Goal: Task Accomplishment & Management: Complete application form

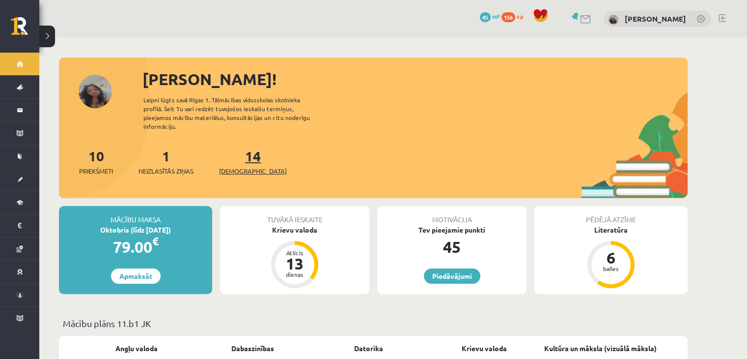
click at [235, 166] on span "[DEMOGRAPHIC_DATA]" at bounding box center [253, 171] width 68 height 10
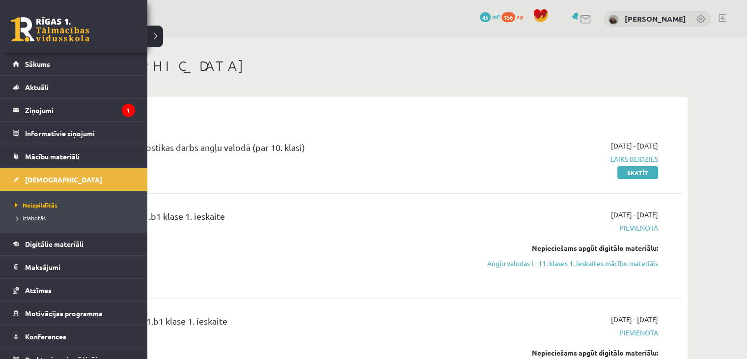
click at [27, 212] on li "Izlabotās" at bounding box center [74, 217] width 125 height 13
click at [35, 112] on legend "Ziņojumi 1" at bounding box center [80, 110] width 110 height 23
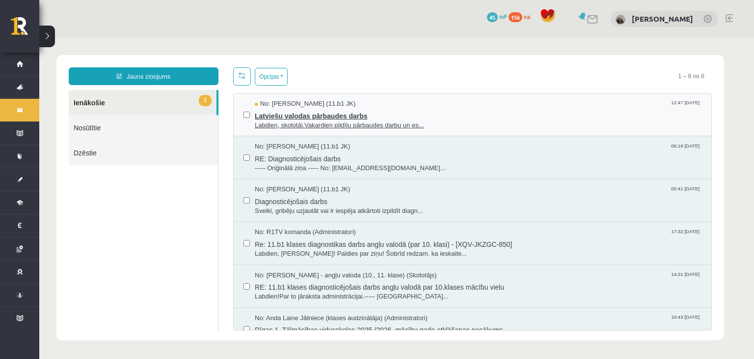
click at [367, 124] on span "Labdien, skolotāj.Vakardien pildīju pārbaudes darbu un es..." at bounding box center [478, 125] width 447 height 9
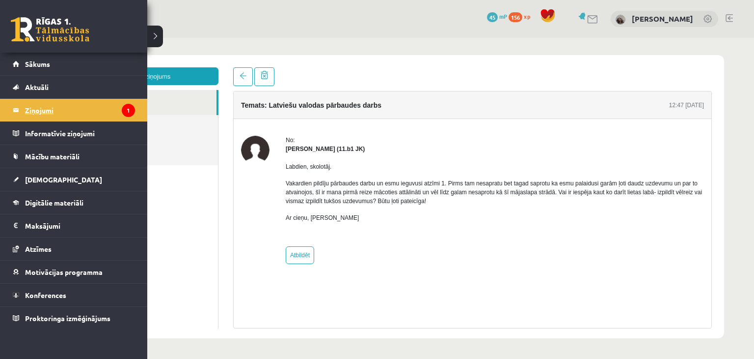
click at [48, 103] on legend "Ziņojumi 1" at bounding box center [80, 110] width 110 height 23
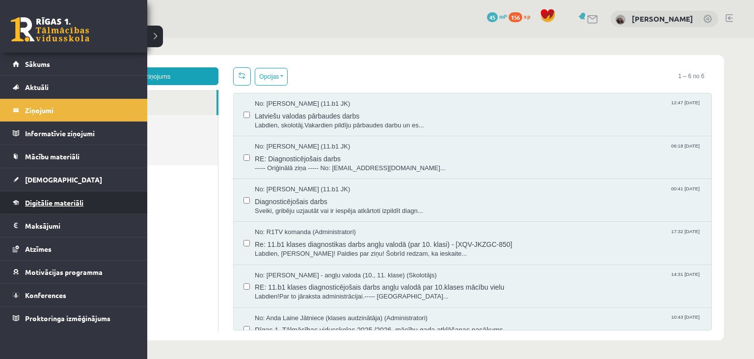
click at [47, 201] on span "Digitālie materiāli" at bounding box center [54, 202] width 58 height 9
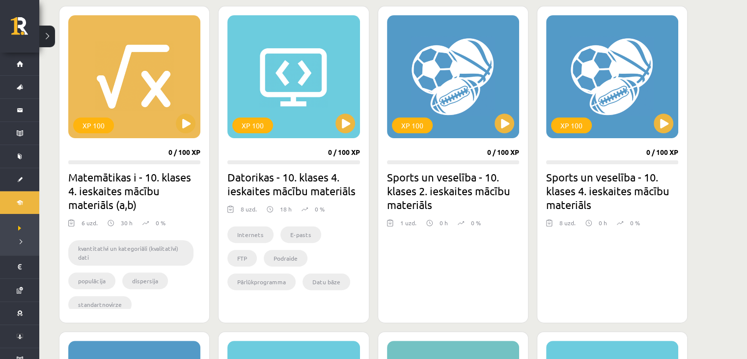
scroll to position [273, 0]
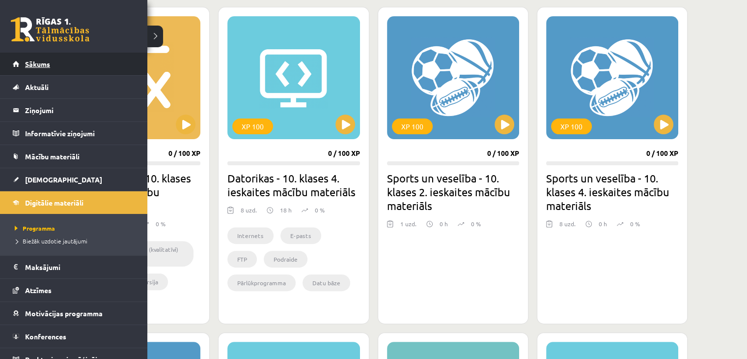
click at [26, 64] on span "Sākums" at bounding box center [37, 63] width 25 height 9
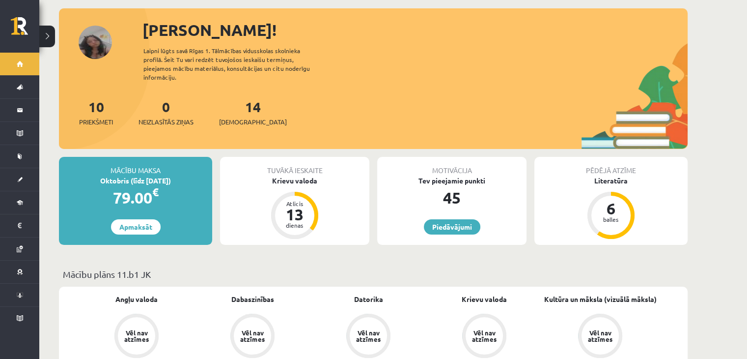
scroll to position [53, 0]
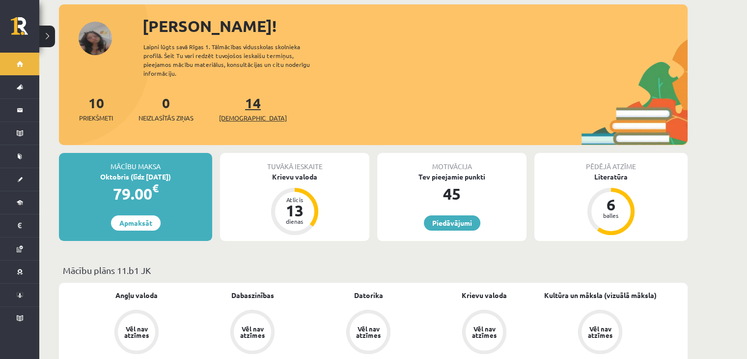
click at [245, 113] on span "[DEMOGRAPHIC_DATA]" at bounding box center [253, 118] width 68 height 10
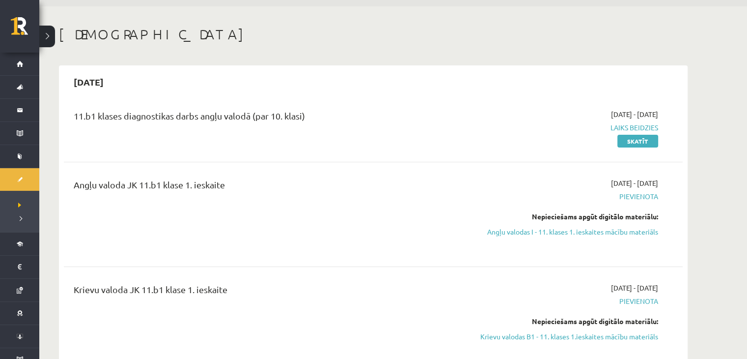
scroll to position [61, 0]
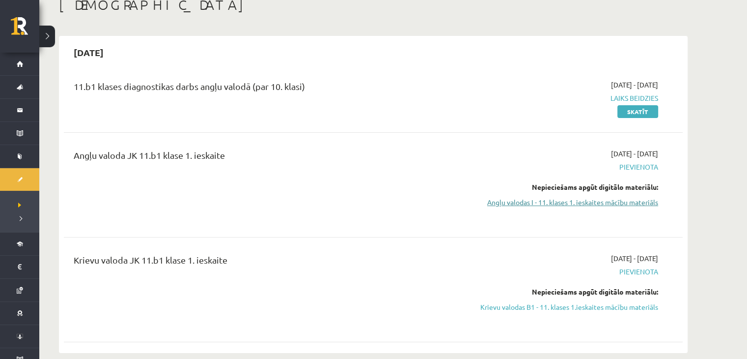
click at [610, 201] on link "Angļu valodas I - 11. klases 1. ieskaites mācību materiāls" at bounding box center [565, 202] width 185 height 10
click at [630, 199] on link "Angļu valodas I - 11. klases 1. ieskaites mācību materiāls" at bounding box center [565, 202] width 185 height 10
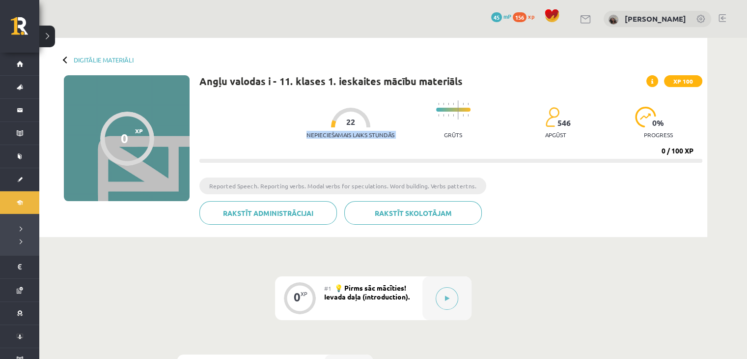
drag, startPoint x: 341, startPoint y: 120, endPoint x: 349, endPoint y: 119, distance: 7.9
click at [349, 119] on div "Nepieciešamais laiks stundās 22" at bounding box center [351, 126] width 88 height 36
click at [349, 119] on div at bounding box center [350, 118] width 39 height 20
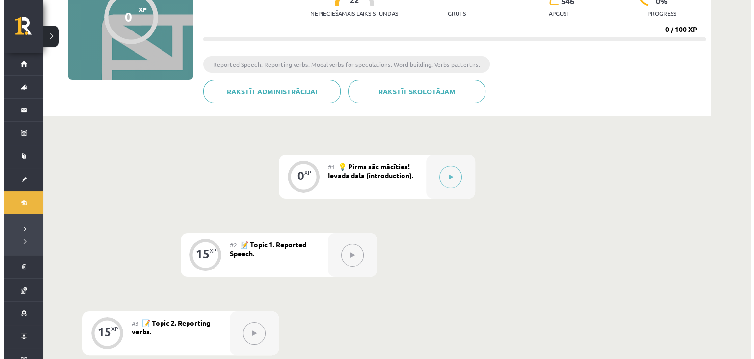
scroll to position [135, 0]
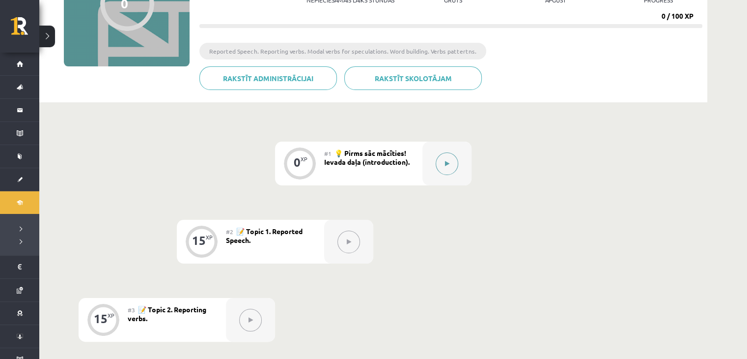
click at [451, 160] on button at bounding box center [447, 163] width 23 height 23
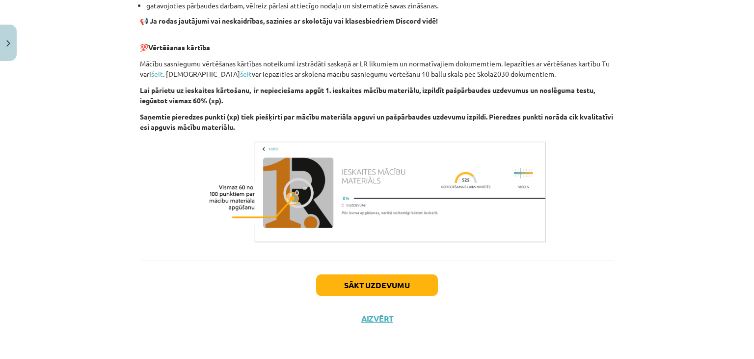
scroll to position [674, 0]
click at [343, 284] on button "Sākt uzdevumu" at bounding box center [377, 285] width 122 height 22
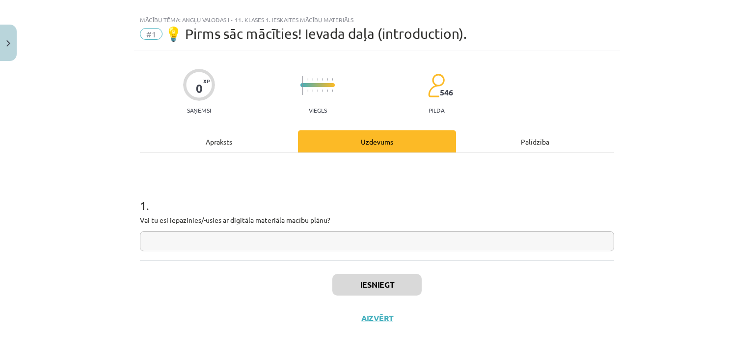
click at [301, 234] on input "text" at bounding box center [377, 241] width 475 height 20
type input "***"
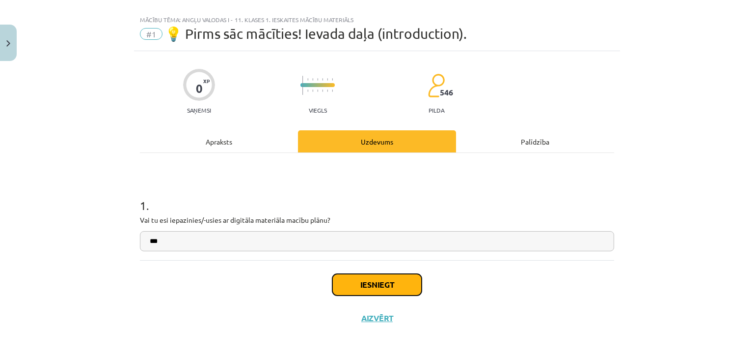
click at [377, 288] on button "Iesniegt" at bounding box center [377, 285] width 89 height 22
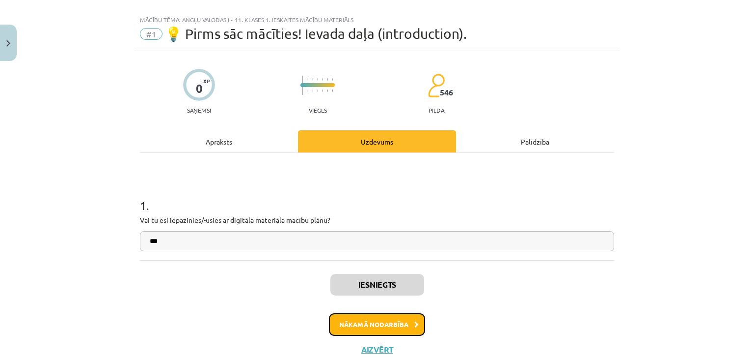
click at [379, 325] on button "Nākamā nodarbība" at bounding box center [377, 324] width 96 height 23
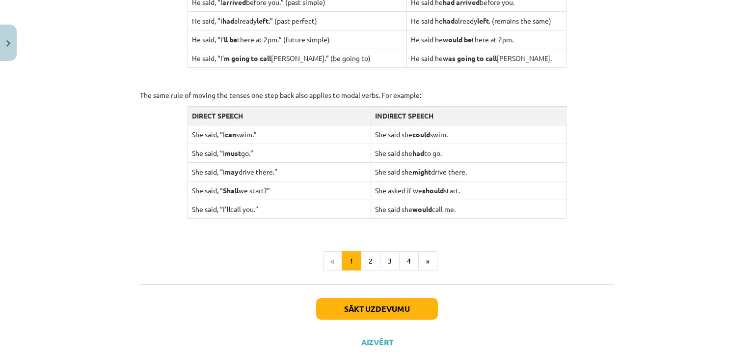
scroll to position [947, 0]
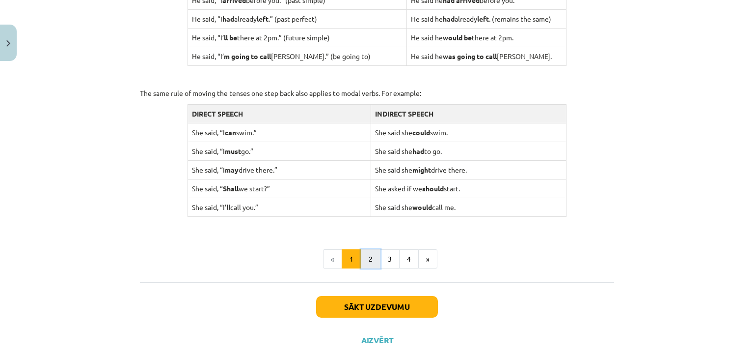
click at [368, 260] on button "2" at bounding box center [371, 259] width 20 height 20
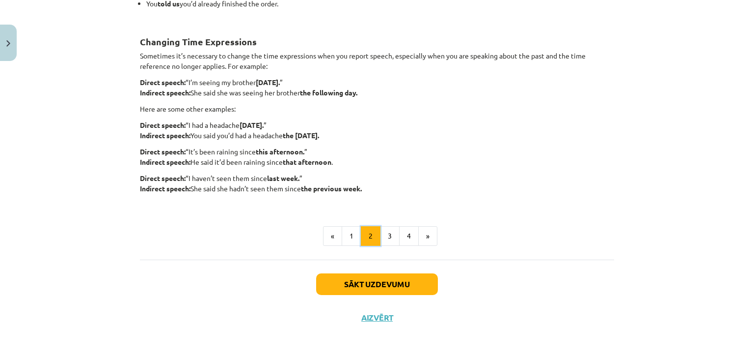
scroll to position [175, 0]
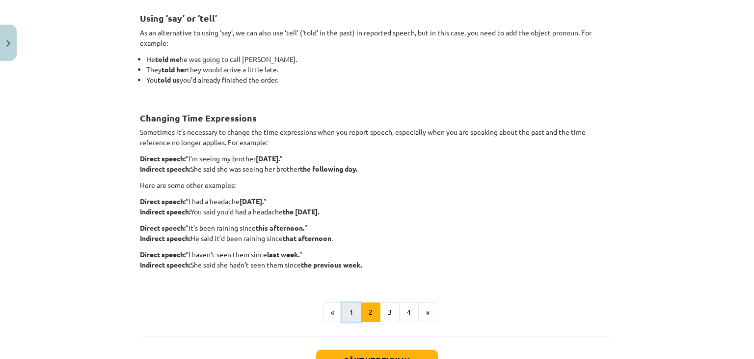
click at [346, 315] on button "1" at bounding box center [352, 312] width 20 height 20
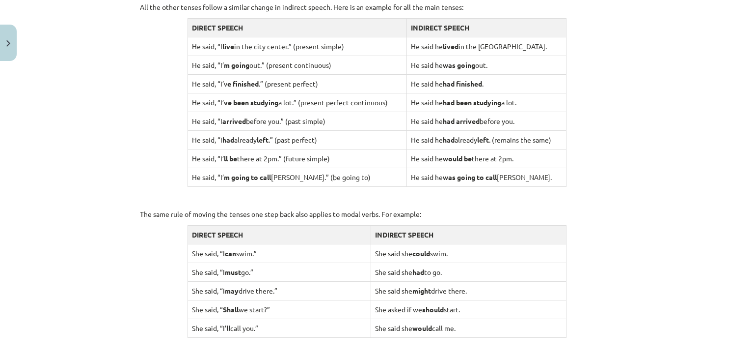
scroll to position [967, 0]
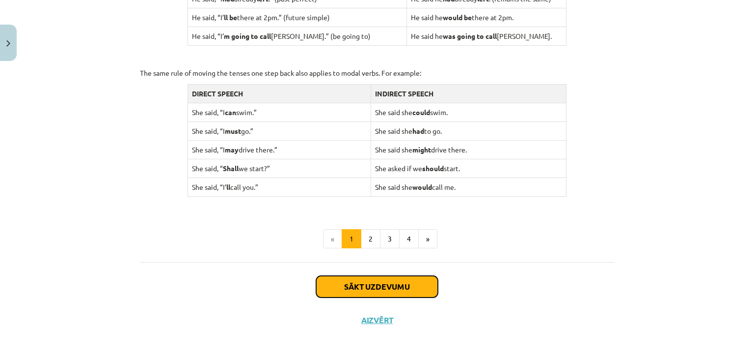
click at [393, 281] on button "Sākt uzdevumu" at bounding box center [377, 287] width 122 height 22
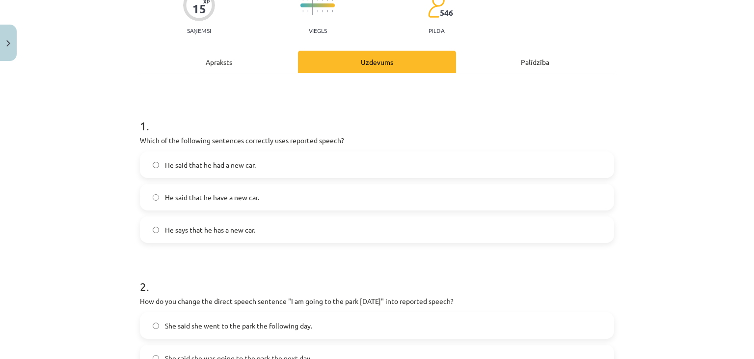
scroll to position [93, 0]
click at [243, 166] on span "He said that he had a new car." at bounding box center [210, 165] width 91 height 10
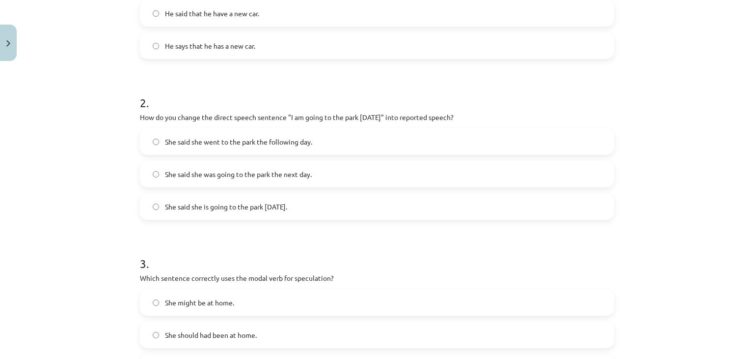
scroll to position [278, 0]
click at [223, 173] on span "She said she was going to the park the next day." at bounding box center [238, 173] width 147 height 10
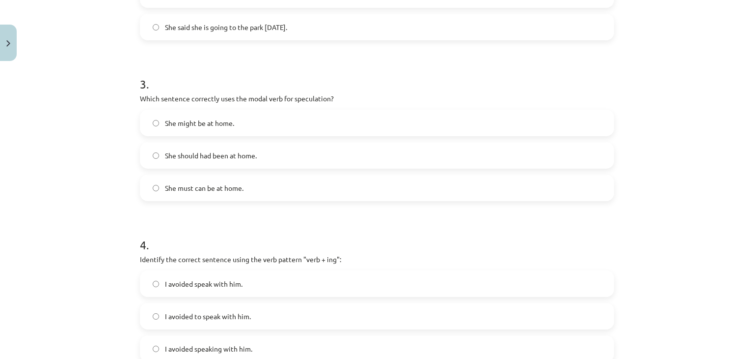
scroll to position [457, 0]
click at [232, 150] on span "She should had been at home." at bounding box center [211, 155] width 92 height 10
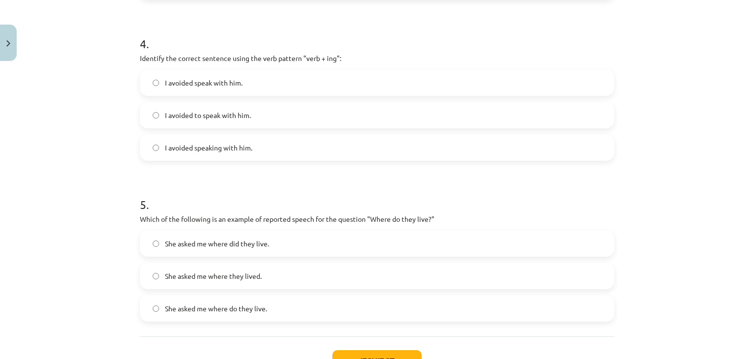
scroll to position [660, 0]
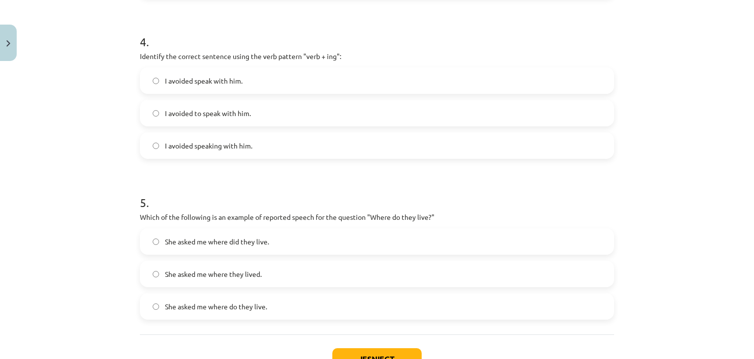
click at [249, 143] on span "I avoided speaking with him." at bounding box center [208, 145] width 87 height 10
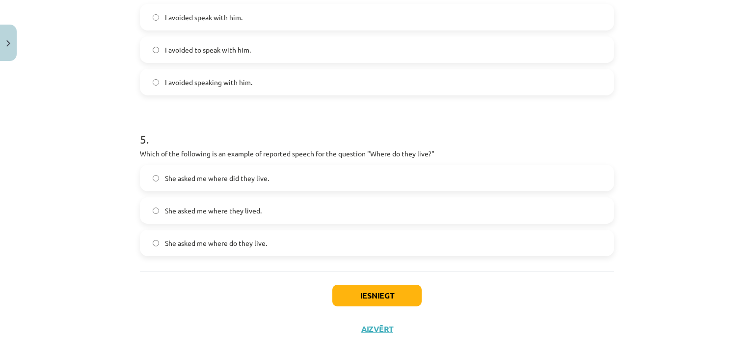
scroll to position [734, 0]
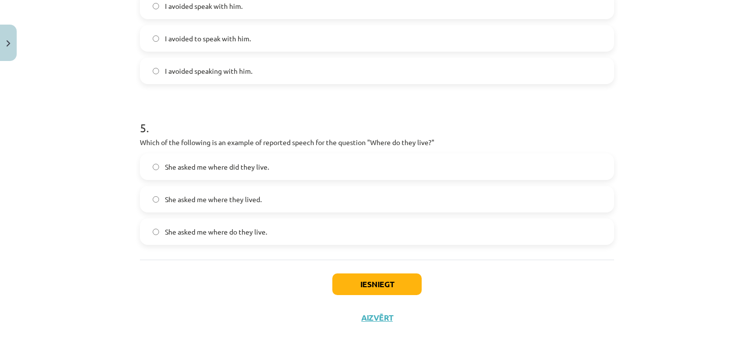
click at [313, 162] on label "She asked me where did they live." at bounding box center [377, 166] width 473 height 25
click at [369, 278] on button "Iesniegt" at bounding box center [377, 284] width 89 height 22
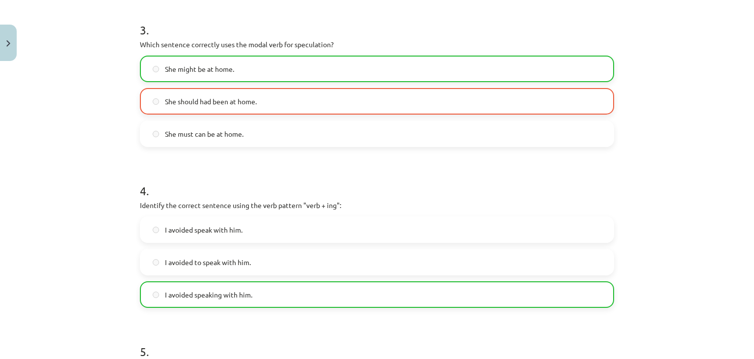
scroll to position [765, 0]
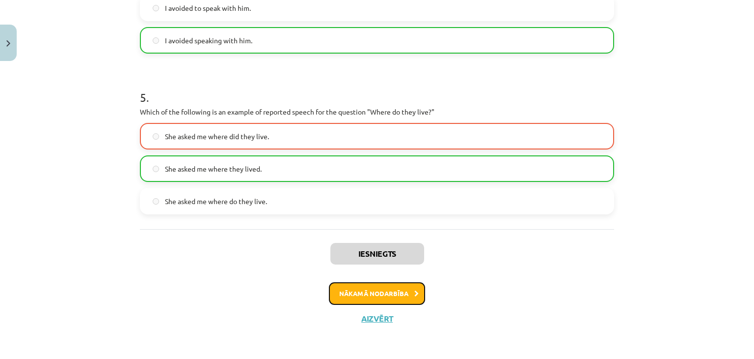
click at [403, 297] on button "Nākamā nodarbība" at bounding box center [377, 293] width 96 height 23
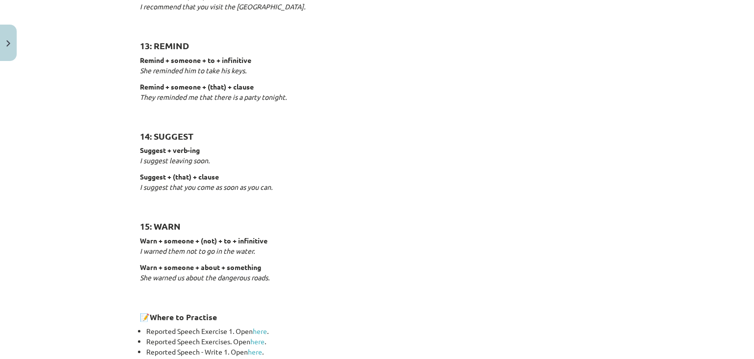
scroll to position [1537, 0]
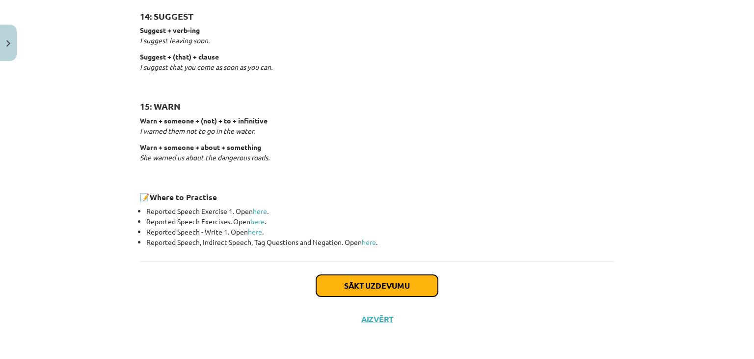
click at [361, 281] on button "Sākt uzdevumu" at bounding box center [377, 286] width 122 height 22
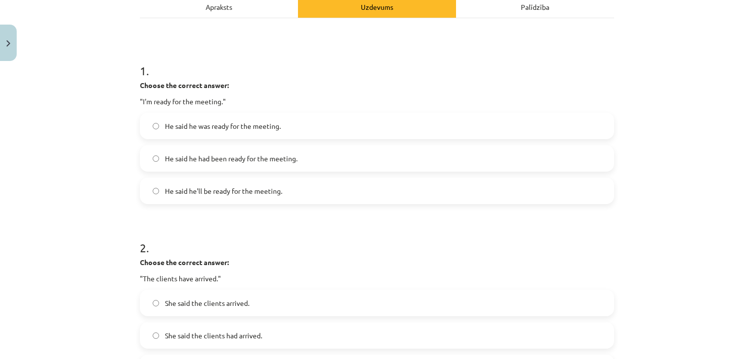
scroll to position [149, 0]
click at [232, 126] on span "He said he was ready for the meeting." at bounding box center [223, 125] width 116 height 10
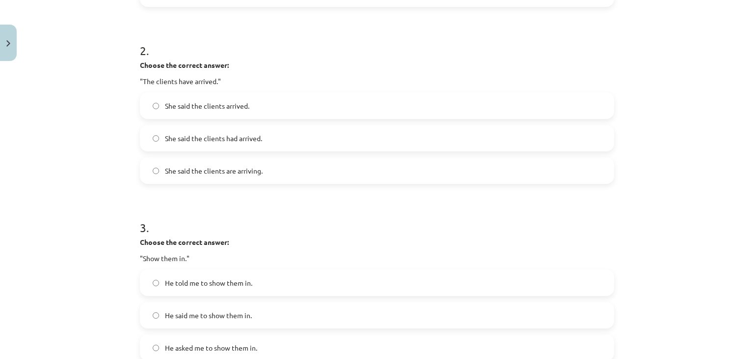
scroll to position [348, 0]
click at [256, 128] on label "She said the clients had arrived." at bounding box center [377, 136] width 473 height 25
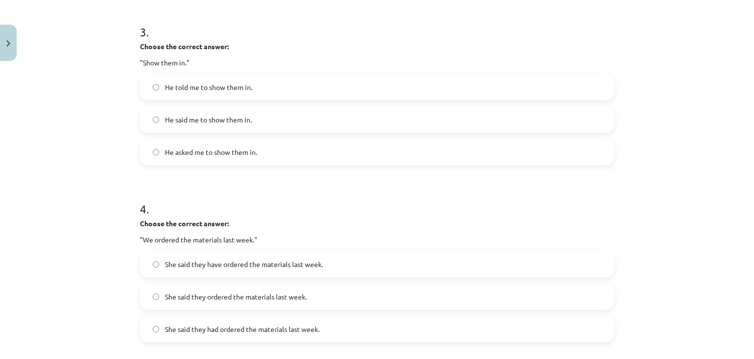
scroll to position [540, 0]
click at [362, 93] on label "He told me to show them in." at bounding box center [377, 88] width 473 height 25
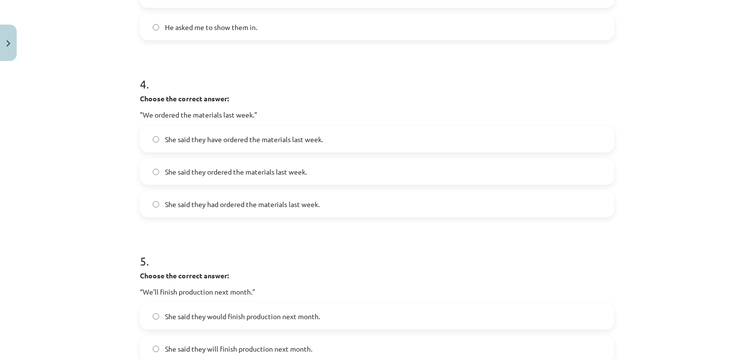
scroll to position [666, 0]
click at [347, 207] on label "She said they had ordered the materials last week." at bounding box center [377, 204] width 473 height 25
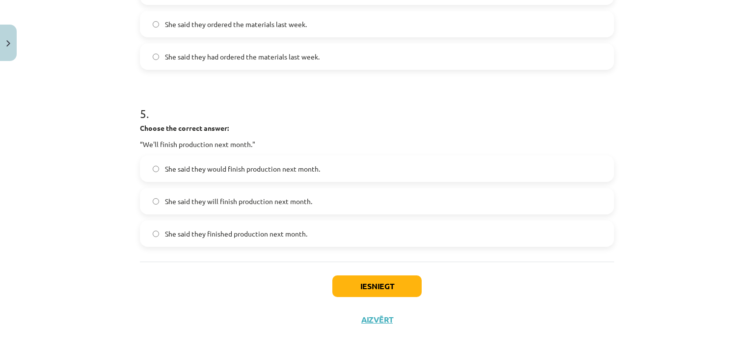
scroll to position [815, 0]
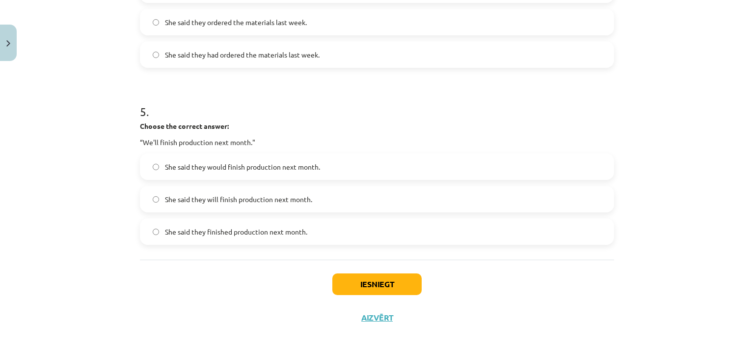
click at [311, 164] on span "She said they would finish production next month." at bounding box center [242, 167] width 155 height 10
click at [406, 290] on button "Iesniegt" at bounding box center [377, 284] width 89 height 22
drag, startPoint x: 406, startPoint y: 290, endPoint x: 439, endPoint y: 295, distance: 32.9
click at [439, 295] on div "Iesniegt Aizvērt" at bounding box center [377, 293] width 475 height 69
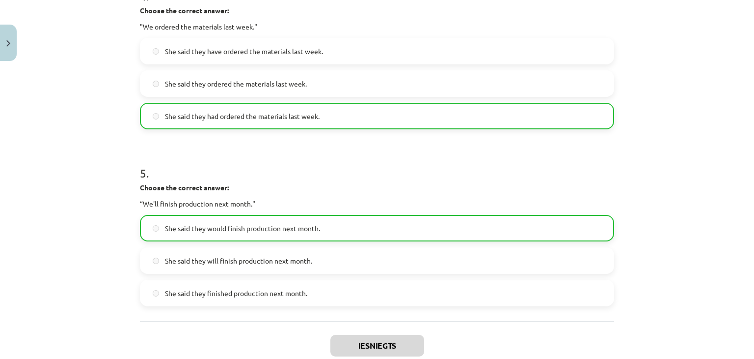
scroll to position [846, 0]
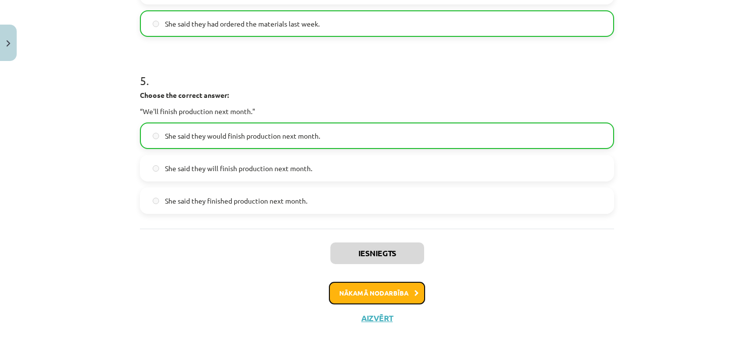
click at [395, 296] on button "Nākamā nodarbība" at bounding box center [377, 292] width 96 height 23
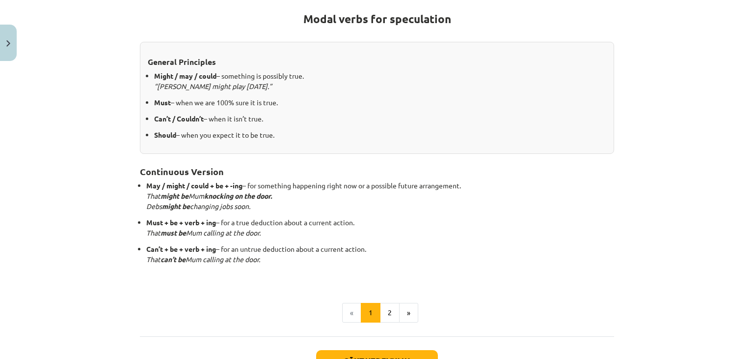
scroll to position [183, 0]
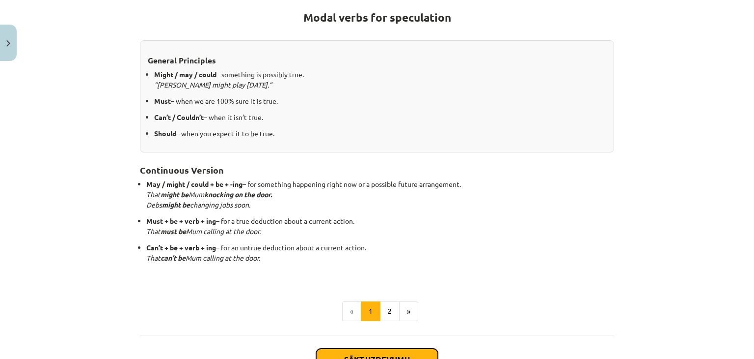
click at [412, 352] on button "Sākt uzdevumu" at bounding box center [377, 359] width 122 height 22
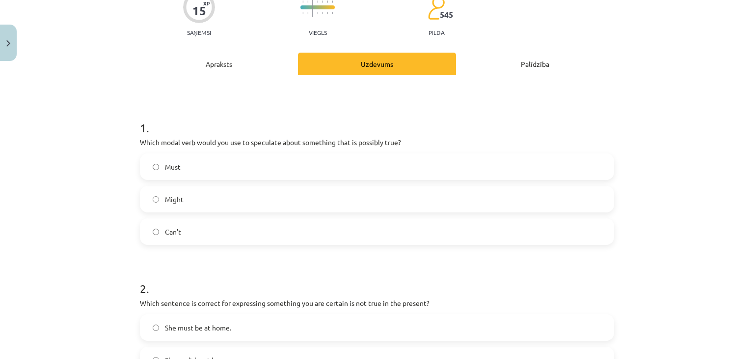
scroll to position [95, 0]
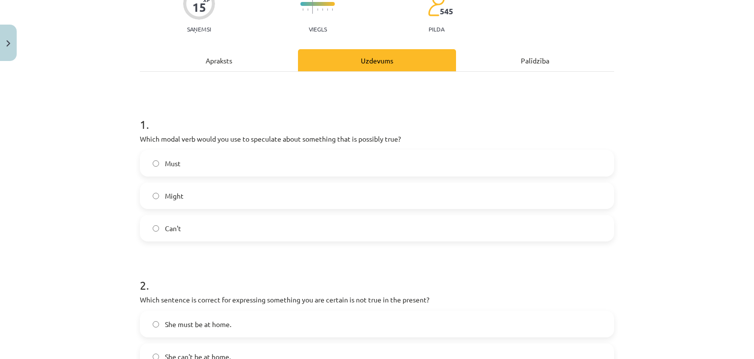
click at [408, 164] on label "Must" at bounding box center [377, 163] width 473 height 25
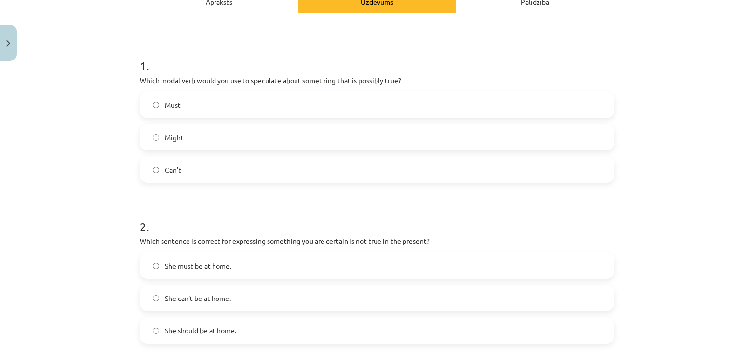
scroll to position [71, 0]
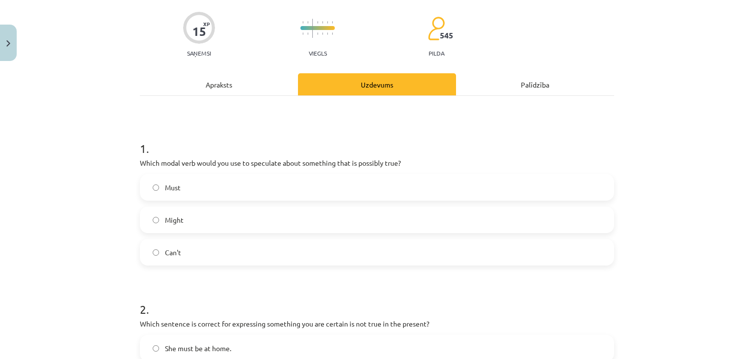
click at [227, 76] on div "Apraksts" at bounding box center [219, 84] width 158 height 22
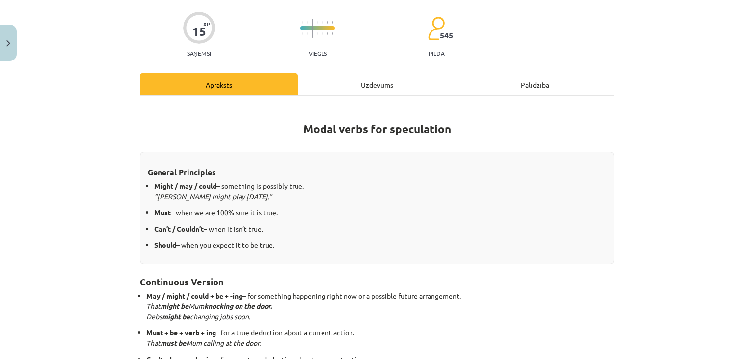
scroll to position [25, 0]
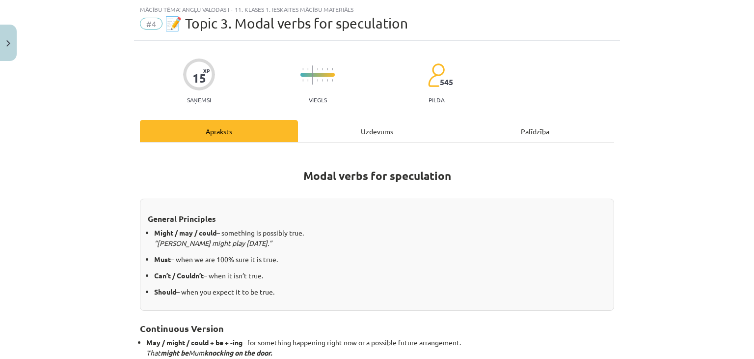
click at [367, 126] on div "Uzdevums" at bounding box center [377, 131] width 158 height 22
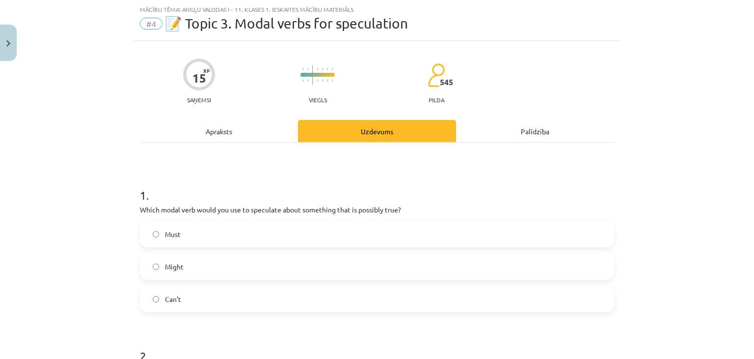
click at [285, 254] on label "Might" at bounding box center [377, 266] width 473 height 25
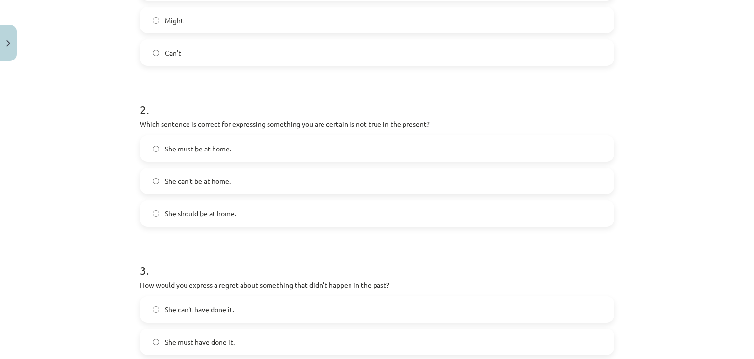
scroll to position [270, 0]
click at [291, 179] on label "She can't be at home." at bounding box center [377, 181] width 473 height 25
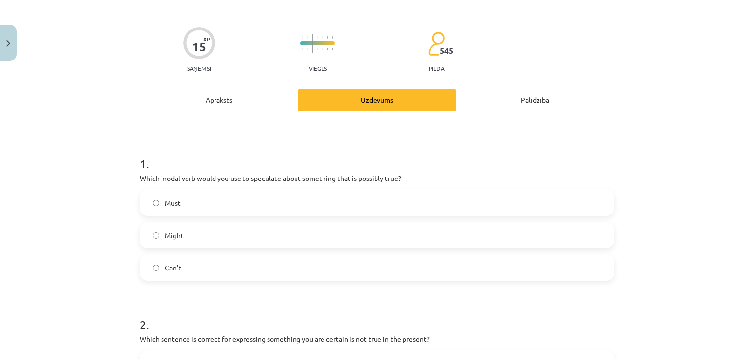
scroll to position [32, 0]
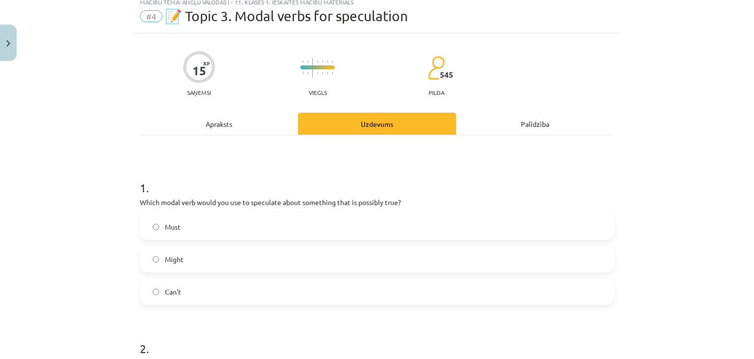
click at [212, 125] on div "Apraksts" at bounding box center [219, 123] width 158 height 22
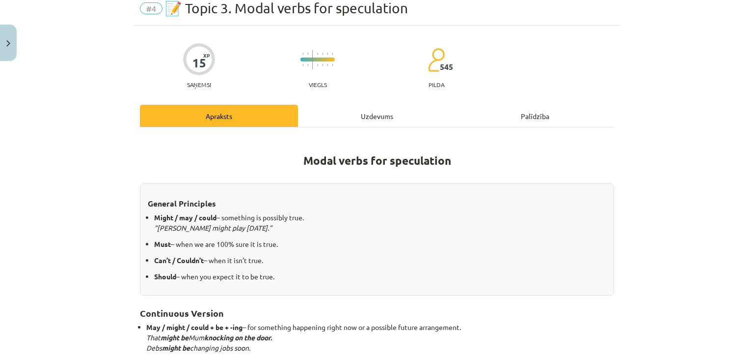
scroll to position [35, 0]
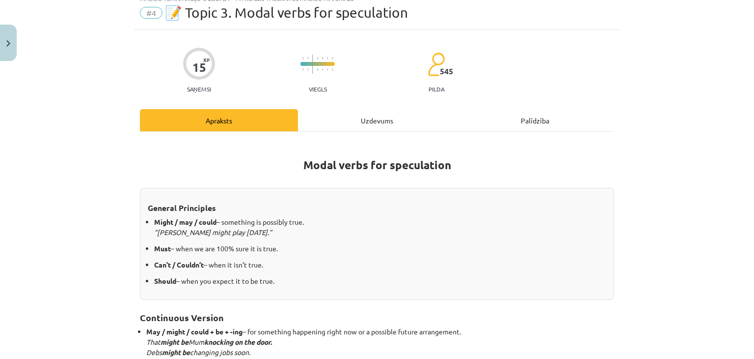
click at [392, 122] on div "Uzdevums" at bounding box center [377, 120] width 158 height 22
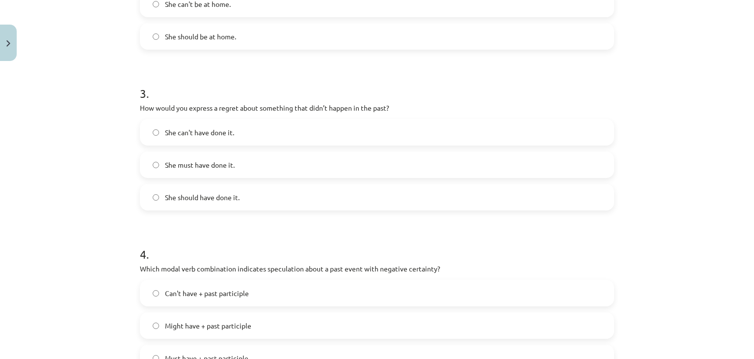
scroll to position [448, 0]
click at [463, 134] on label "She can't have done it." at bounding box center [377, 131] width 473 height 25
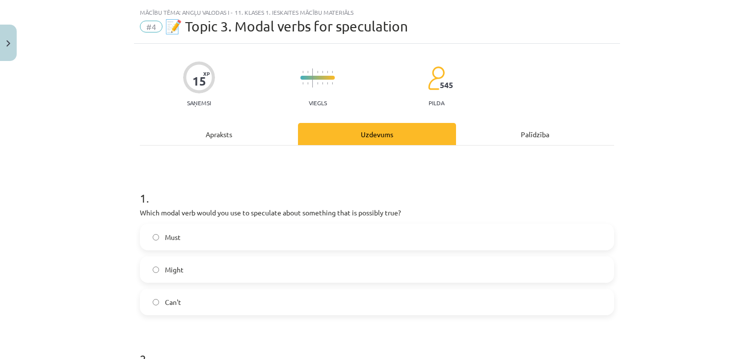
click at [213, 128] on div "Apraksts" at bounding box center [219, 134] width 158 height 22
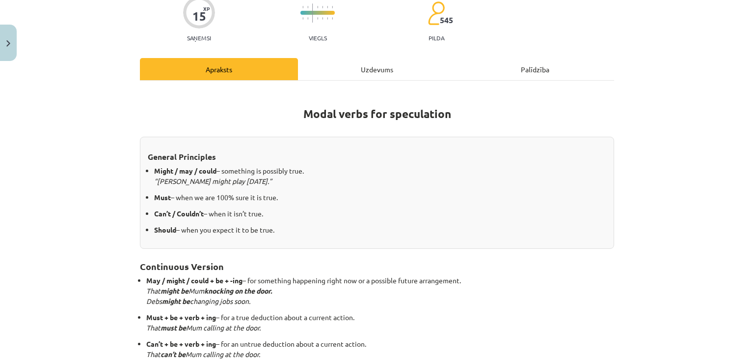
scroll to position [83, 0]
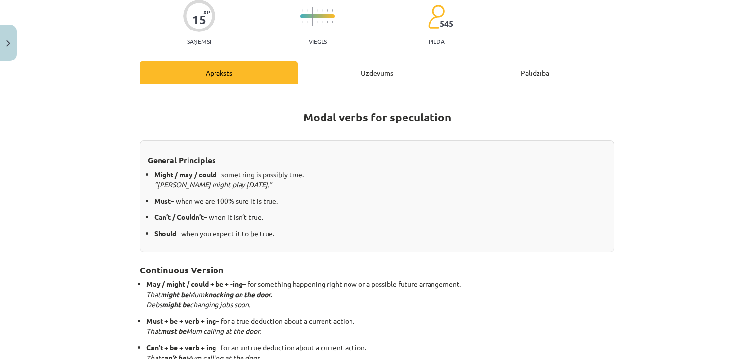
click at [379, 80] on div "Uzdevums" at bounding box center [377, 72] width 158 height 22
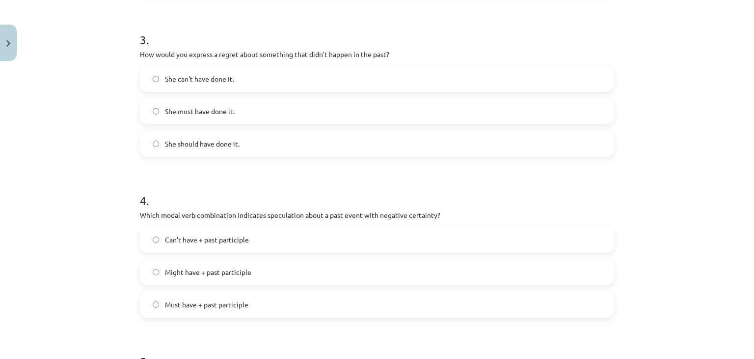
scroll to position [502, 0]
click at [261, 136] on label "She should have done it." at bounding box center [377, 142] width 473 height 25
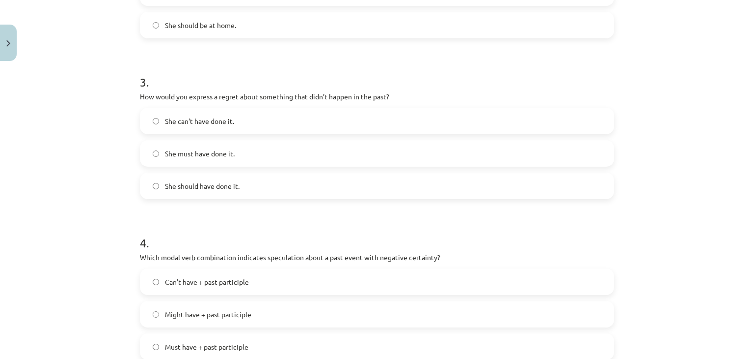
scroll to position [435, 0]
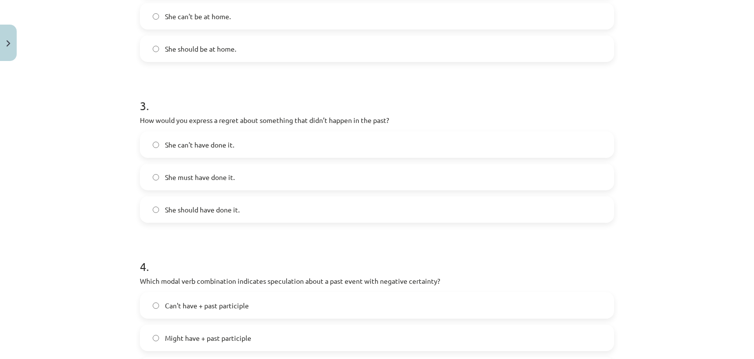
click at [339, 145] on label "She can't have done it." at bounding box center [377, 144] width 473 height 25
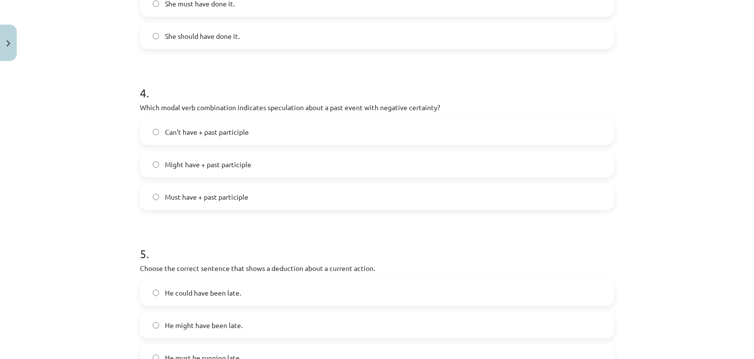
scroll to position [612, 0]
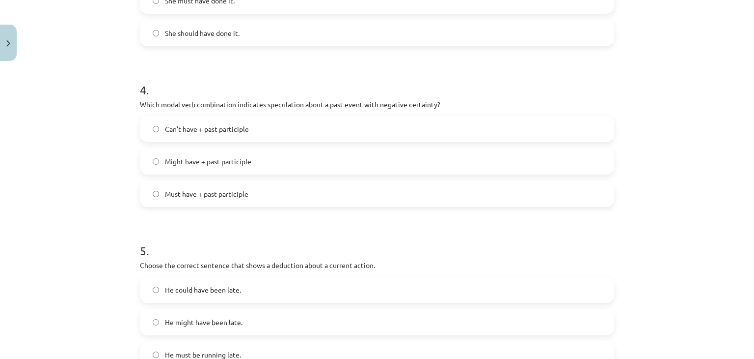
drag, startPoint x: 339, startPoint y: 145, endPoint x: 332, endPoint y: 157, distance: 13.5
click at [332, 157] on div "Can't have + past participle Might have + past participle Must have + past part…" at bounding box center [377, 160] width 475 height 91
click at [277, 188] on label "Must have + past participle" at bounding box center [377, 193] width 473 height 25
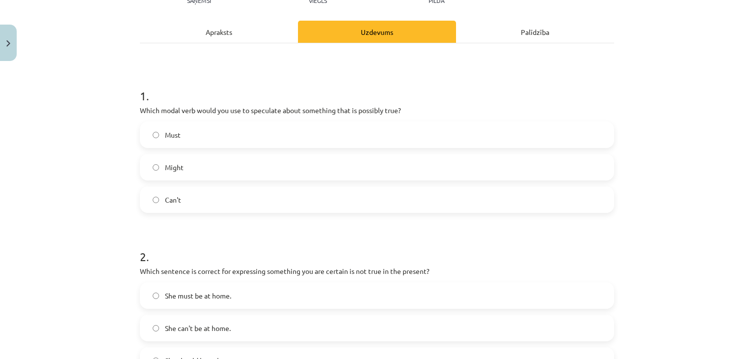
scroll to position [88, 0]
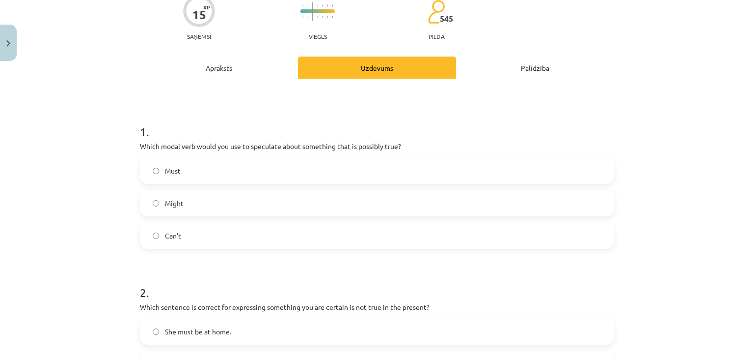
click at [225, 66] on div "Apraksts" at bounding box center [219, 67] width 158 height 22
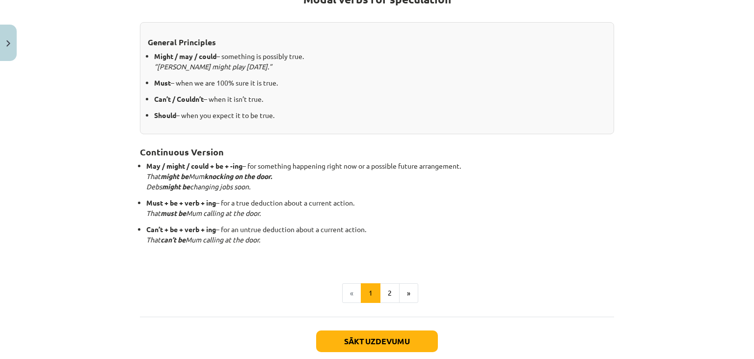
scroll to position [0, 0]
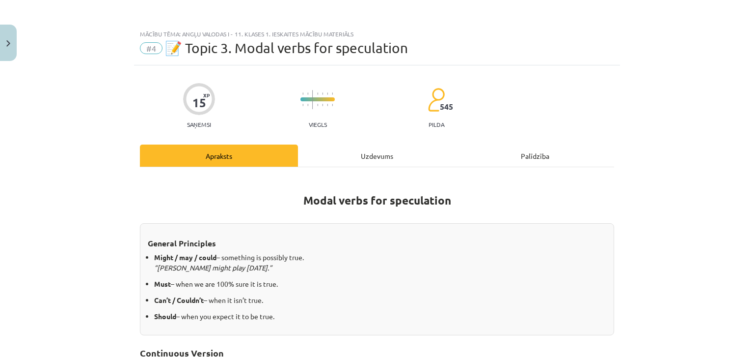
click at [376, 155] on div "Uzdevums" at bounding box center [377, 155] width 158 height 22
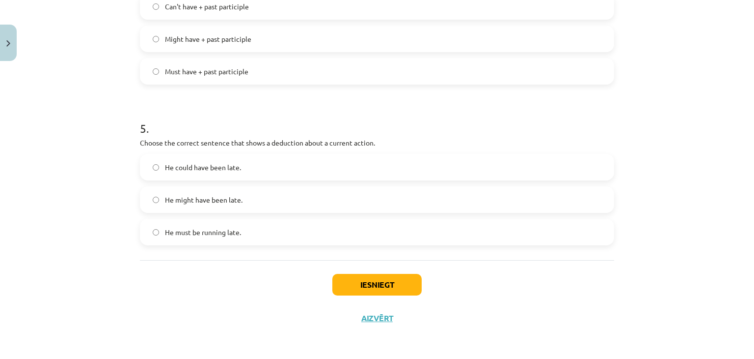
scroll to position [734, 0]
click at [305, 166] on label "He could have been late." at bounding box center [377, 167] width 473 height 25
click at [385, 278] on button "Iesniegt" at bounding box center [377, 285] width 89 height 22
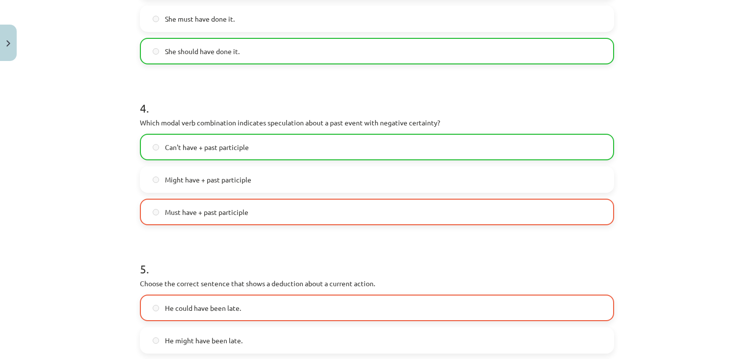
scroll to position [765, 0]
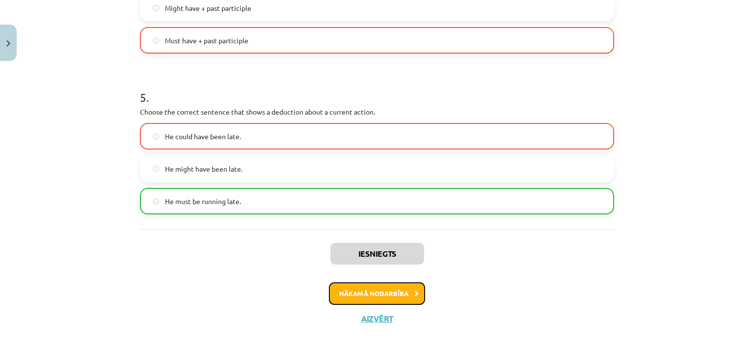
click at [387, 294] on button "Nākamā nodarbība" at bounding box center [377, 293] width 96 height 23
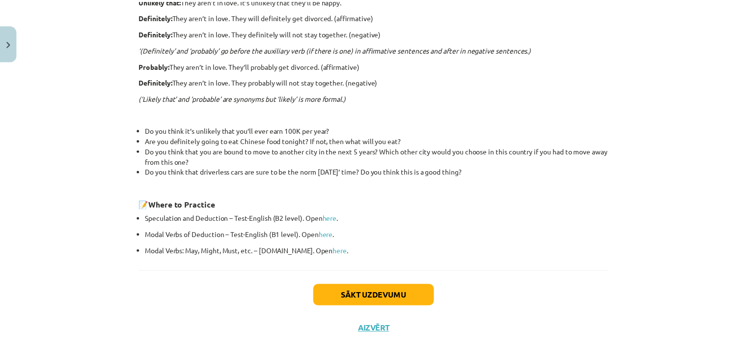
scroll to position [318, 0]
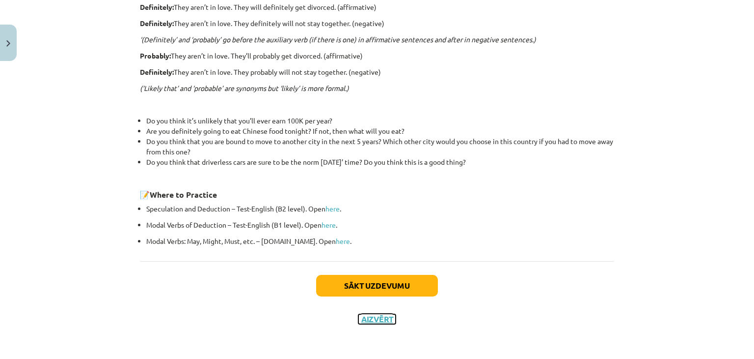
click at [386, 318] on button "Aizvērt" at bounding box center [377, 319] width 37 height 10
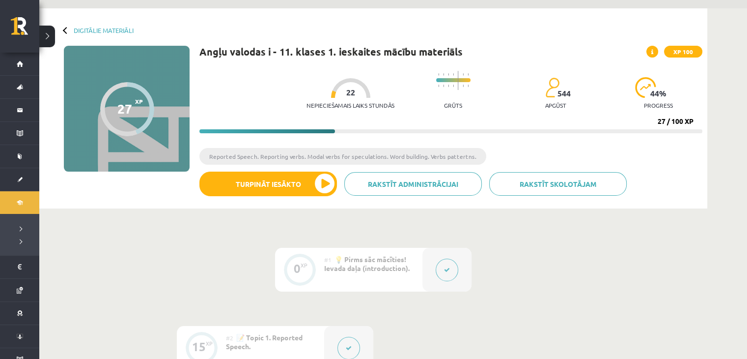
scroll to position [0, 0]
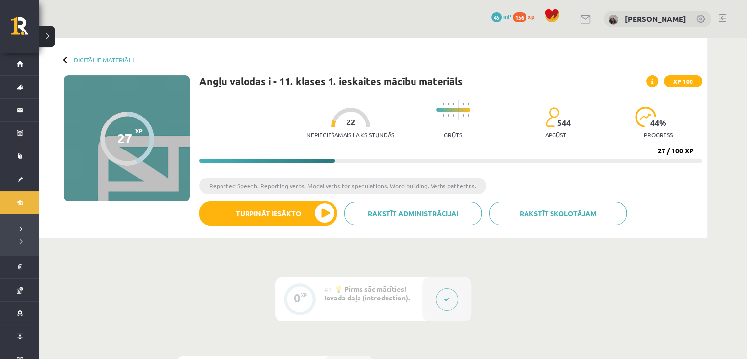
drag, startPoint x: 650, startPoint y: 150, endPoint x: 653, endPoint y: 158, distance: 8.4
click at [653, 158] on div "Nepieciešamais laiks stundās 22 Grūts 544 apgūst 44 % progress 27 / 100 XP" at bounding box center [450, 128] width 503 height 67
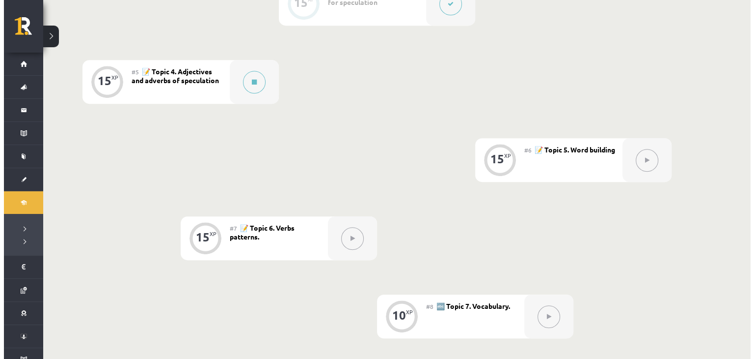
scroll to position [532, 0]
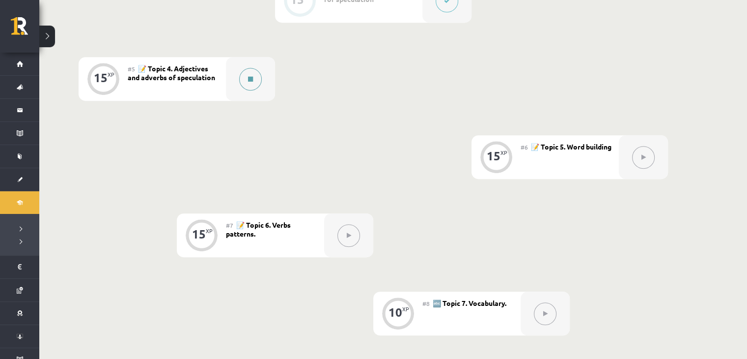
click at [251, 72] on button at bounding box center [250, 79] width 23 height 23
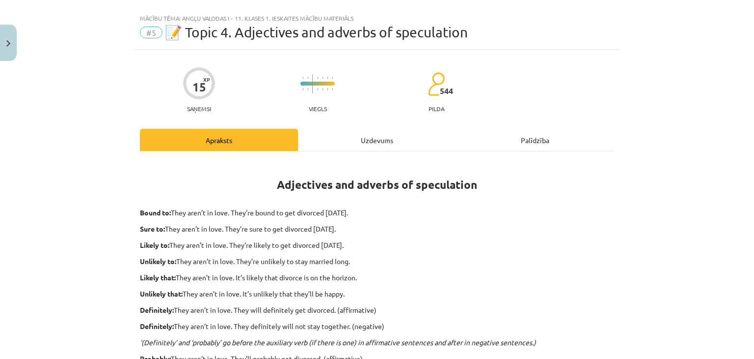
scroll to position [16, 0]
click at [391, 142] on div "Uzdevums" at bounding box center [377, 140] width 158 height 22
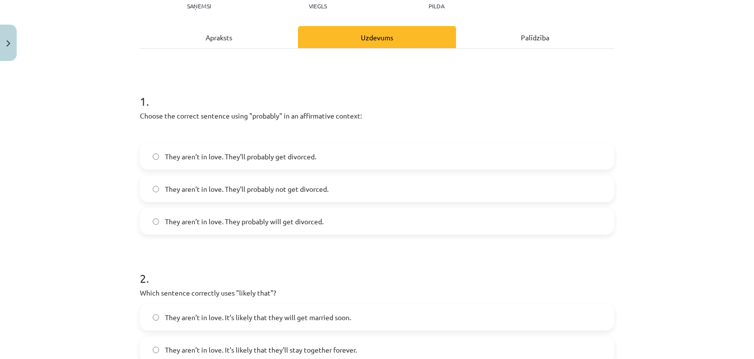
scroll to position [117, 0]
click at [217, 44] on div "Apraksts" at bounding box center [219, 38] width 158 height 22
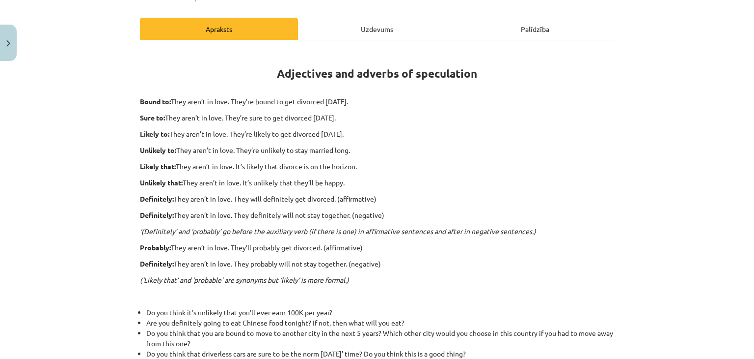
scroll to position [121, 0]
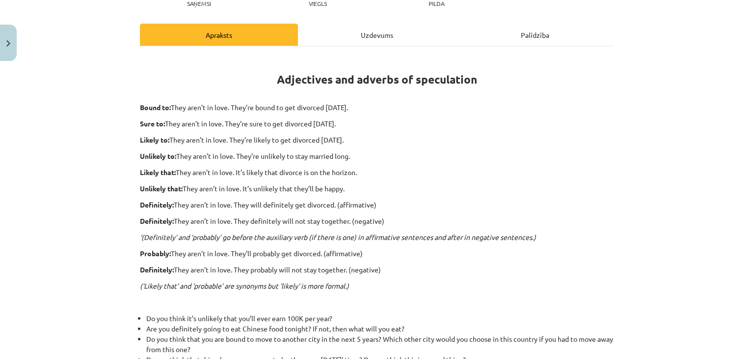
click at [384, 35] on div "Uzdevums" at bounding box center [377, 35] width 158 height 22
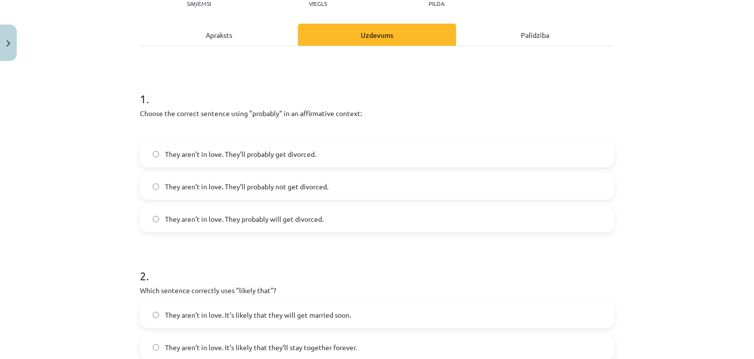
scroll to position [124, 0]
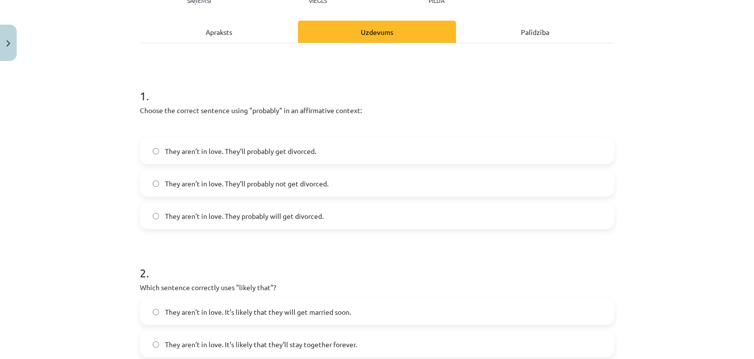
click at [249, 156] on label "They aren’t in love. They’ll probably get divorced." at bounding box center [377, 151] width 473 height 25
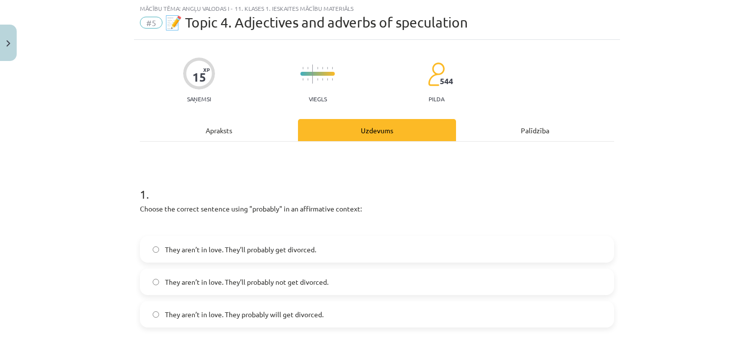
scroll to position [22, 0]
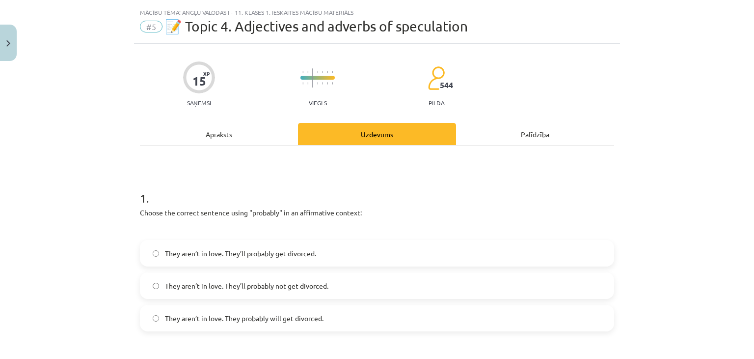
click at [212, 133] on div "Apraksts" at bounding box center [219, 134] width 158 height 22
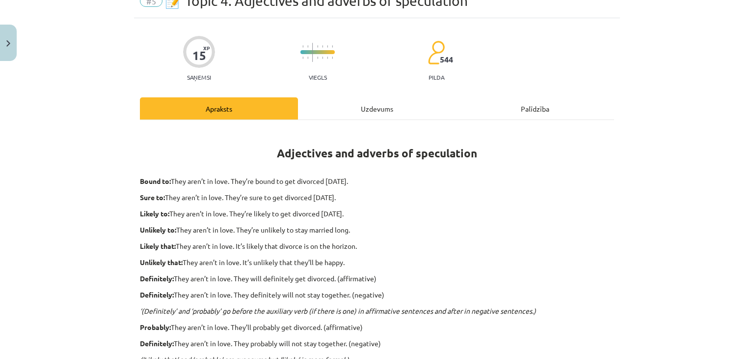
scroll to position [49, 0]
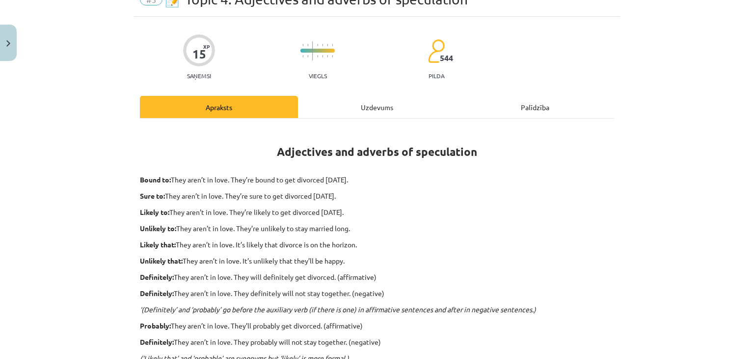
click at [391, 105] on div "Uzdevums" at bounding box center [377, 107] width 158 height 22
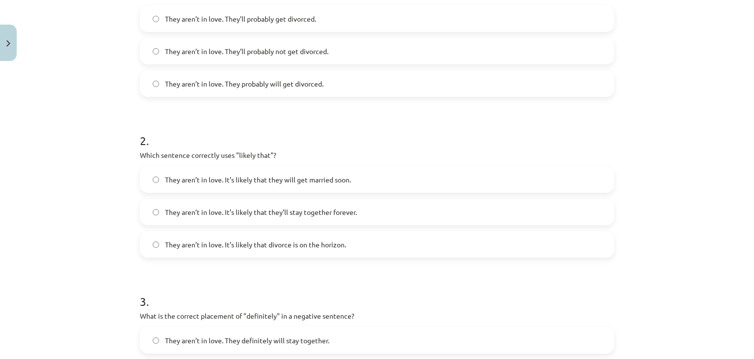
scroll to position [256, 0]
click at [392, 242] on label "They aren’t in love. It’s likely that divorce is on the horizon." at bounding box center [377, 244] width 473 height 25
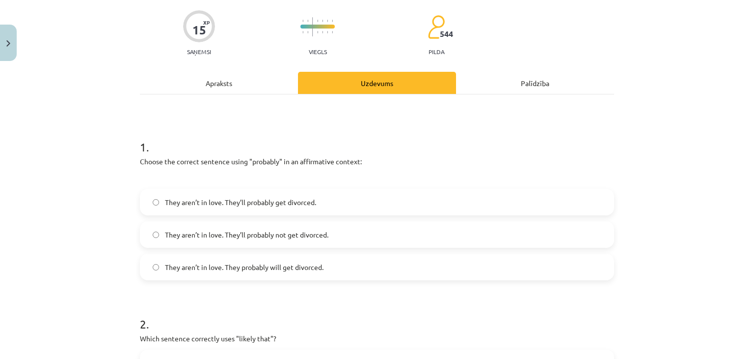
scroll to position [8, 0]
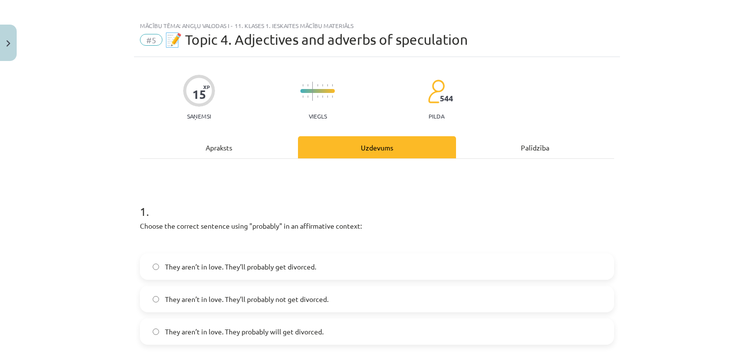
click at [215, 146] on div "Apraksts" at bounding box center [219, 147] width 158 height 22
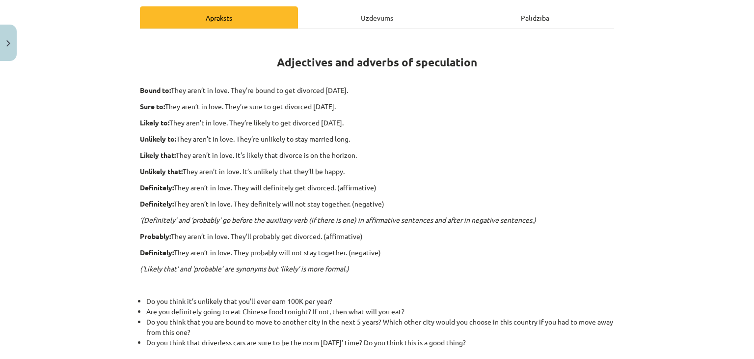
scroll to position [139, 0]
click at [379, 20] on div "Uzdevums" at bounding box center [377, 17] width 158 height 22
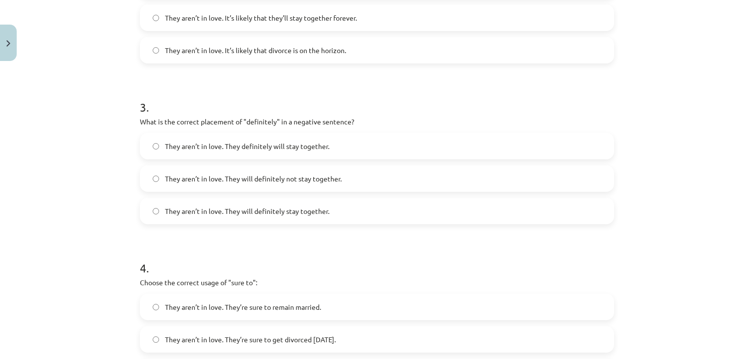
scroll to position [451, 0]
click at [328, 180] on span "They aren’t in love. They will definitely not stay together." at bounding box center [253, 177] width 177 height 10
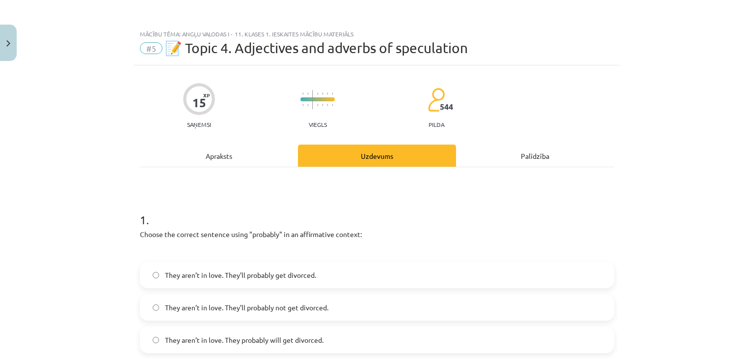
scroll to position [0, 0]
click at [213, 151] on div "Apraksts" at bounding box center [219, 155] width 158 height 22
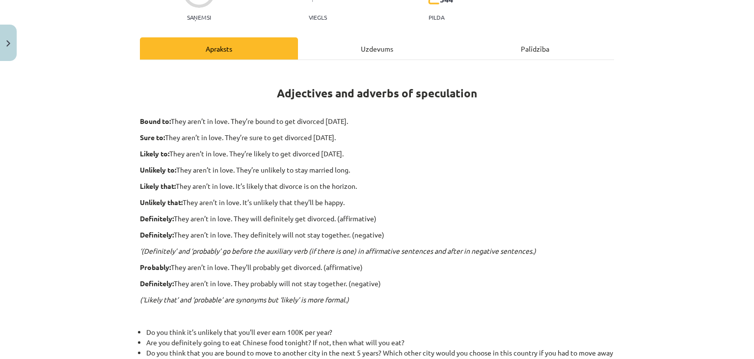
scroll to position [107, 0]
click at [377, 43] on div "Uzdevums" at bounding box center [377, 48] width 158 height 22
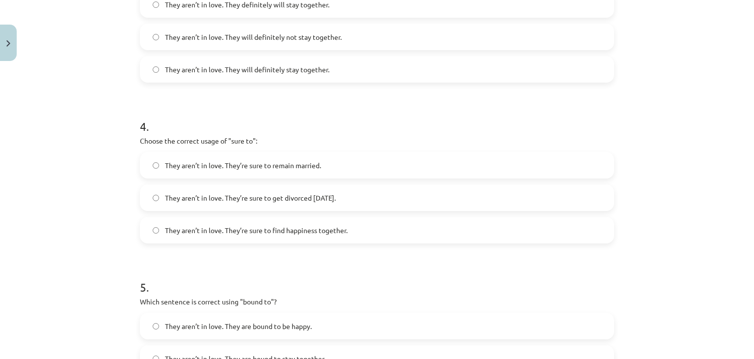
scroll to position [591, 0]
click at [336, 188] on label "They aren’t in love. They’re sure to get divorced within six months." at bounding box center [377, 197] width 473 height 25
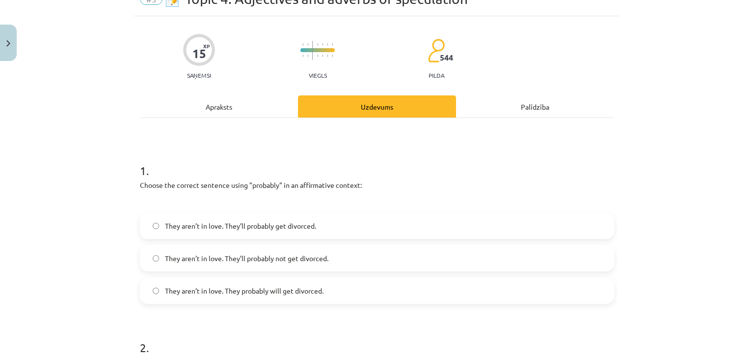
scroll to position [0, 0]
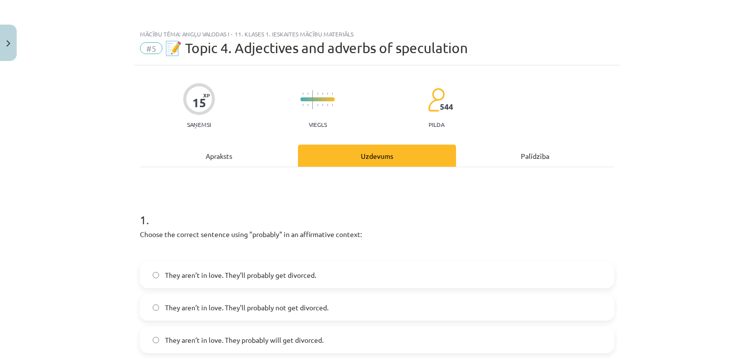
click at [224, 156] on div "Apraksts" at bounding box center [219, 155] width 158 height 22
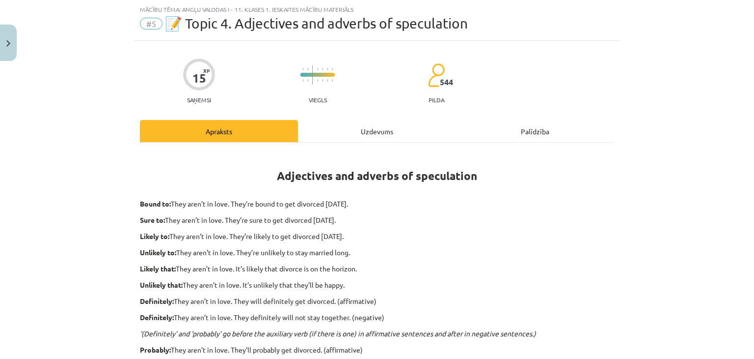
click at [381, 132] on div "Uzdevums" at bounding box center [377, 131] width 158 height 22
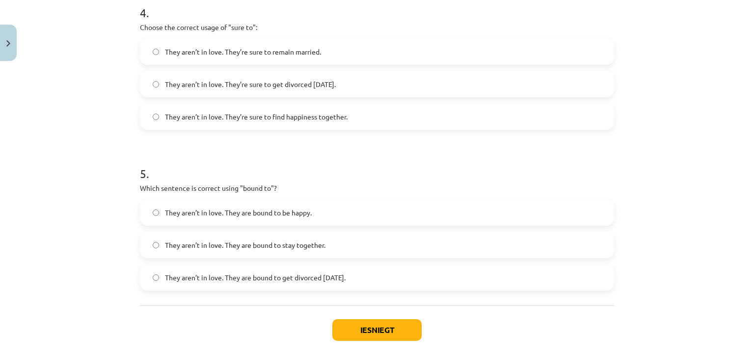
scroll to position [751, 0]
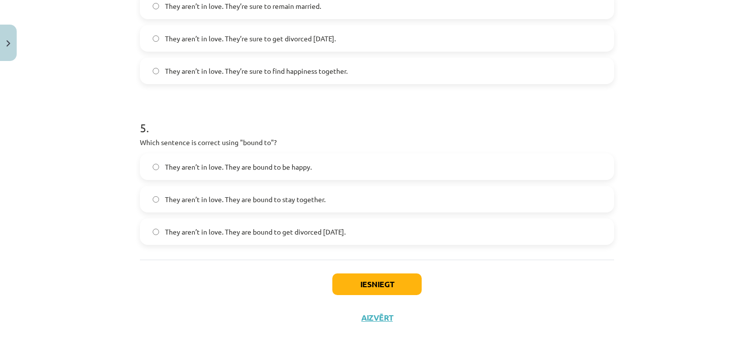
click at [371, 222] on label "They aren’t in love. They are bound to get divorced within six months." at bounding box center [377, 231] width 473 height 25
click at [378, 280] on button "Iesniegt" at bounding box center [377, 284] width 89 height 22
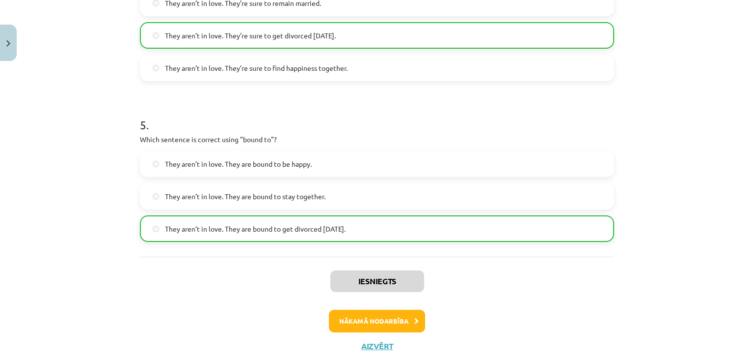
scroll to position [782, 0]
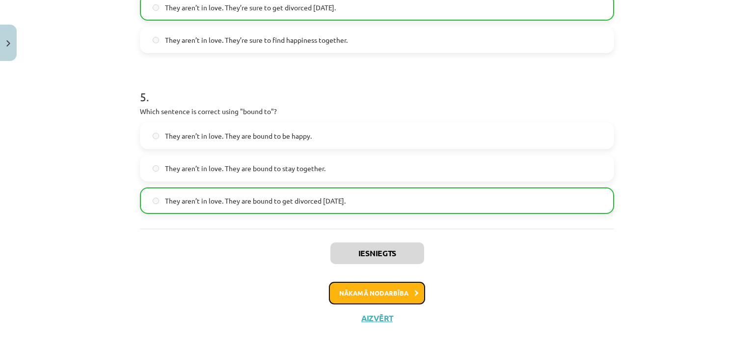
click at [401, 298] on button "Nākamā nodarbība" at bounding box center [377, 292] width 96 height 23
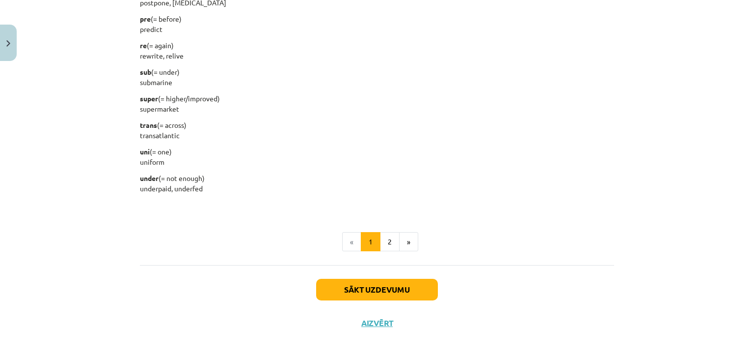
scroll to position [1245, 0]
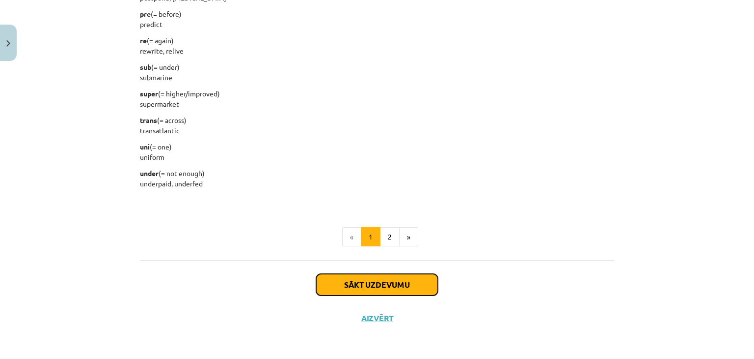
click at [398, 286] on button "Sākt uzdevumu" at bounding box center [377, 285] width 122 height 22
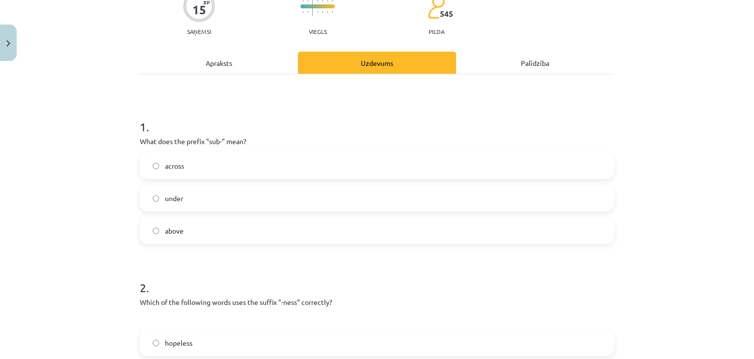
scroll to position [102, 0]
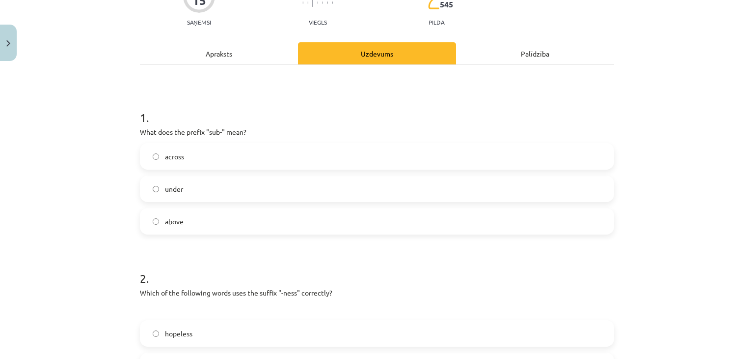
click at [220, 58] on div "Apraksts" at bounding box center [219, 53] width 158 height 22
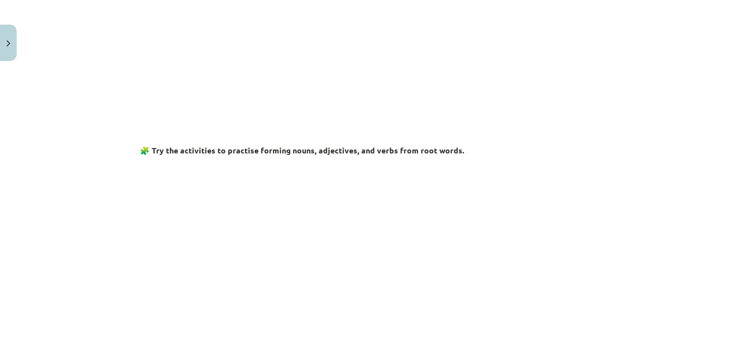
scroll to position [0, 0]
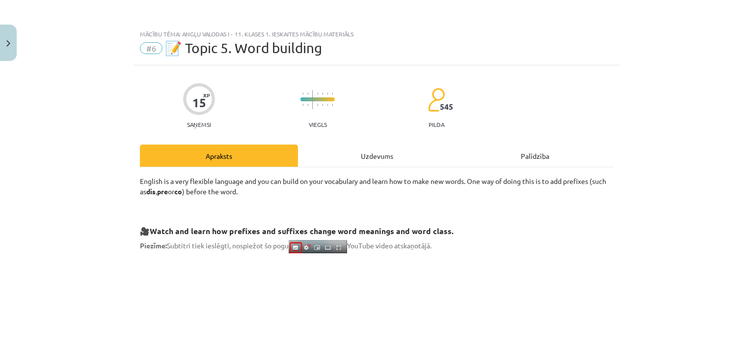
click at [380, 155] on div "Uzdevums" at bounding box center [377, 155] width 158 height 22
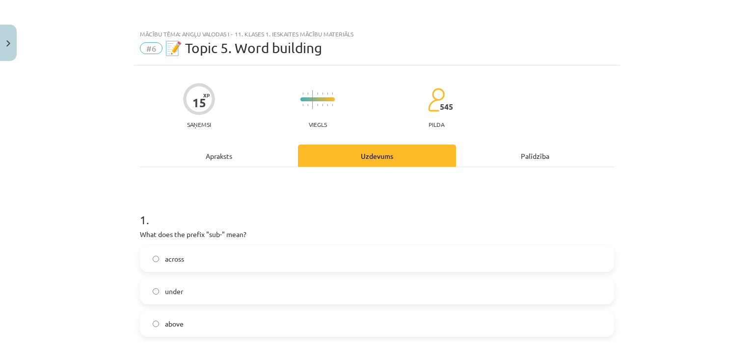
scroll to position [25, 0]
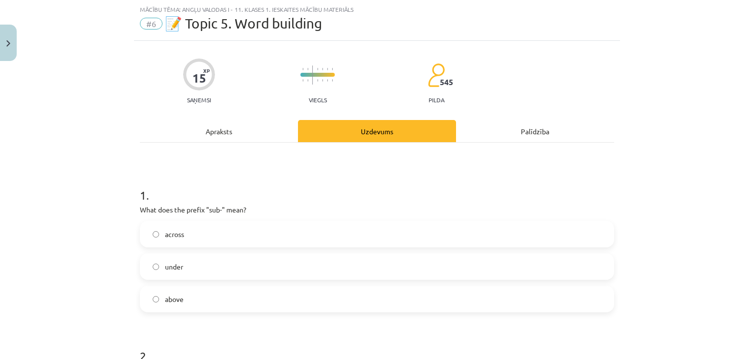
click at [196, 263] on label "under" at bounding box center [377, 266] width 473 height 25
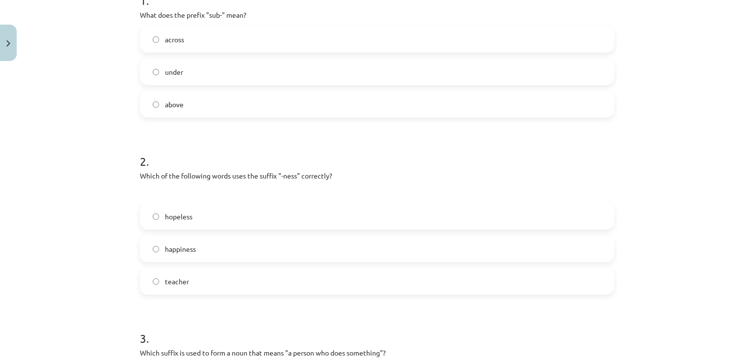
scroll to position [219, 0]
click at [271, 215] on label "hopeless" at bounding box center [377, 216] width 473 height 25
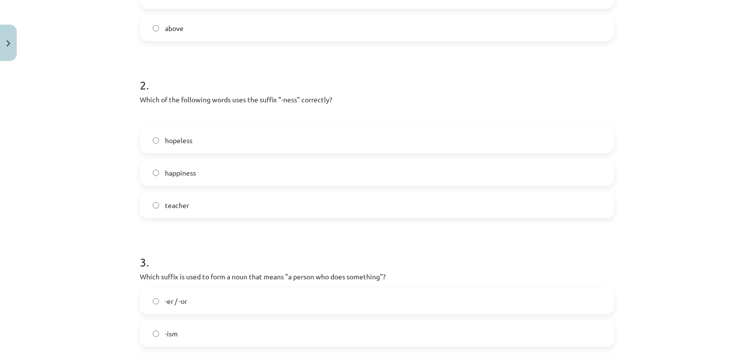
scroll to position [296, 0]
click at [432, 197] on label "teacher" at bounding box center [377, 204] width 473 height 25
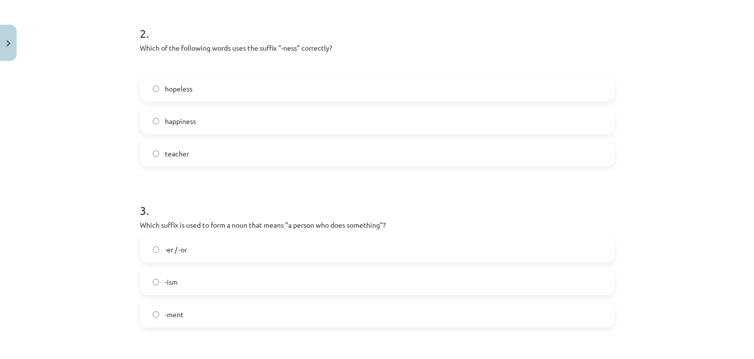
scroll to position [341, 0]
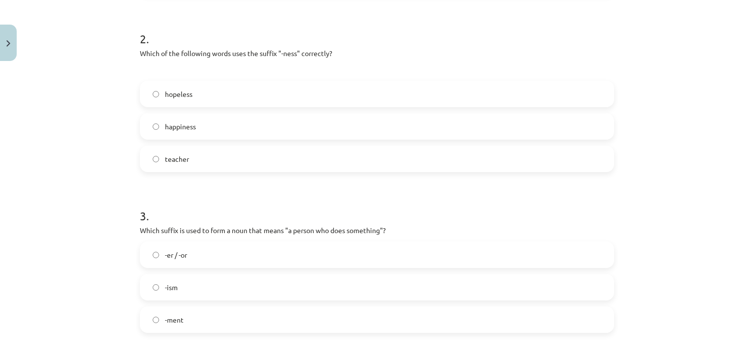
click at [246, 103] on label "hopeless" at bounding box center [377, 94] width 473 height 25
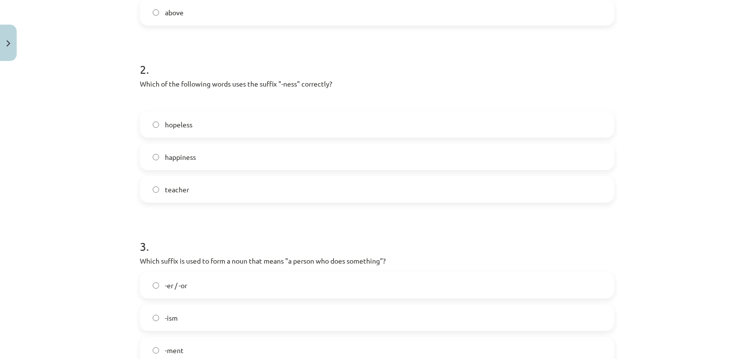
scroll to position [0, 0]
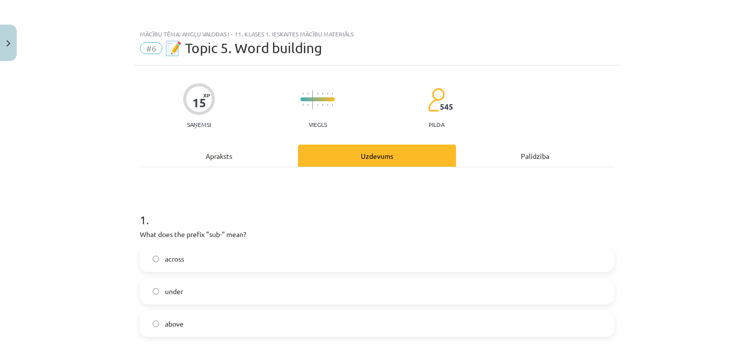
click at [225, 155] on div "Apraksts" at bounding box center [219, 155] width 158 height 22
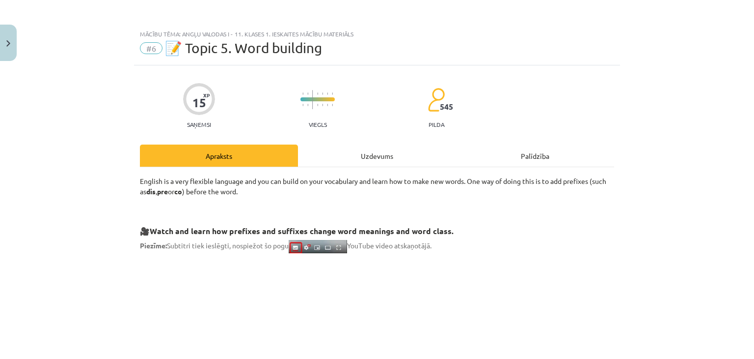
click at [354, 146] on div "Uzdevums" at bounding box center [377, 155] width 158 height 22
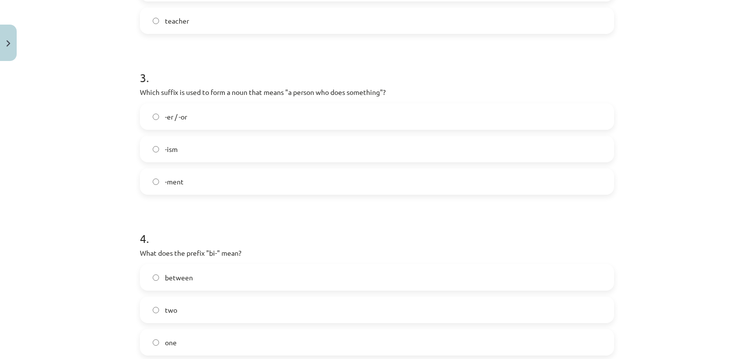
scroll to position [480, 0]
click at [382, 152] on label "-ism" at bounding box center [377, 148] width 473 height 25
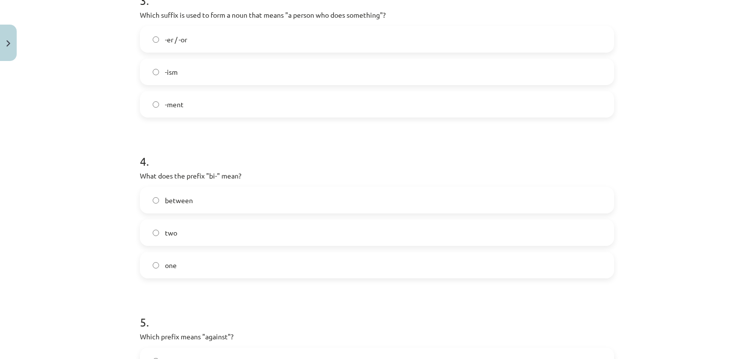
scroll to position [563, 0]
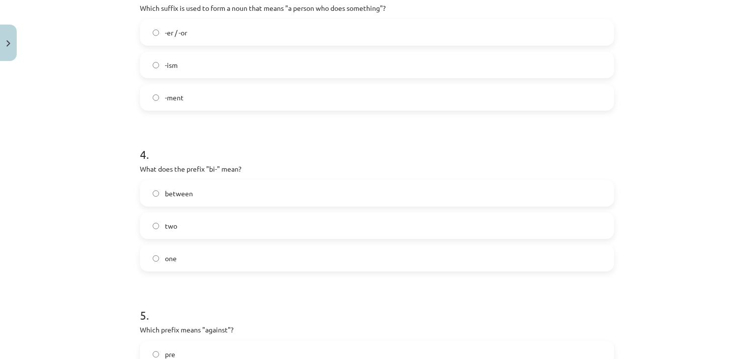
click at [443, 38] on label "-er / -or" at bounding box center [377, 32] width 473 height 25
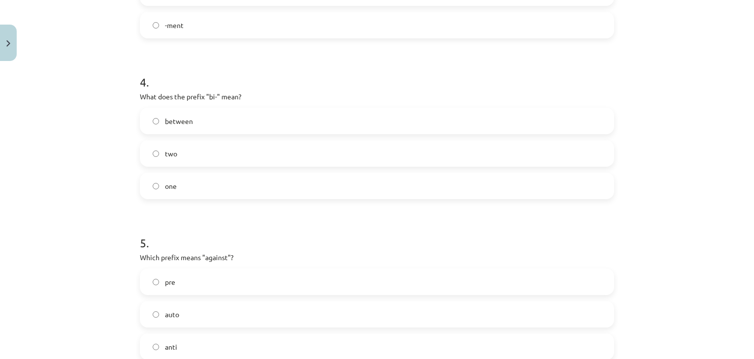
scroll to position [636, 0]
click at [306, 163] on label "two" at bounding box center [377, 152] width 473 height 25
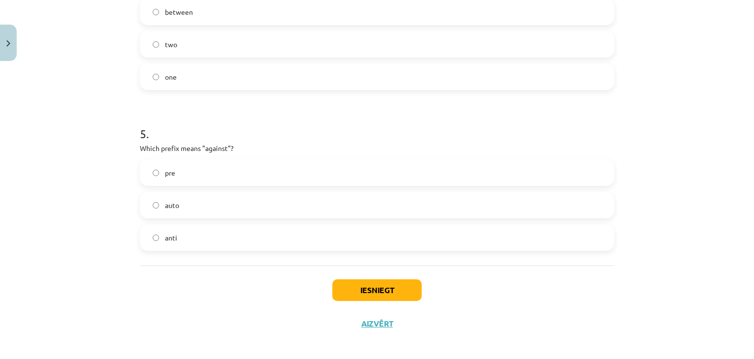
scroll to position [0, 0]
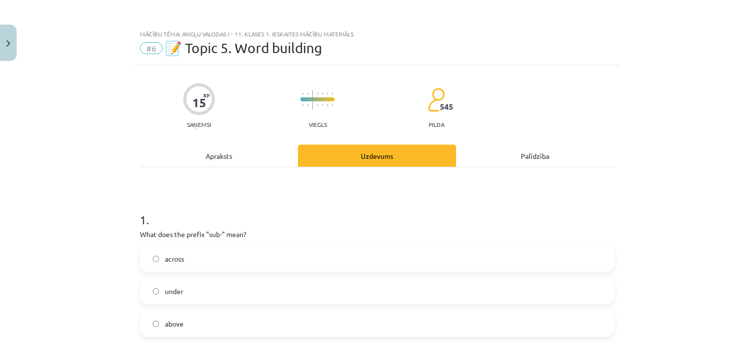
click at [227, 151] on div "Apraksts" at bounding box center [219, 155] width 158 height 22
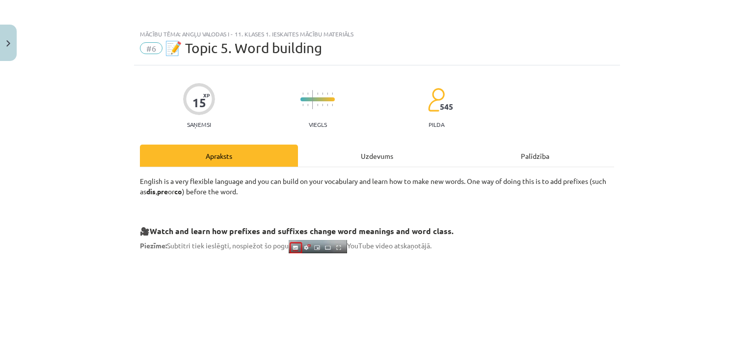
click at [394, 156] on div "Uzdevums" at bounding box center [377, 155] width 158 height 22
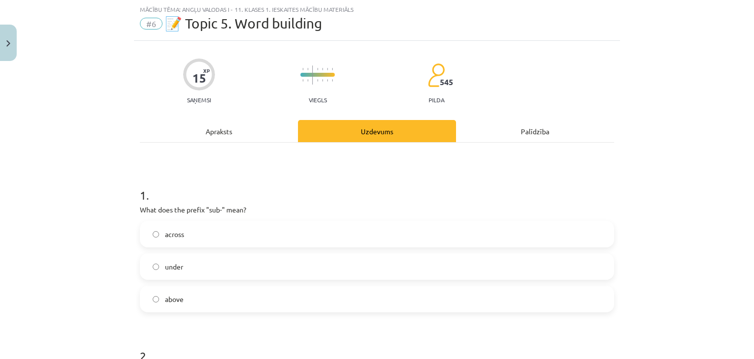
scroll to position [751, 0]
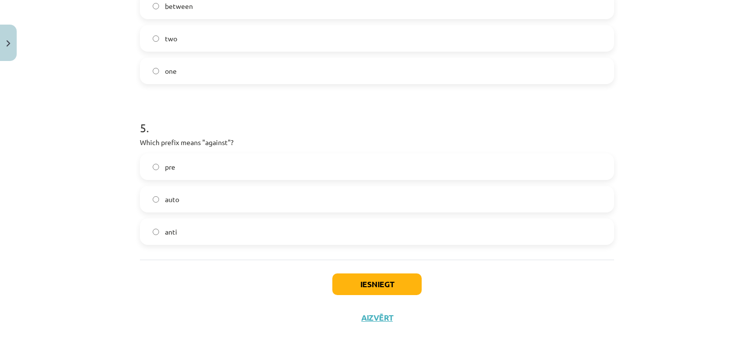
click at [246, 232] on label "anti" at bounding box center [377, 231] width 473 height 25
click at [375, 280] on button "Iesniegt" at bounding box center [377, 284] width 89 height 22
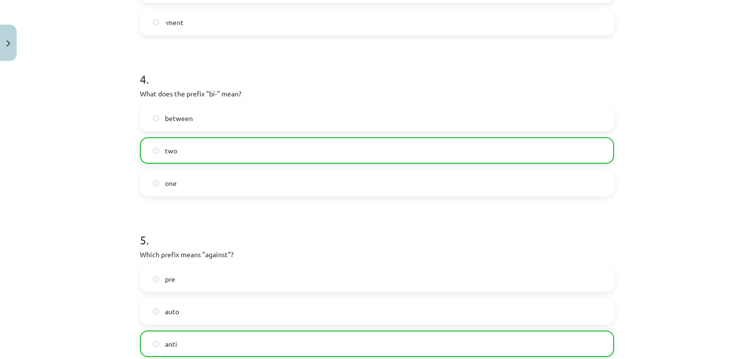
scroll to position [782, 0]
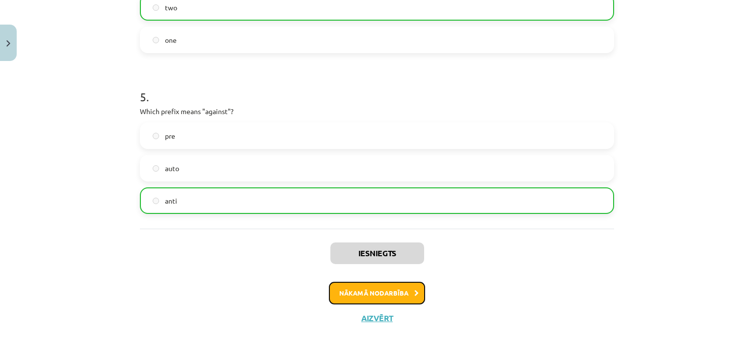
click at [388, 303] on button "Nākamā nodarbība" at bounding box center [377, 292] width 96 height 23
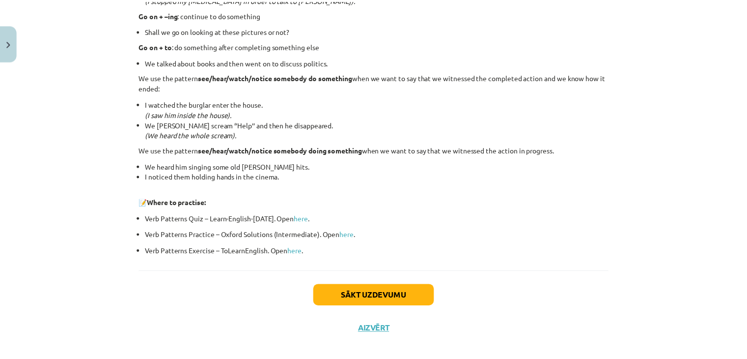
scroll to position [1317, 0]
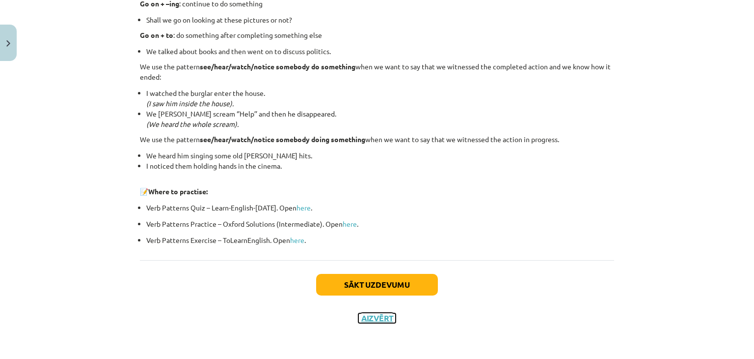
click at [381, 314] on button "Aizvērt" at bounding box center [377, 318] width 37 height 10
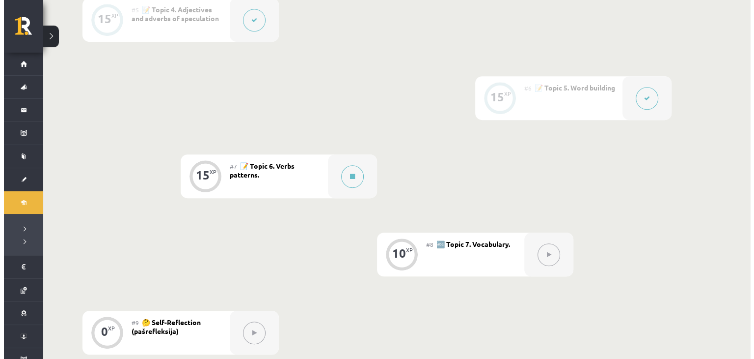
scroll to position [591, 0]
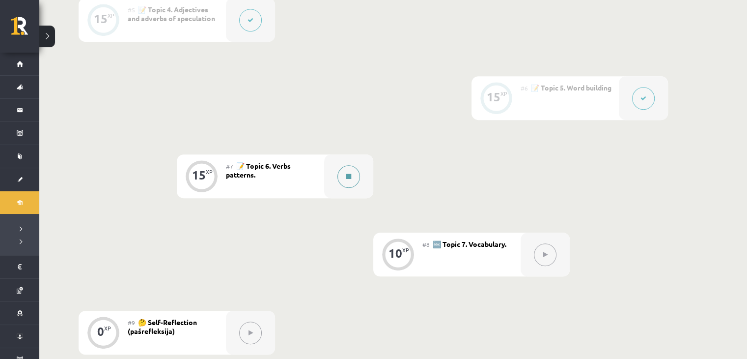
click at [348, 175] on icon at bounding box center [348, 176] width 5 height 6
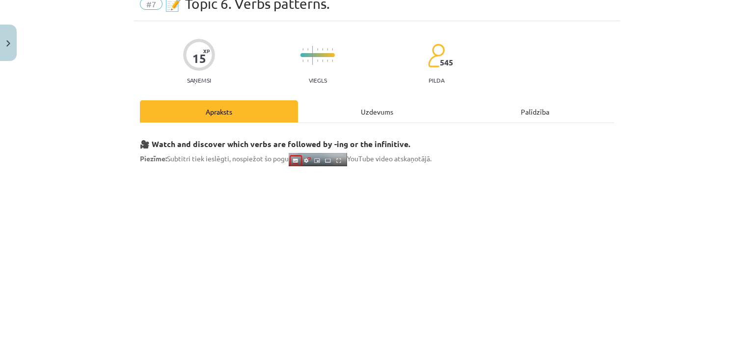
scroll to position [44, 0]
click at [384, 105] on div "Uzdevums" at bounding box center [377, 111] width 158 height 22
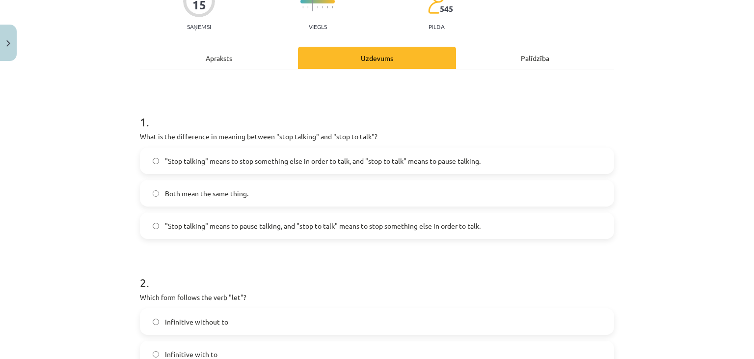
scroll to position [97, 0]
click at [454, 229] on span ""Stop talking" means to pause talking, and "stop to talk" means to stop somethi…" at bounding box center [323, 226] width 316 height 10
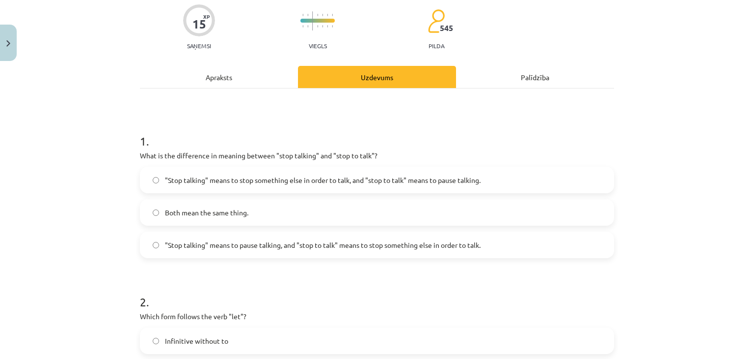
scroll to position [77, 0]
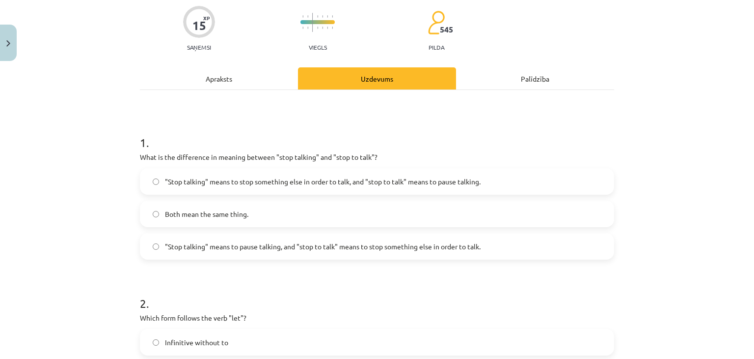
click at [230, 81] on div "Apraksts" at bounding box center [219, 78] width 158 height 22
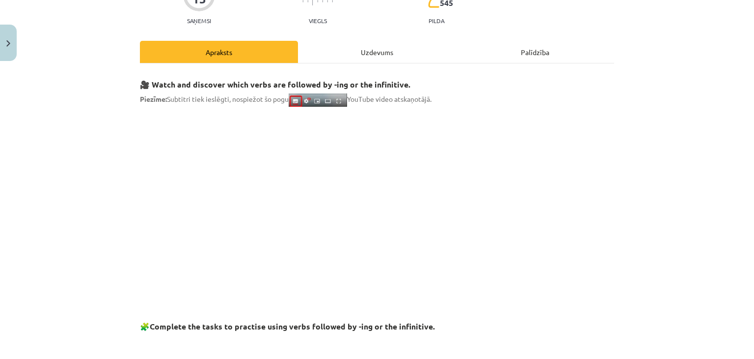
scroll to position [100, 0]
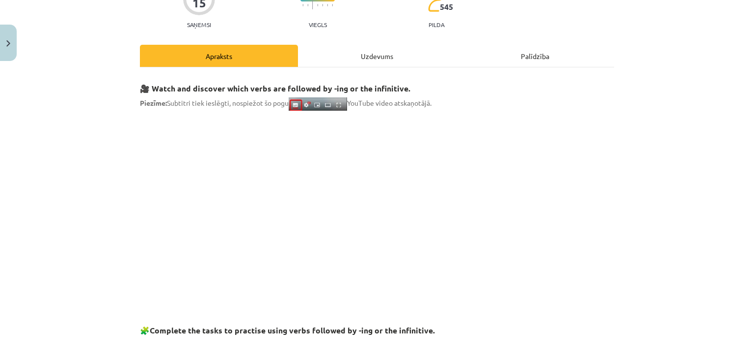
click at [354, 58] on div "Uzdevums" at bounding box center [377, 56] width 158 height 22
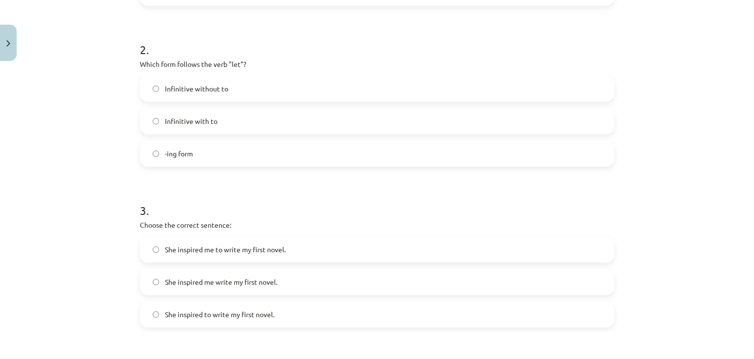
scroll to position [331, 0]
click at [400, 90] on label "Infinitive without to" at bounding box center [377, 88] width 473 height 25
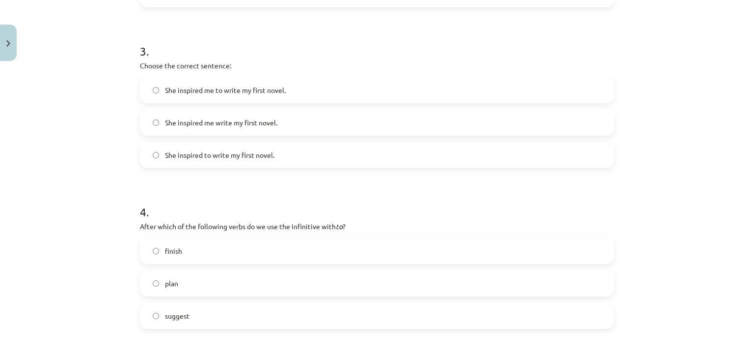
scroll to position [492, 0]
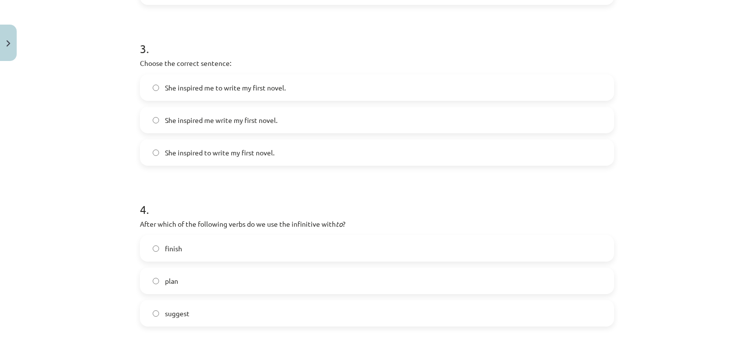
click at [361, 91] on label "She inspired me to write my first novel." at bounding box center [377, 87] width 473 height 25
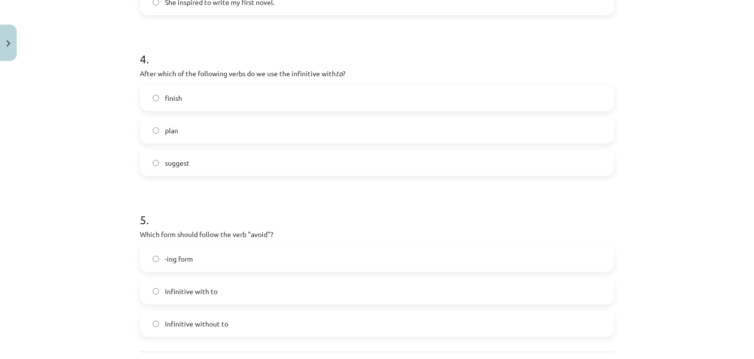
scroll to position [643, 0]
click at [354, 132] on label "plan" at bounding box center [377, 129] width 473 height 25
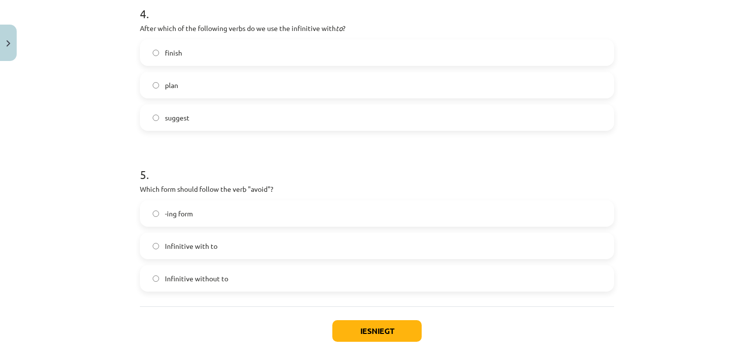
scroll to position [734, 0]
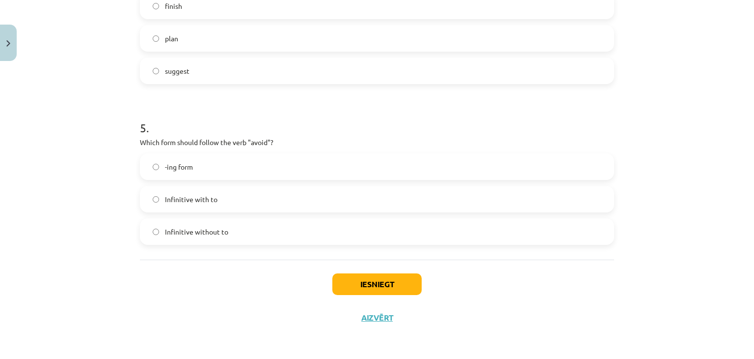
click at [323, 172] on label "-ing form" at bounding box center [377, 166] width 473 height 25
click at [383, 283] on button "Iesniegt" at bounding box center [377, 284] width 89 height 22
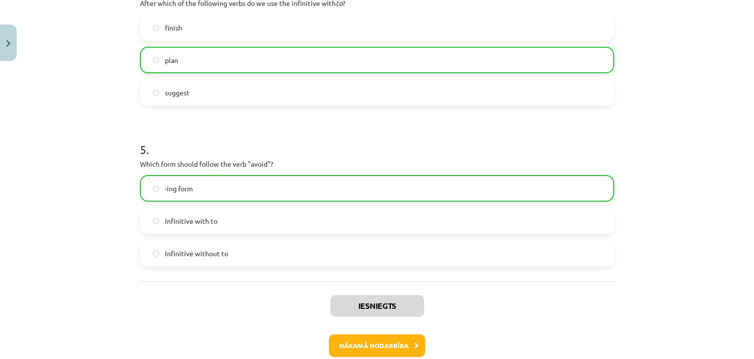
scroll to position [765, 0]
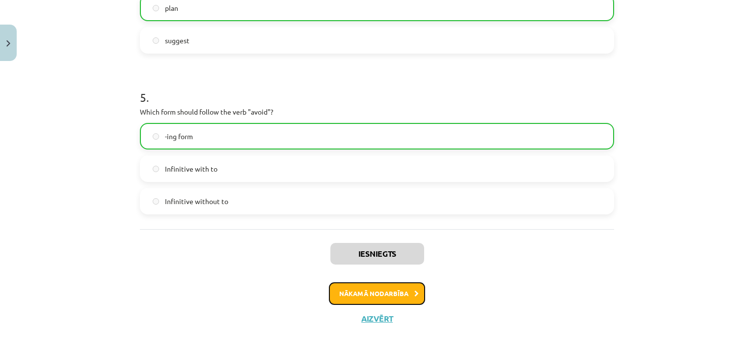
click at [387, 293] on button "Nākamā nodarbība" at bounding box center [377, 293] width 96 height 23
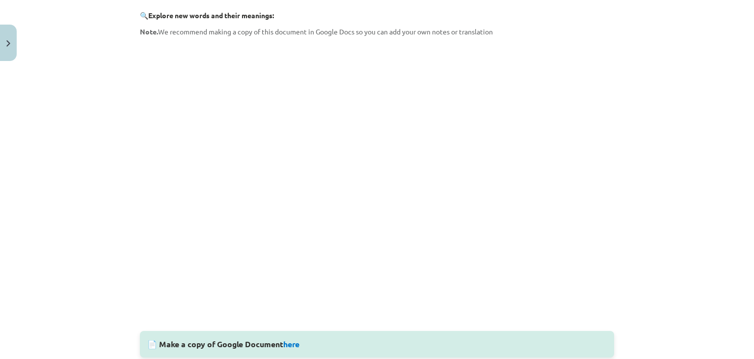
scroll to position [0, 0]
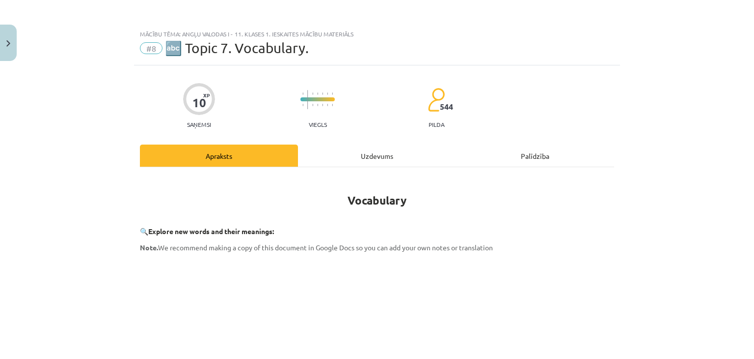
click at [380, 161] on div "Uzdevums" at bounding box center [377, 155] width 158 height 22
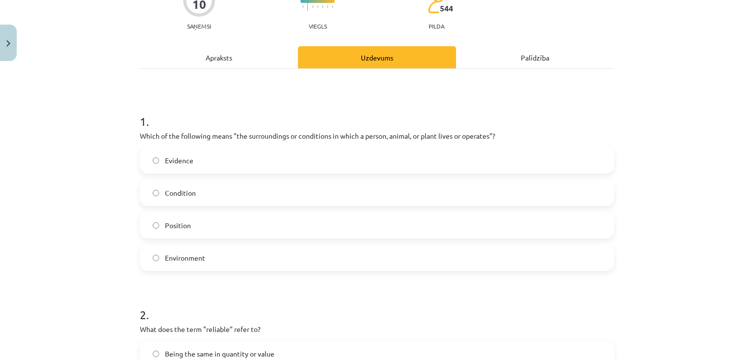
scroll to position [99, 0]
click at [286, 263] on label "Environment" at bounding box center [377, 257] width 473 height 25
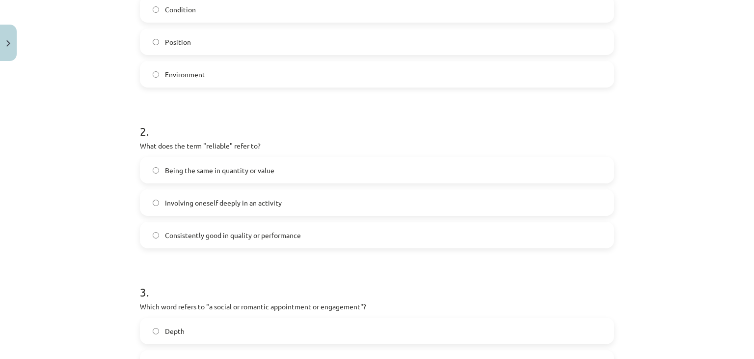
scroll to position [290, 0]
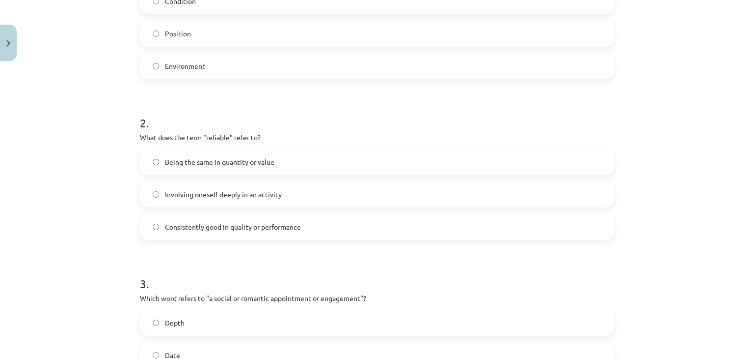
click at [292, 193] on label "Involving oneself deeply in an activity" at bounding box center [377, 194] width 473 height 25
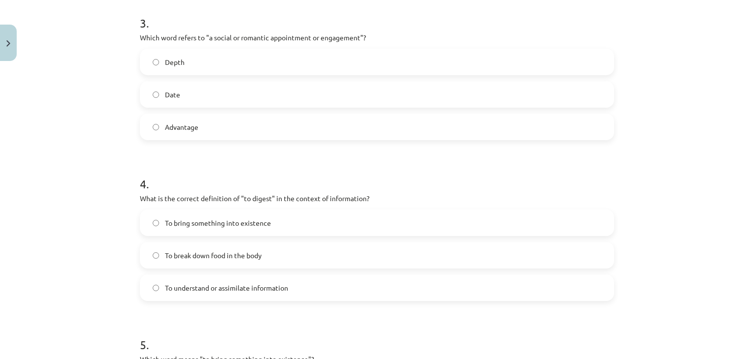
scroll to position [550, 0]
click at [308, 60] on label "Depth" at bounding box center [377, 62] width 473 height 25
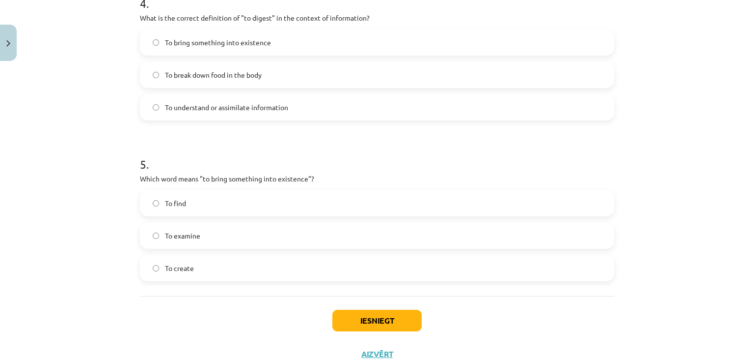
scroll to position [731, 0]
click at [242, 270] on label "To create" at bounding box center [377, 267] width 473 height 25
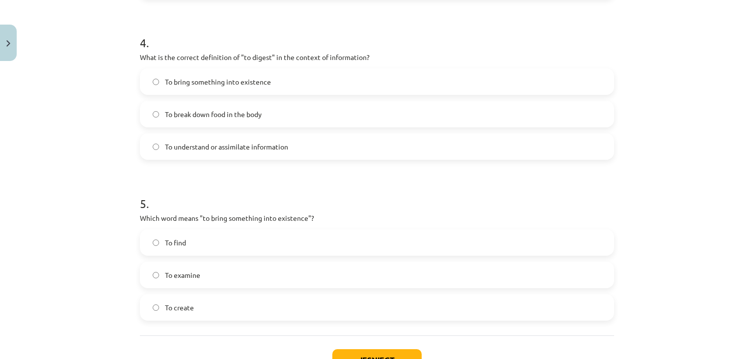
scroll to position [682, 0]
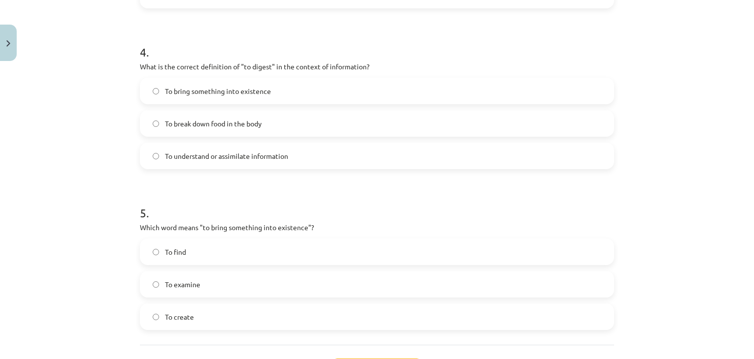
click at [287, 161] on label "To understand or assimilate information" at bounding box center [377, 155] width 473 height 25
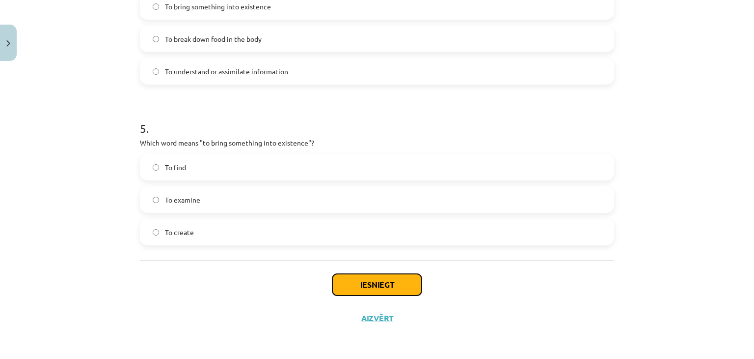
click at [406, 286] on button "Iesniegt" at bounding box center [377, 285] width 89 height 22
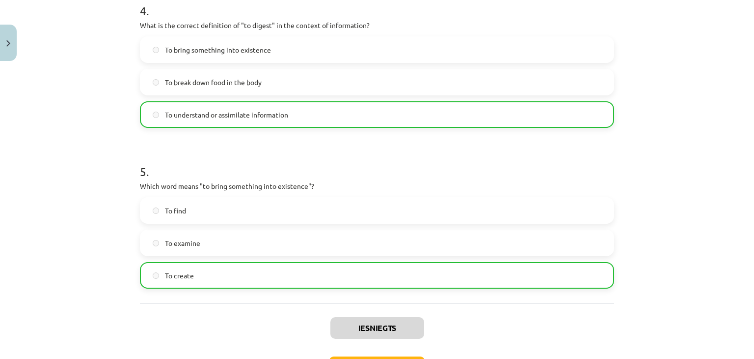
scroll to position [798, 0]
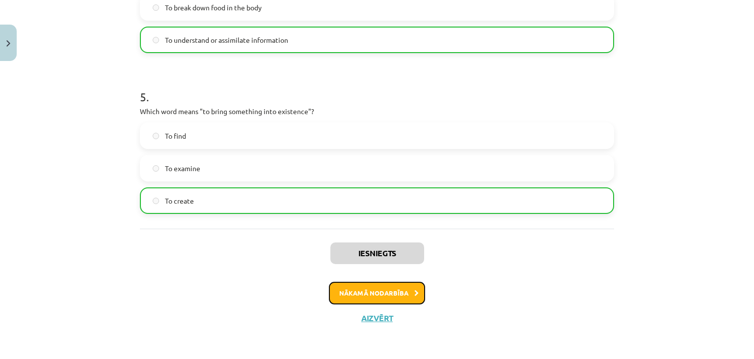
click at [397, 287] on button "Nākamā nodarbība" at bounding box center [377, 292] width 96 height 23
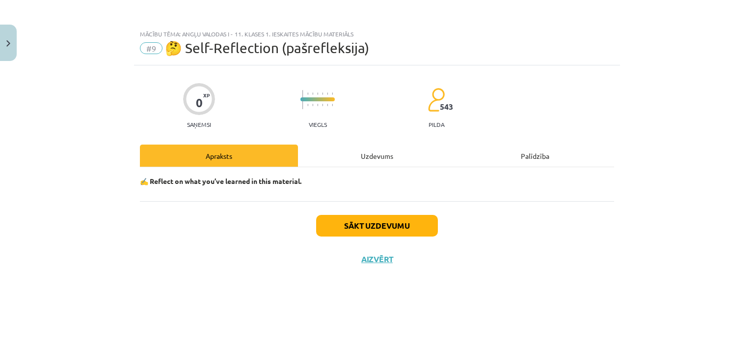
scroll to position [0, 0]
click at [410, 228] on button "Sākt uzdevumu" at bounding box center [377, 226] width 122 height 22
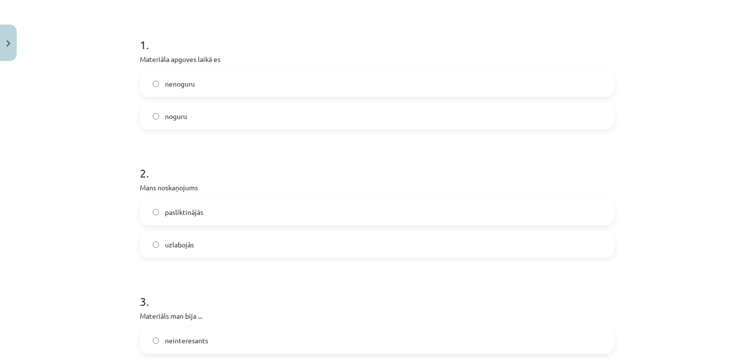
scroll to position [175, 0]
click at [354, 89] on label "nenoguru" at bounding box center [377, 83] width 473 height 25
click at [314, 209] on label "pasliktinājās" at bounding box center [377, 211] width 473 height 25
click at [315, 235] on label "uzlabojās" at bounding box center [377, 244] width 473 height 25
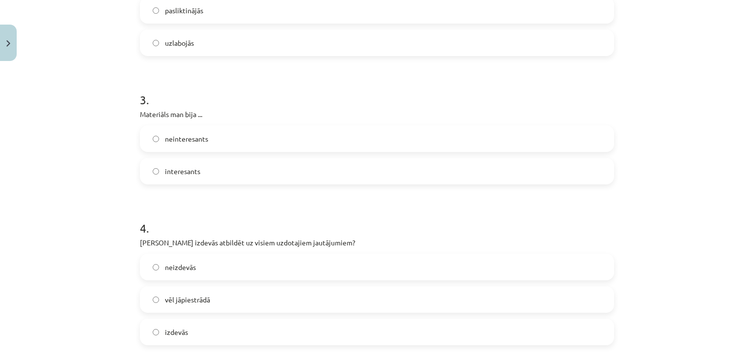
scroll to position [420, 0]
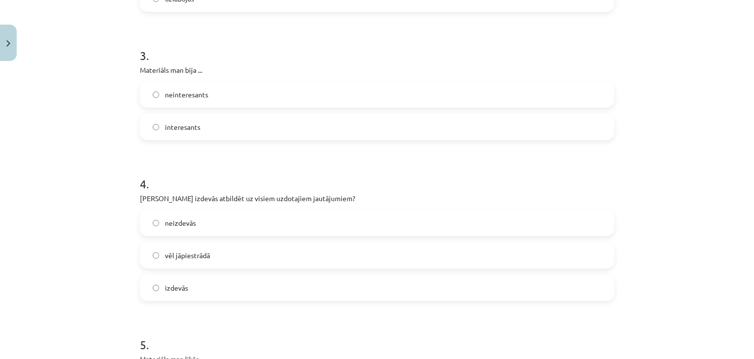
click at [381, 136] on label "interesants" at bounding box center [377, 126] width 473 height 25
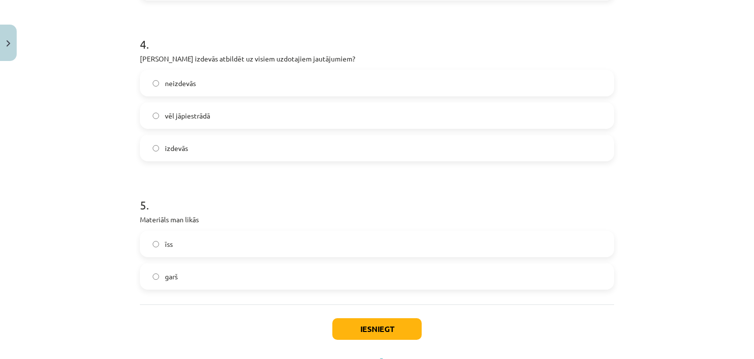
scroll to position [562, 0]
click at [332, 111] on label "vēl jāpiestrādā" at bounding box center [377, 113] width 473 height 25
click at [313, 246] on label "īss" at bounding box center [377, 241] width 473 height 25
click at [387, 331] on button "Iesniegt" at bounding box center [377, 327] width 89 height 22
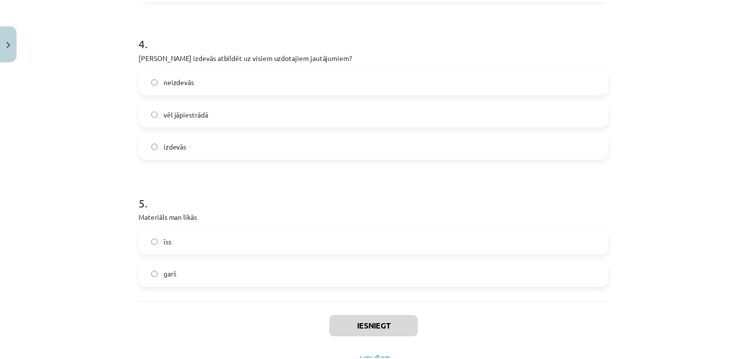
scroll to position [590, 0]
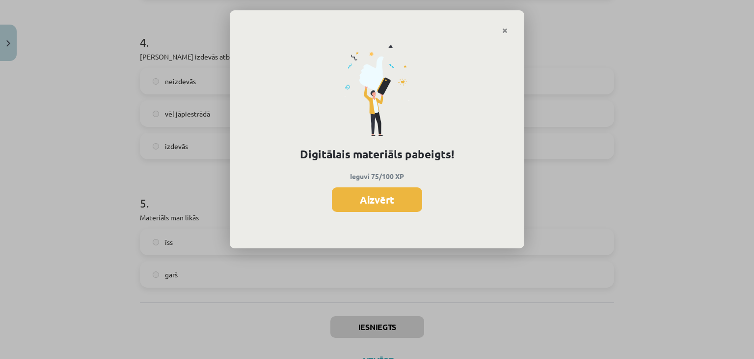
click at [401, 214] on div "Digitālais materiāls pabeigts! Ieguvi 75/100 XP Aizvērt" at bounding box center [377, 141] width 295 height 214
click at [409, 204] on button "Aizvērt" at bounding box center [377, 199] width 90 height 25
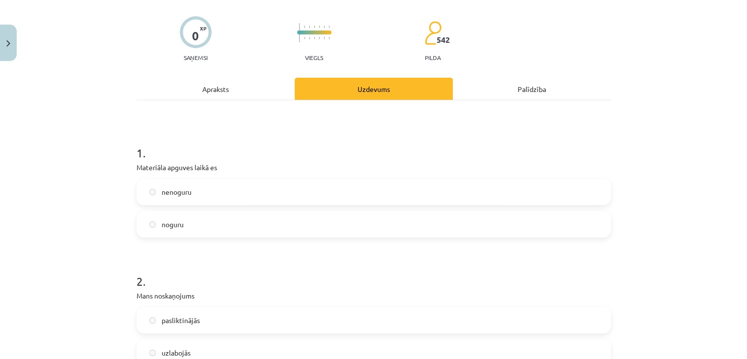
scroll to position [0, 0]
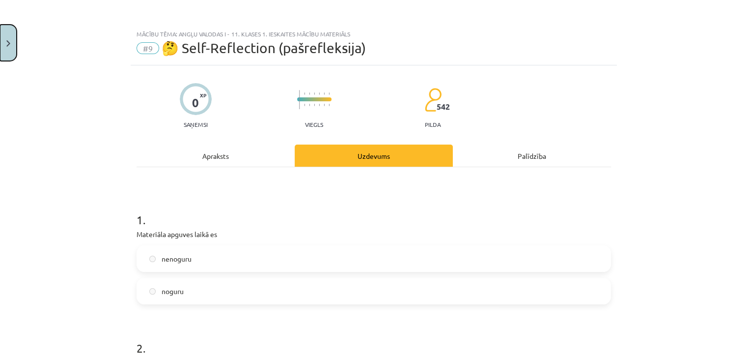
click at [8, 41] on img "Close" at bounding box center [8, 43] width 4 height 6
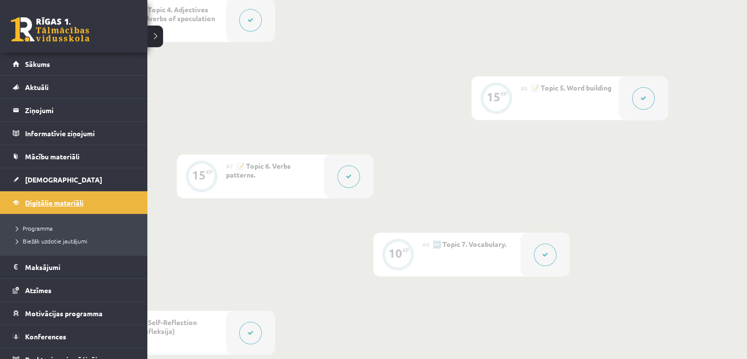
click at [72, 203] on span "Digitālie materiāli" at bounding box center [54, 202] width 58 height 9
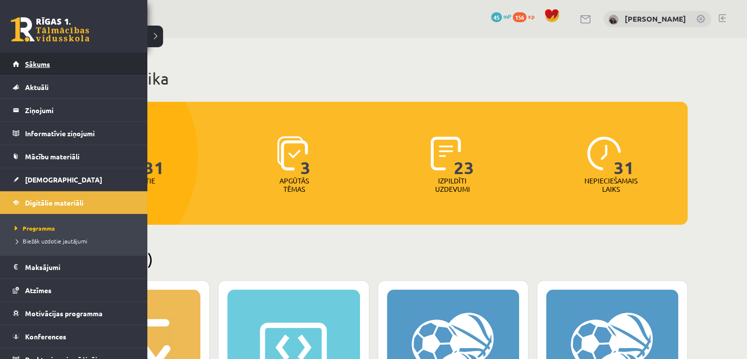
click at [44, 63] on span "Sākums" at bounding box center [37, 63] width 25 height 9
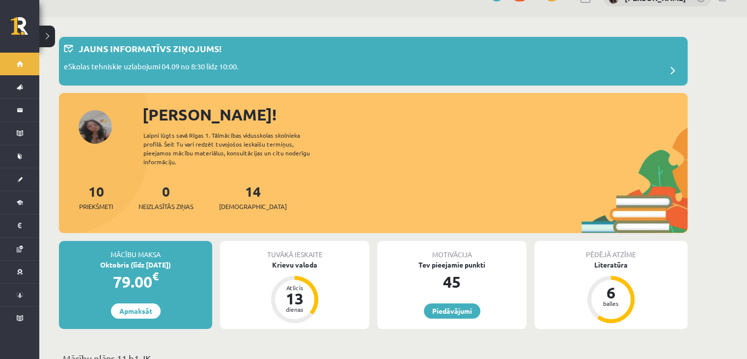
scroll to position [24, 0]
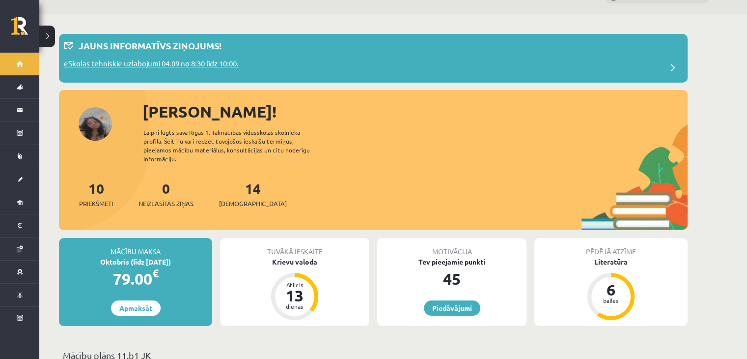
click at [199, 59] on p "eSkolas tehniskie uzlabojumi 04.09 no 8:30 līdz 10:00." at bounding box center [151, 65] width 175 height 14
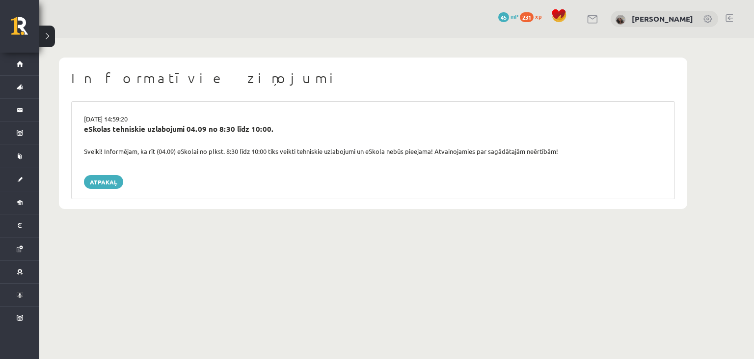
click at [169, 159] on div "[DATE] 14:59:20 eSkolas tehniskie uzlabojumi 04.09 no 8:30 līdz 10:00. Sveiki! …" at bounding box center [373, 150] width 604 height 98
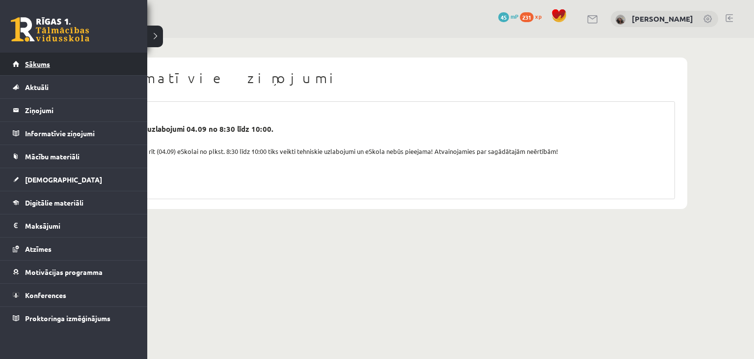
click at [51, 63] on link "Sākums" at bounding box center [74, 64] width 122 height 23
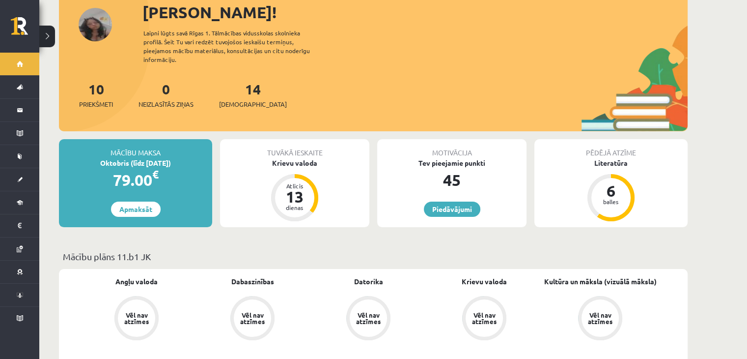
scroll to position [67, 0]
click at [236, 99] on span "[DEMOGRAPHIC_DATA]" at bounding box center [253, 104] width 68 height 10
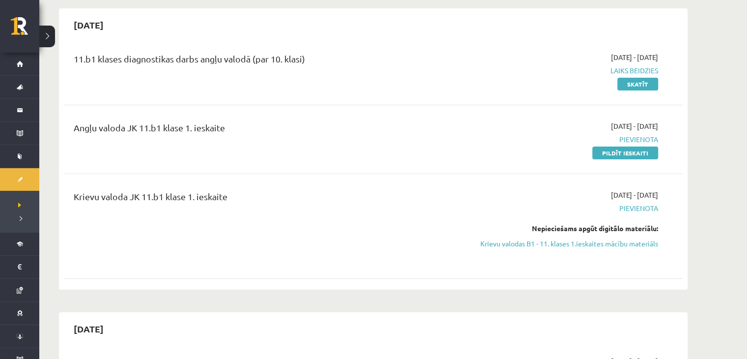
scroll to position [89, 0]
click at [642, 154] on link "Pildīt ieskaiti" at bounding box center [625, 151] width 66 height 13
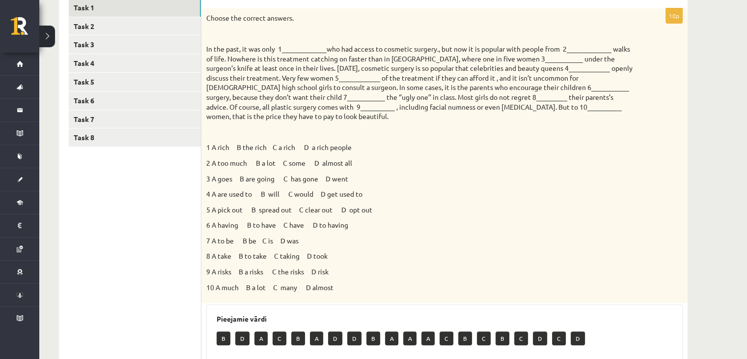
scroll to position [175, 0]
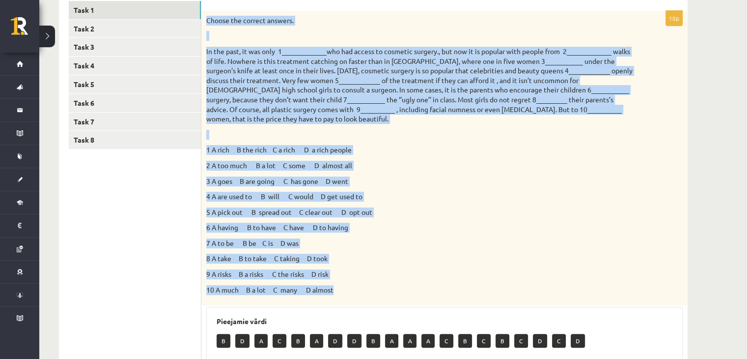
drag, startPoint x: 204, startPoint y: 17, endPoint x: 491, endPoint y: 294, distance: 398.8
click at [491, 294] on div "Choose the correct answers. 1 A rich B the rich C a rich D a rich people 2 A to…" at bounding box center [444, 158] width 486 height 294
copy div "Choose the correct answers. In the past, it was only 1_____________who had acce…"
click at [415, 232] on div "Choose the correct answers. 1 A rich B the rich C a rich D a rich people 2 A to…" at bounding box center [444, 158] width 486 height 294
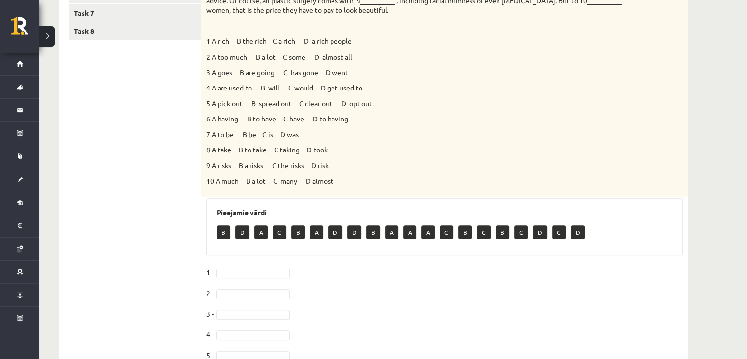
scroll to position [285, 0]
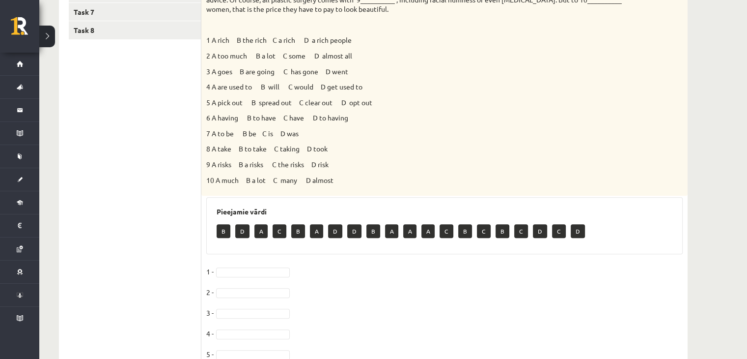
drag, startPoint x: 248, startPoint y: 237, endPoint x: 243, endPoint y: 234, distance: 5.7
click at [243, 234] on p "D" at bounding box center [242, 231] width 14 height 14
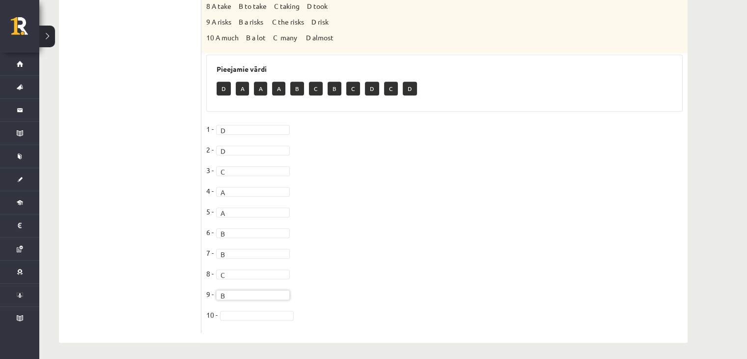
scroll to position [428, 0]
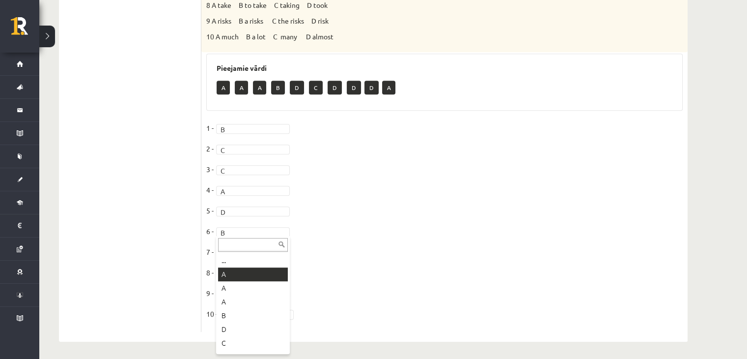
drag, startPoint x: 260, startPoint y: 278, endPoint x: 255, endPoint y: 273, distance: 6.6
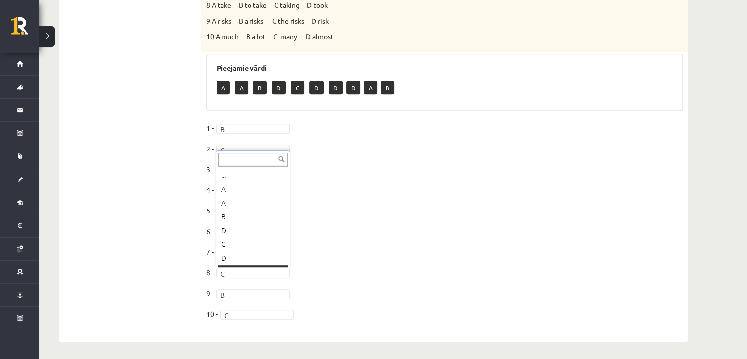
scroll to position [12, 0]
drag, startPoint x: 321, startPoint y: 279, endPoint x: 273, endPoint y: 256, distance: 52.5
click at [290, 231] on span "A *" at bounding box center [253, 230] width 79 height 9
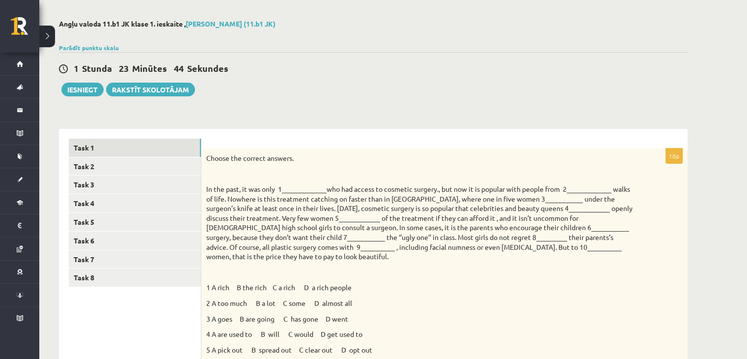
scroll to position [0, 0]
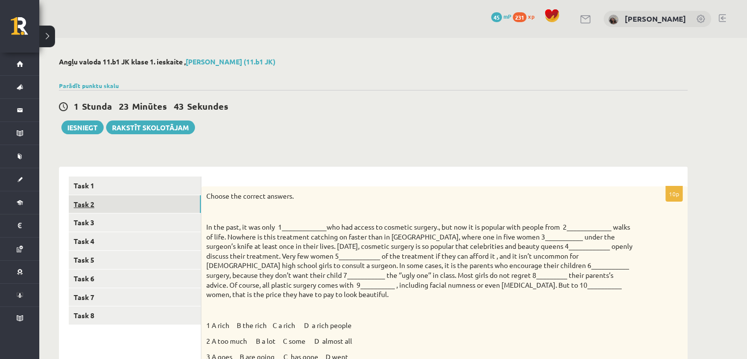
click at [152, 211] on link "Task 2" at bounding box center [135, 204] width 132 height 18
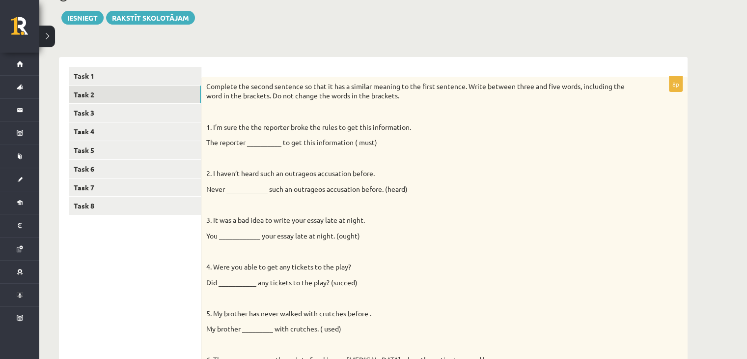
scroll to position [110, 0]
click at [259, 140] on p "The reporter __________ to get this information ( must)" at bounding box center [419, 142] width 427 height 10
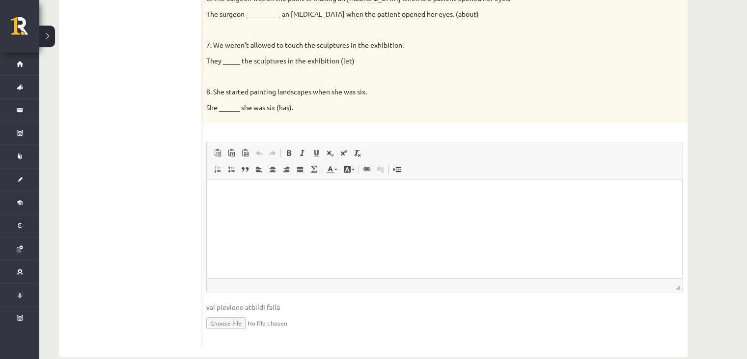
scroll to position [475, 0]
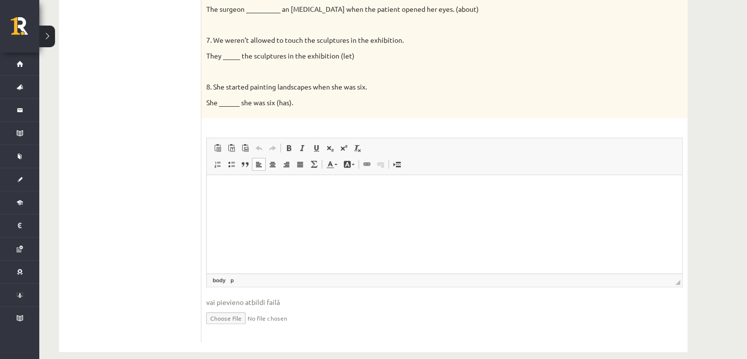
click at [302, 187] on p "Editor, wiswyg-editor-user-answer-47363782819160" at bounding box center [445, 190] width 456 height 10
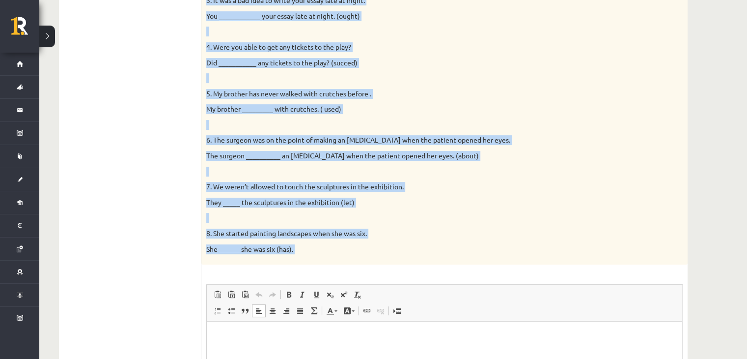
scroll to position [488, 0]
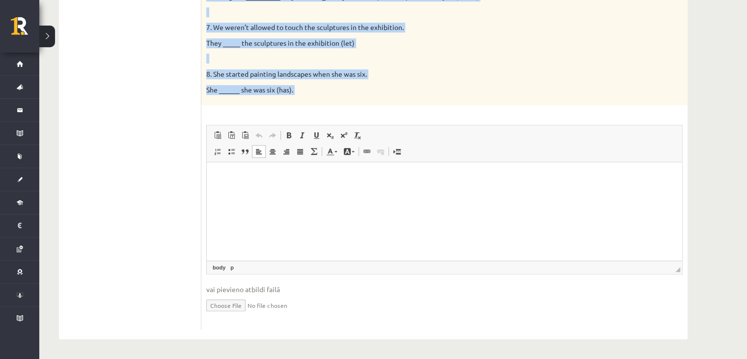
drag, startPoint x: 206, startPoint y: 43, endPoint x: 395, endPoint y: 112, distance: 201.2
click at [395, 112] on div "8p Complete the second sentence so that it has a similar meaning to the first s…" at bounding box center [444, 13] width 486 height 631
copy div "1. I’m sure the the reporter broke the rules to get this information. The repor…"
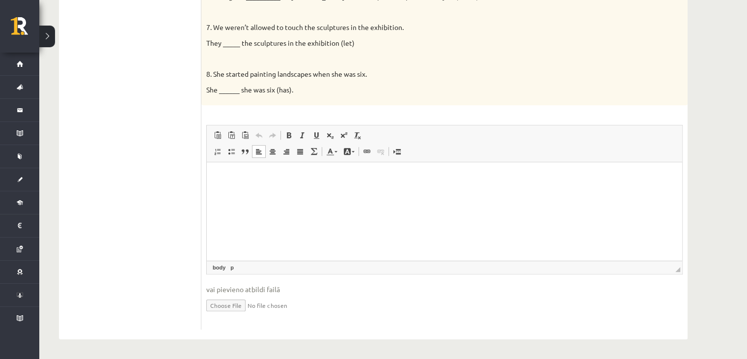
click at [388, 182] on html at bounding box center [444, 177] width 475 height 30
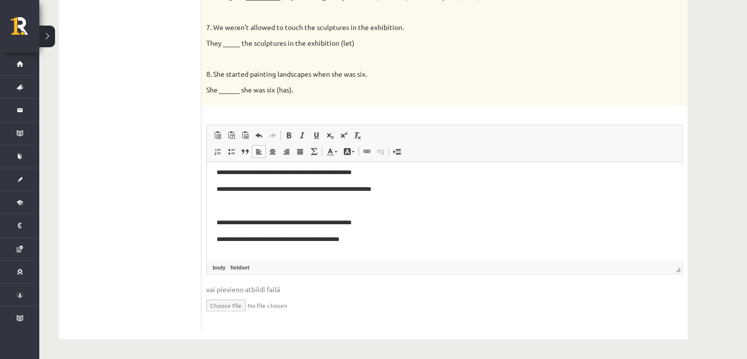
scroll to position [0, 0]
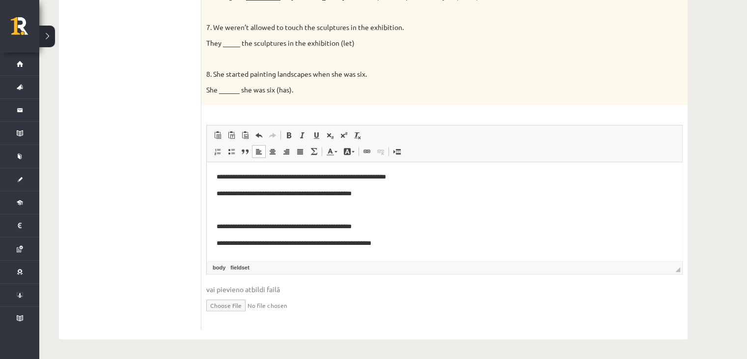
click at [290, 196] on p "**********" at bounding box center [441, 194] width 449 height 10
click at [438, 194] on p "**********" at bounding box center [441, 194] width 449 height 10
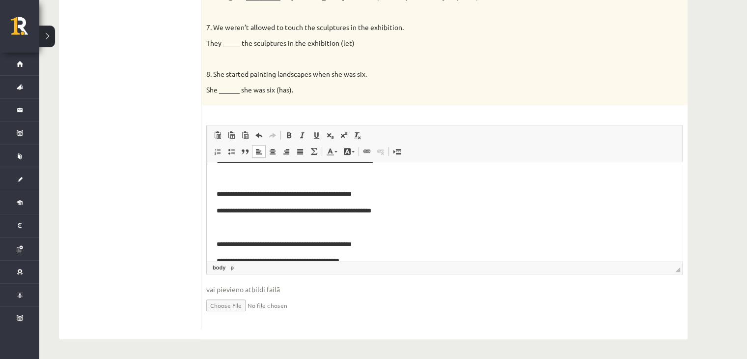
scroll to position [33, 0]
click at [278, 215] on p "**********" at bounding box center [441, 210] width 449 height 10
click at [405, 208] on p "**********" at bounding box center [441, 210] width 449 height 10
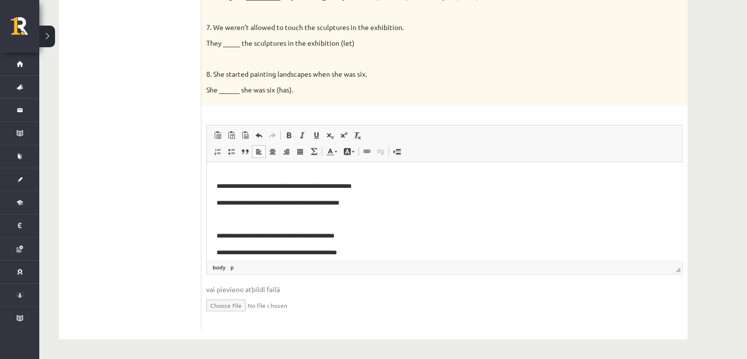
scroll to position [91, 0]
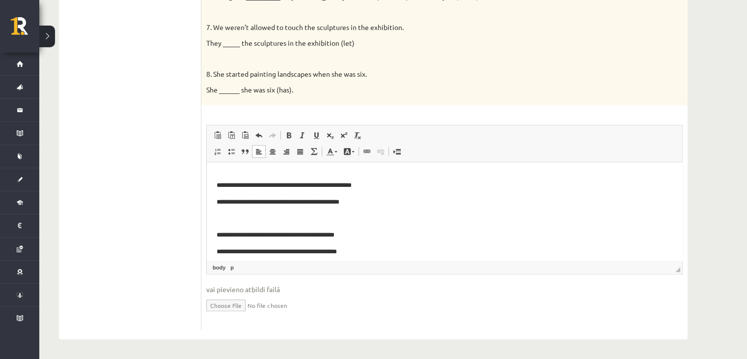
click at [272, 206] on p "**********" at bounding box center [441, 202] width 449 height 10
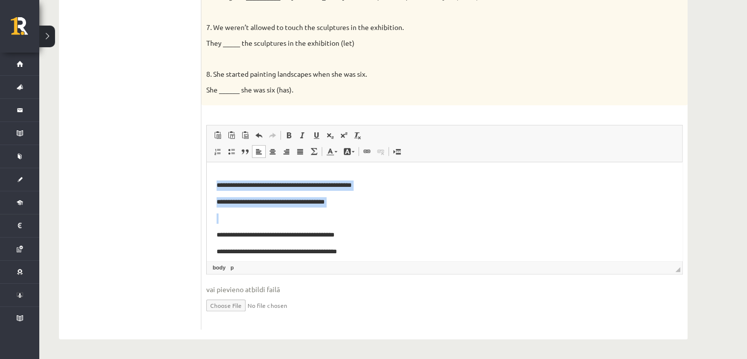
drag, startPoint x: 211, startPoint y: 180, endPoint x: 369, endPoint y: 222, distance: 164.2
click at [369, 222] on html "**********" at bounding box center [444, 281] width 475 height 420
copy p "**********"
click at [250, 207] on body "**********" at bounding box center [445, 281] width 456 height 400
click at [251, 206] on p "**********" at bounding box center [441, 202] width 449 height 10
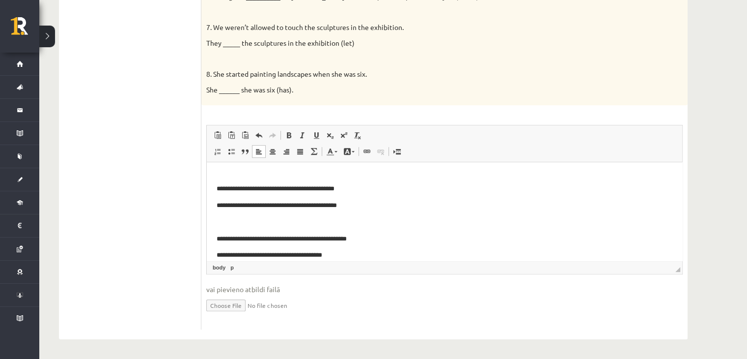
scroll to position [138, 0]
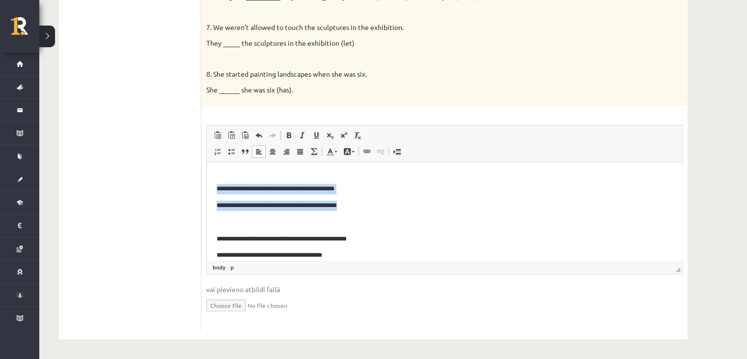
drag, startPoint x: 216, startPoint y: 186, endPoint x: 400, endPoint y: 207, distance: 185.4
click at [400, 207] on html "**********" at bounding box center [444, 235] width 475 height 420
copy body "**********"
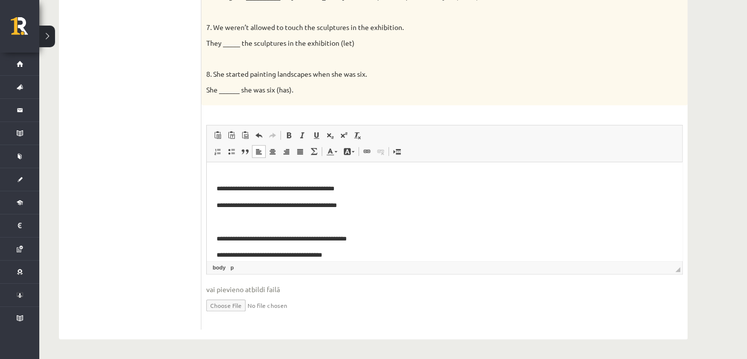
click at [246, 210] on body "**********" at bounding box center [445, 234] width 456 height 400
drag, startPoint x: 270, startPoint y: 210, endPoint x: 228, endPoint y: 207, distance: 41.3
click at [228, 207] on p "**********" at bounding box center [441, 205] width 449 height 10
click at [390, 210] on body "**********" at bounding box center [445, 234] width 456 height 400
click at [390, 205] on p "**********" at bounding box center [441, 205] width 449 height 10
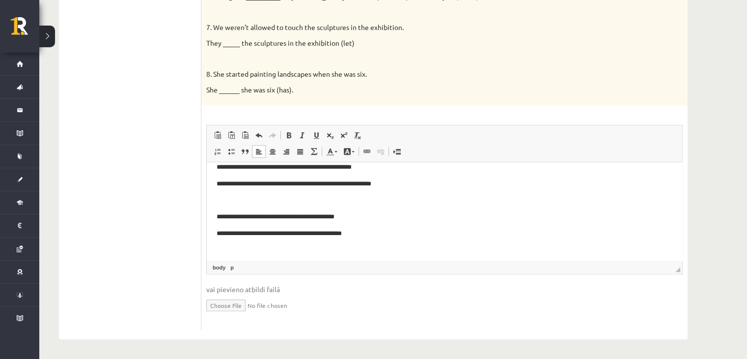
scroll to position [108, 0]
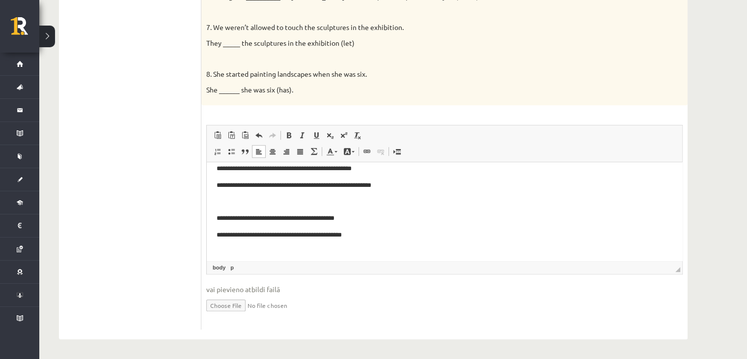
click at [398, 195] on body "**********" at bounding box center [445, 264] width 456 height 400
click at [416, 180] on p "**********" at bounding box center [441, 185] width 449 height 10
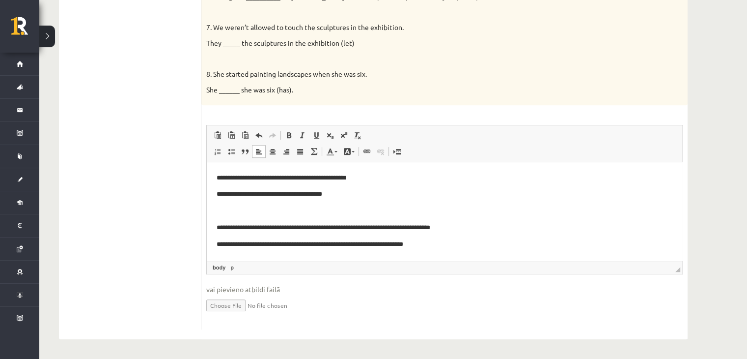
scroll to position [199, 0]
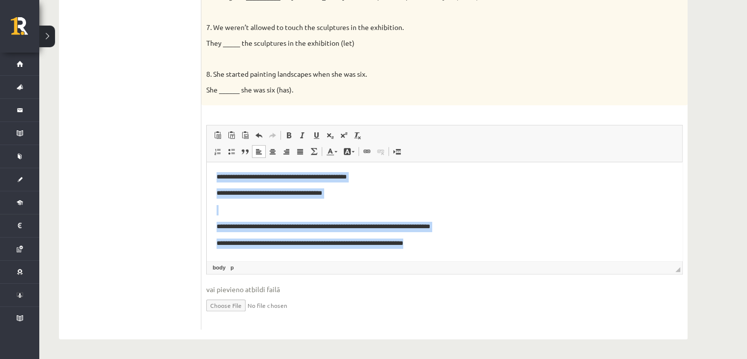
drag, startPoint x: 215, startPoint y: 173, endPoint x: 482, endPoint y: 235, distance: 274.4
click at [482, 235] on html "**********" at bounding box center [444, 173] width 475 height 420
copy body "**********"
click at [280, 196] on p "**********" at bounding box center [441, 193] width 449 height 10
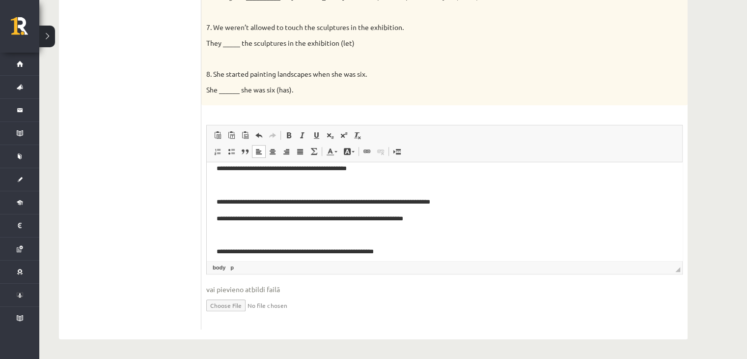
scroll to position [225, 0]
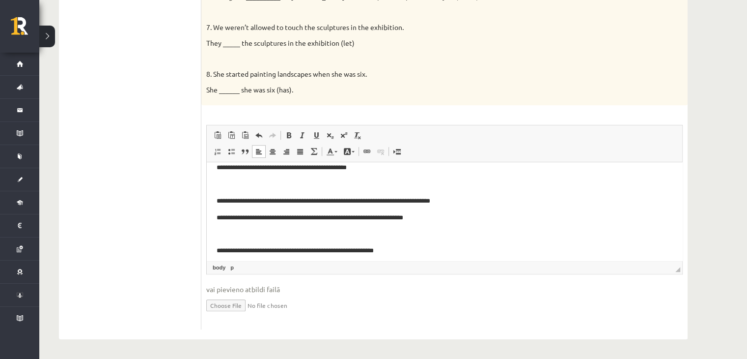
click at [376, 165] on p "**********" at bounding box center [441, 168] width 449 height 10
click at [292, 222] on p "**********" at bounding box center [441, 218] width 449 height 10
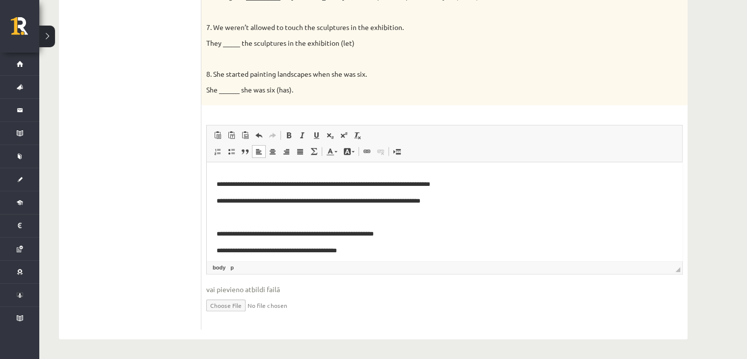
scroll to position [243, 0]
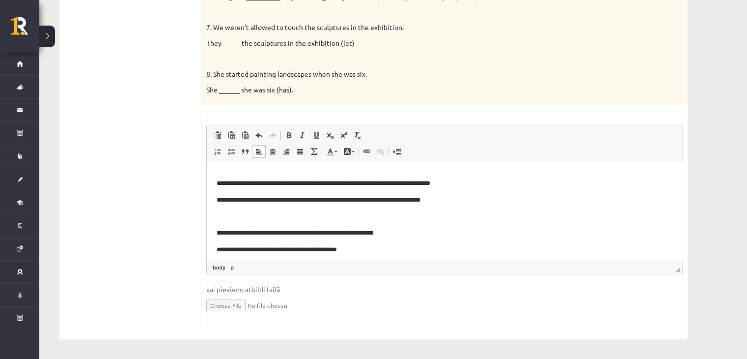
click at [479, 198] on p "**********" at bounding box center [441, 200] width 449 height 10
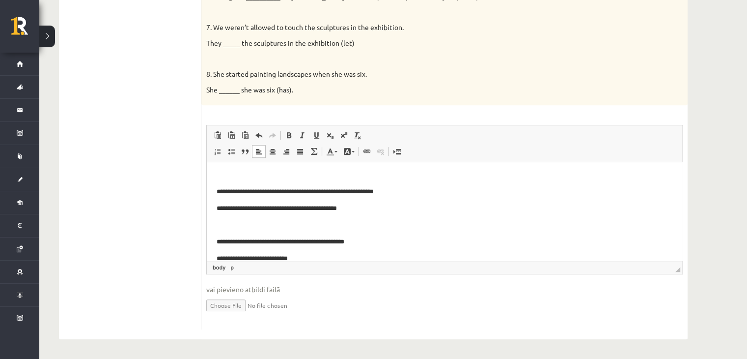
scroll to position [287, 0]
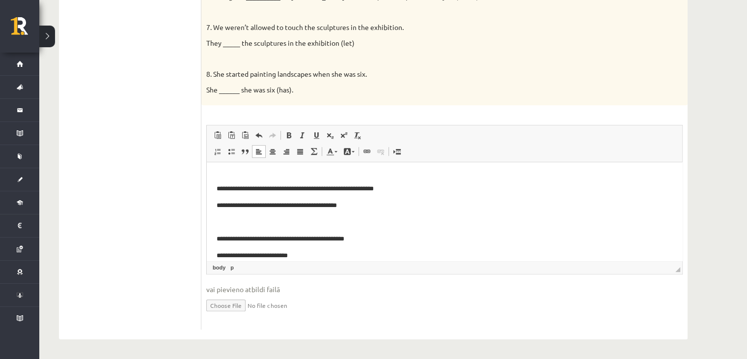
click at [250, 211] on body "**********" at bounding box center [445, 85] width 456 height 400
click at [251, 209] on p "**********" at bounding box center [441, 205] width 449 height 10
click at [273, 207] on p "**********" at bounding box center [441, 205] width 449 height 10
drag, startPoint x: 420, startPoint y: 203, endPoint x: 388, endPoint y: 207, distance: 33.1
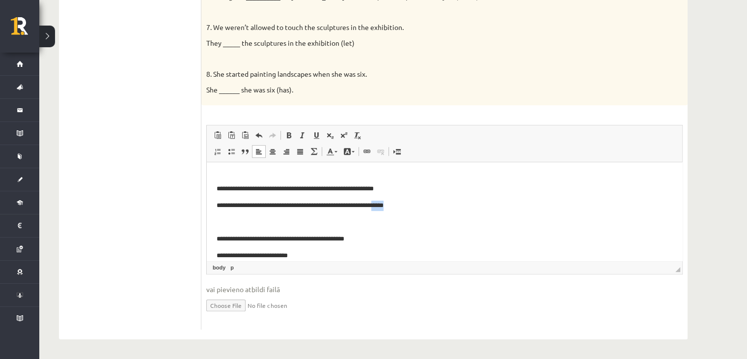
click at [388, 207] on p "**********" at bounding box center [441, 205] width 449 height 10
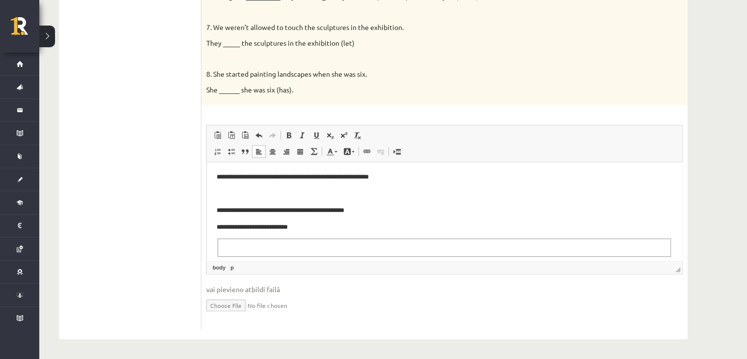
scroll to position [321, 0]
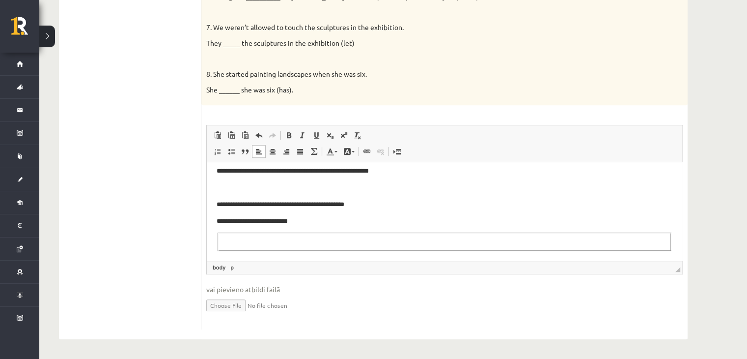
click at [313, 246] on fieldset "Editor, wiswyg-editor-user-answer-47363782819160" at bounding box center [445, 241] width 454 height 18
click at [250, 223] on p "**********" at bounding box center [441, 221] width 449 height 10
drag, startPoint x: 211, startPoint y: 204, endPoint x: 324, endPoint y: 223, distance: 114.4
click at [324, 223] on html "**********" at bounding box center [444, 51] width 475 height 420
copy body "**********"
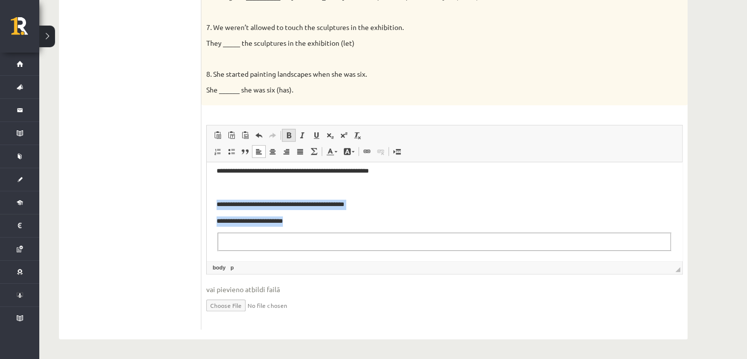
copy body "**********"
click at [244, 224] on p "**********" at bounding box center [441, 221] width 449 height 10
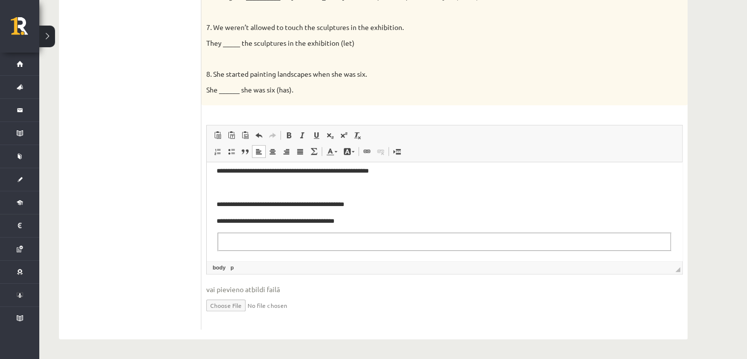
click at [380, 223] on p "**********" at bounding box center [441, 221] width 449 height 10
click at [392, 168] on p "**********" at bounding box center [441, 171] width 449 height 10
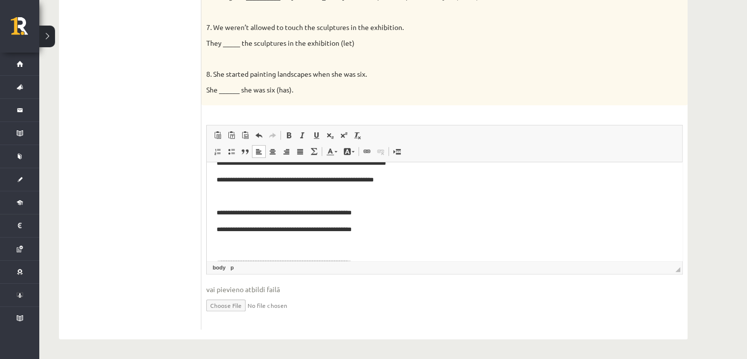
scroll to position [0, 0]
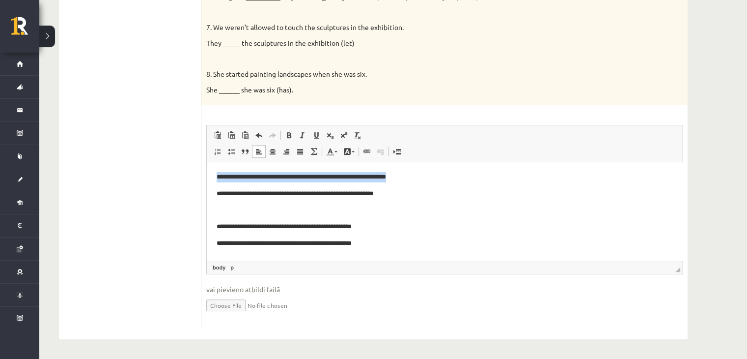
drag, startPoint x: 423, startPoint y: 177, endPoint x: 164, endPoint y: 155, distance: 260.7
click at [220, 192] on p "**********" at bounding box center [441, 194] width 449 height 10
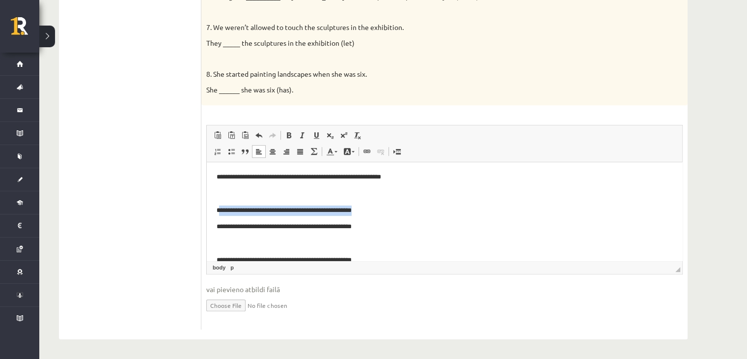
drag, startPoint x: 221, startPoint y: 211, endPoint x: 427, endPoint y: 205, distance: 206.4
click at [427, 205] on p "**********" at bounding box center [441, 210] width 449 height 10
click at [213, 225] on html "**********" at bounding box center [444, 363] width 475 height 403
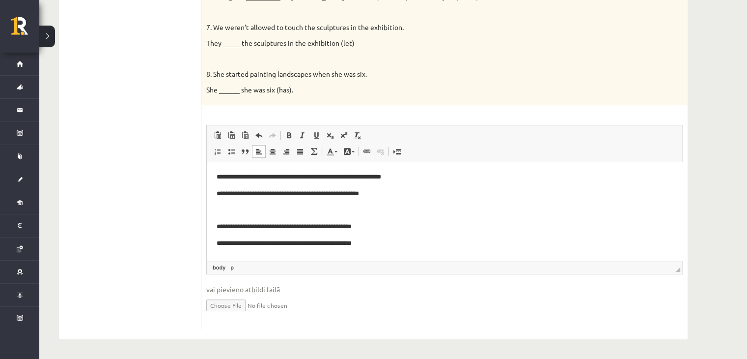
click at [217, 228] on p "**********" at bounding box center [441, 227] width 449 height 10
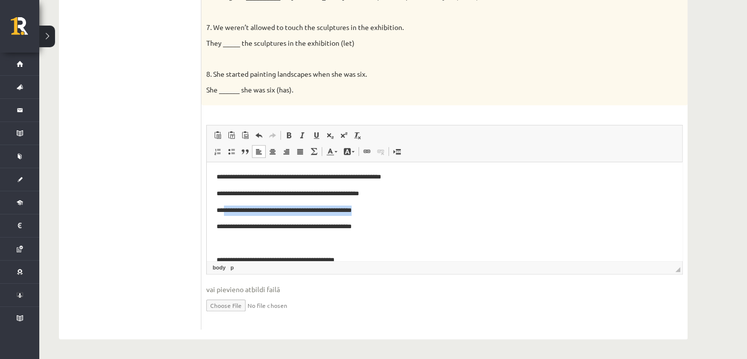
drag, startPoint x: 223, startPoint y: 212, endPoint x: 386, endPoint y: 213, distance: 163.1
click at [386, 213] on p "**********" at bounding box center [441, 210] width 449 height 10
click at [215, 225] on html "**********" at bounding box center [444, 339] width 475 height 354
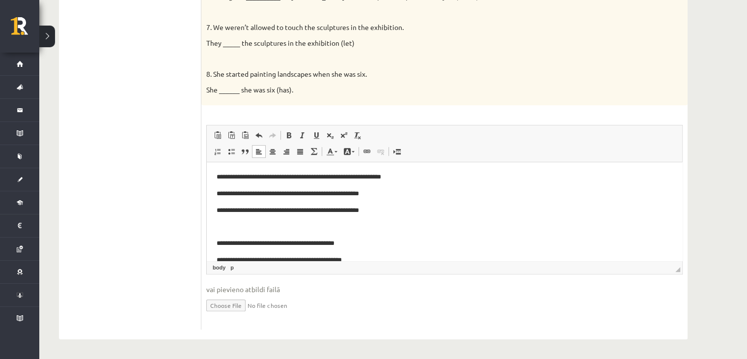
click at [229, 231] on p "Editor, wiswyg-editor-user-answer-47363782819160" at bounding box center [445, 227] width 456 height 10
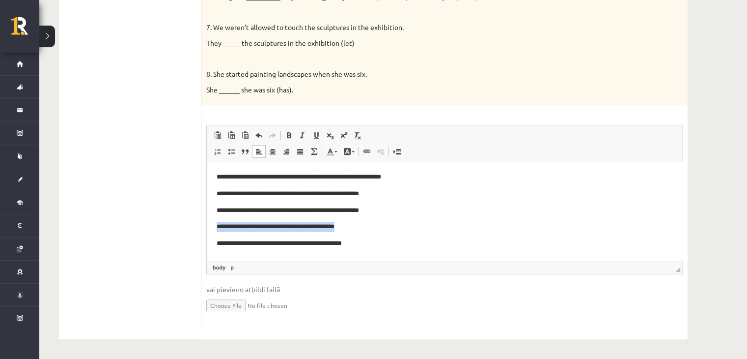
drag, startPoint x: 213, startPoint y: 228, endPoint x: 374, endPoint y: 232, distance: 161.2
click at [374, 232] on html "**********" at bounding box center [444, 322] width 475 height 320
click at [333, 205] on p "**********" at bounding box center [441, 210] width 449 height 10
drag, startPoint x: 212, startPoint y: 230, endPoint x: 376, endPoint y: 223, distance: 163.7
click at [376, 223] on html "**********" at bounding box center [444, 322] width 475 height 320
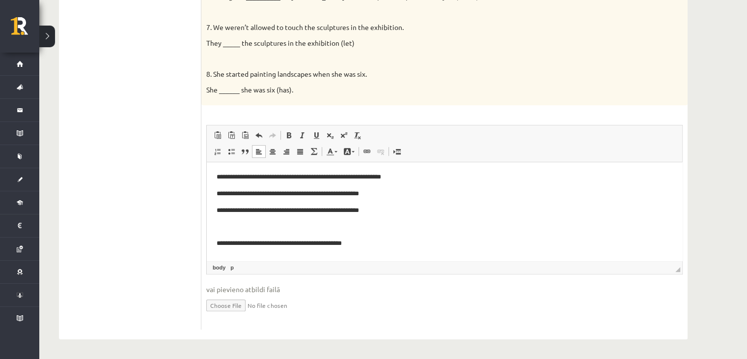
click at [216, 244] on html "**********" at bounding box center [444, 322] width 475 height 320
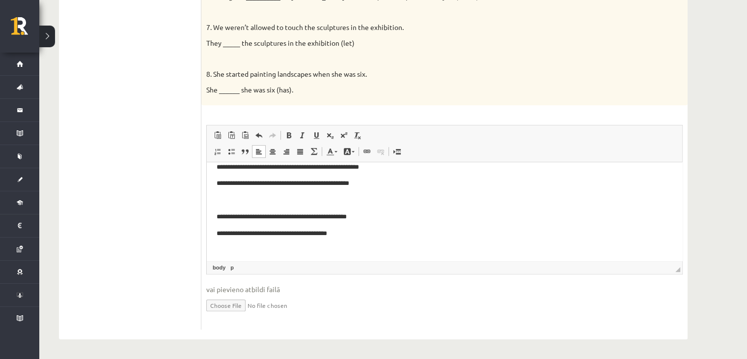
scroll to position [44, 0]
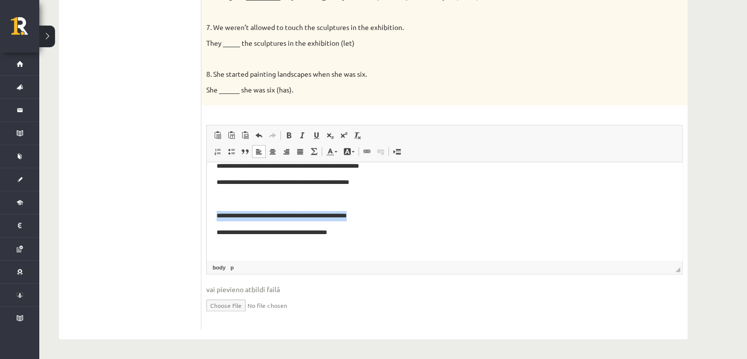
drag, startPoint x: 214, startPoint y: 218, endPoint x: 399, endPoint y: 211, distance: 185.3
click at [399, 211] on html "**********" at bounding box center [444, 270] width 475 height 304
click at [216, 231] on html "**********" at bounding box center [444, 270] width 475 height 304
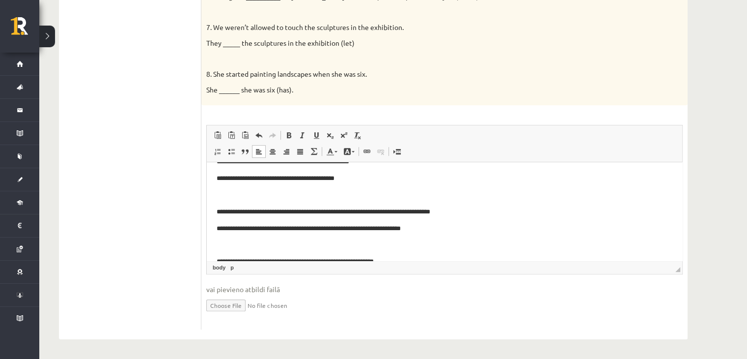
scroll to position [63, 0]
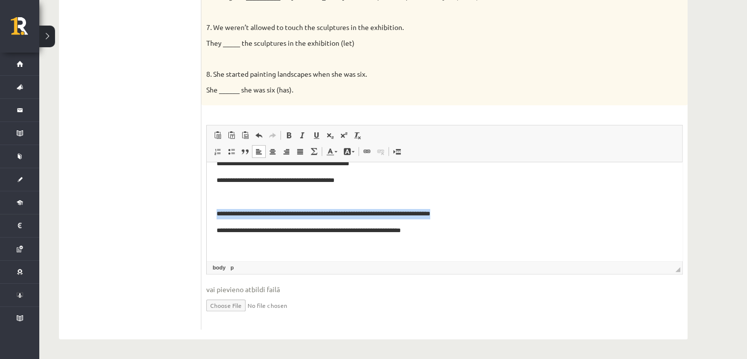
drag, startPoint x: 213, startPoint y: 208, endPoint x: 528, endPoint y: 214, distance: 315.4
click at [528, 214] on html "**********" at bounding box center [444, 234] width 475 height 271
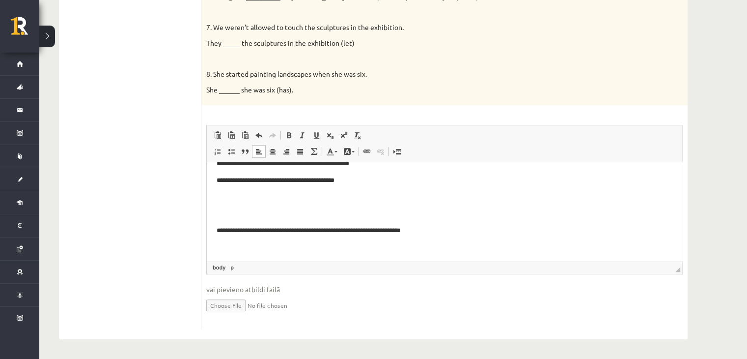
click at [215, 232] on html "**********" at bounding box center [444, 234] width 475 height 271
click at [215, 231] on html "**********" at bounding box center [444, 234] width 475 height 271
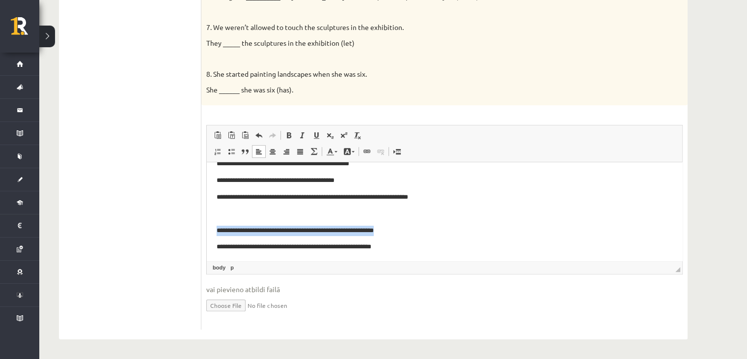
drag, startPoint x: 215, startPoint y: 231, endPoint x: 430, endPoint y: 227, distance: 214.7
click at [430, 227] on html "**********" at bounding box center [444, 217] width 475 height 237
click at [217, 249] on p "**********" at bounding box center [441, 247] width 449 height 10
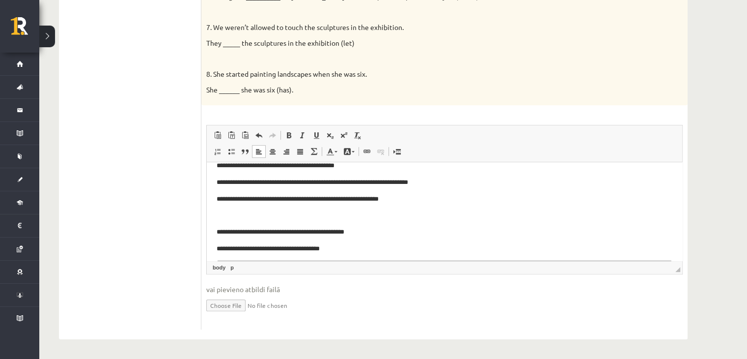
scroll to position [91, 0]
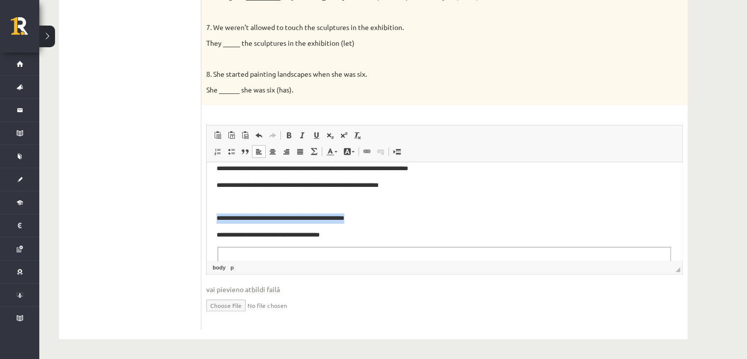
drag, startPoint x: 213, startPoint y: 218, endPoint x: 399, endPoint y: 212, distance: 186.2
click at [399, 212] on html "**********" at bounding box center [444, 173] width 475 height 204
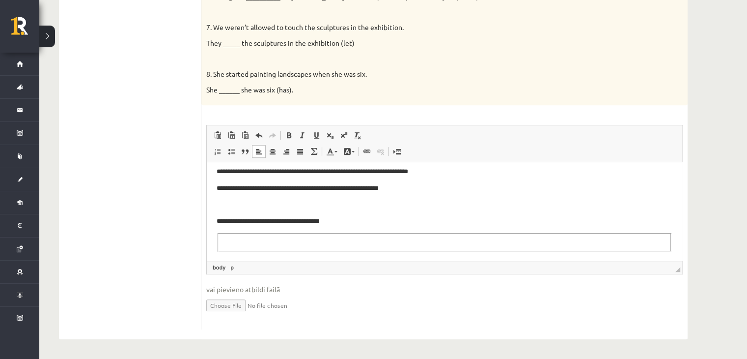
click at [216, 236] on html "**********" at bounding box center [444, 168] width 475 height 188
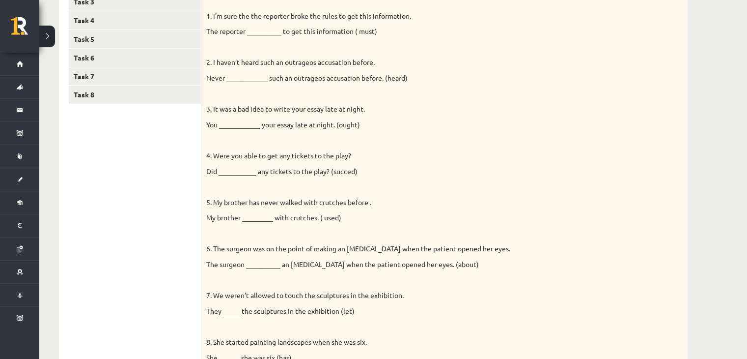
scroll to position [0, 0]
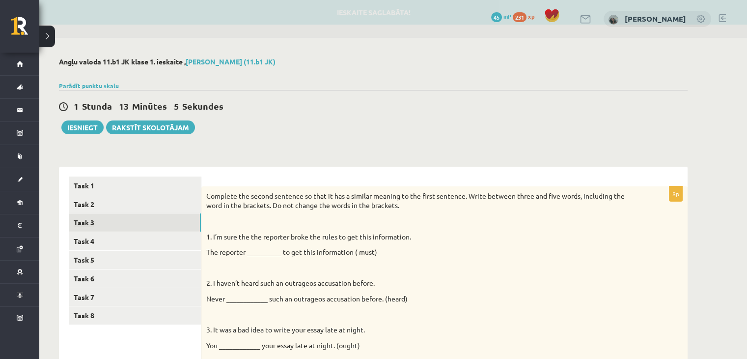
click at [90, 226] on link "Task 3" at bounding box center [135, 222] width 132 height 18
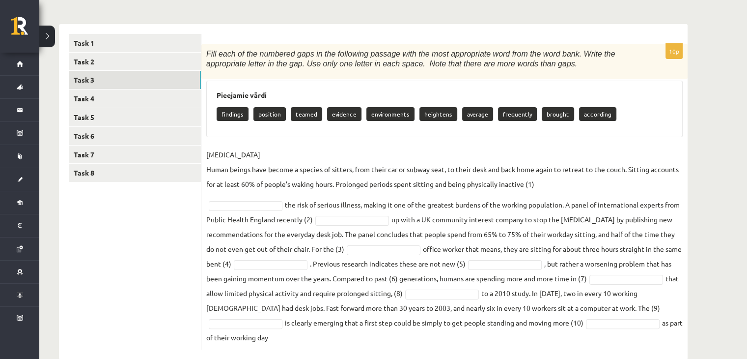
scroll to position [163, 0]
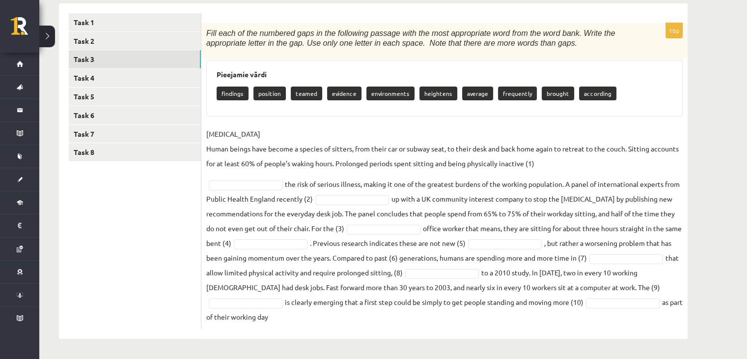
drag, startPoint x: 206, startPoint y: 32, endPoint x: 356, endPoint y: 320, distance: 324.7
click at [356, 320] on div "10p Fill each of the numbered gaps in the following passage with the most appro…" at bounding box center [444, 176] width 486 height 306
copy div "Fill each of the numbered gaps in the following passage with the most appropria…"
click at [345, 130] on p "SEDENTARY LIFESTYLE Human beings have become a species of sitters, from their c…" at bounding box center [444, 148] width 476 height 44
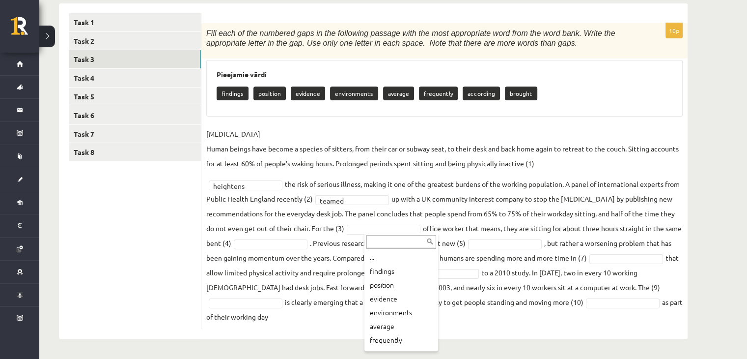
scroll to position [26, 0]
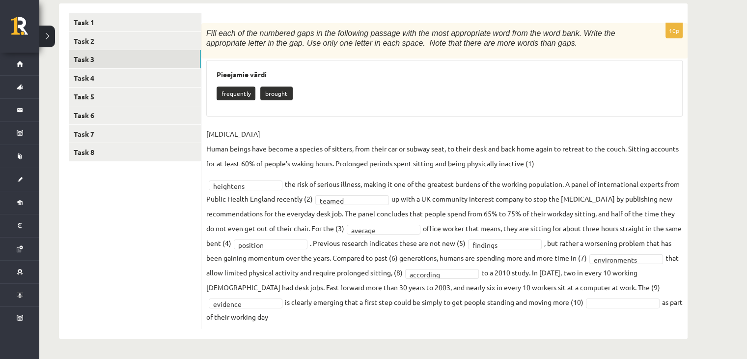
click at [641, 307] on fieldset "SEDENTARY LIFESTYLE Human beings have become a species of sitters, from their c…" at bounding box center [444, 224] width 476 height 197
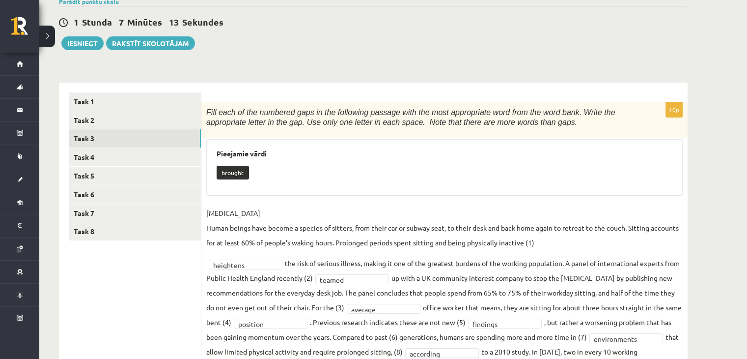
scroll to position [83, 0]
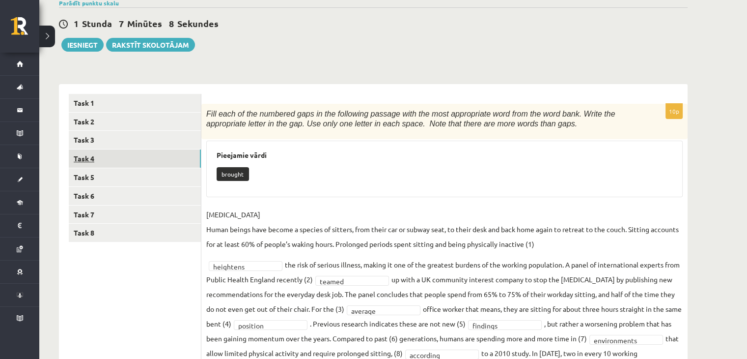
click at [149, 156] on link "Task 4" at bounding box center [135, 158] width 132 height 18
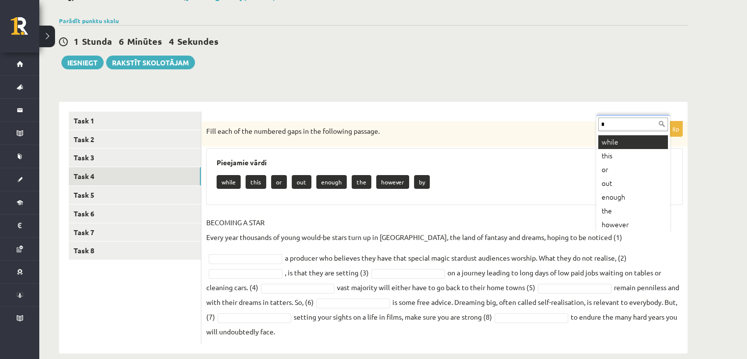
scroll to position [0, 0]
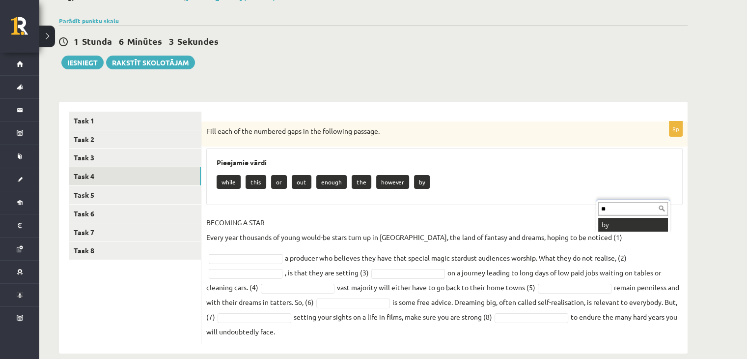
type input "**"
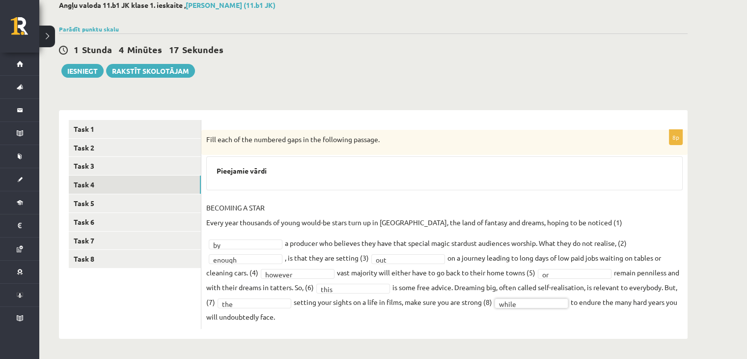
scroll to position [42, 0]
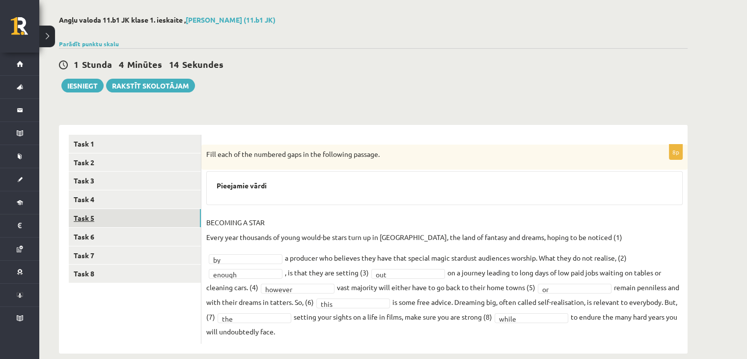
click at [149, 214] on link "Task 5" at bounding box center [135, 218] width 132 height 18
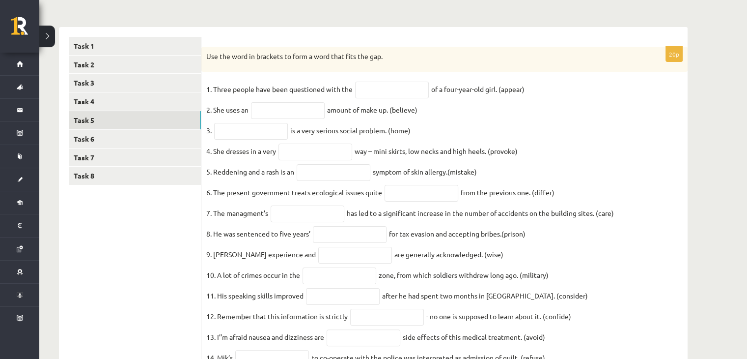
scroll to position [140, 0]
click at [276, 113] on input "text" at bounding box center [288, 110] width 74 height 17
type input "**********"
click at [266, 133] on input "text" at bounding box center [251, 131] width 74 height 17
type input "********"
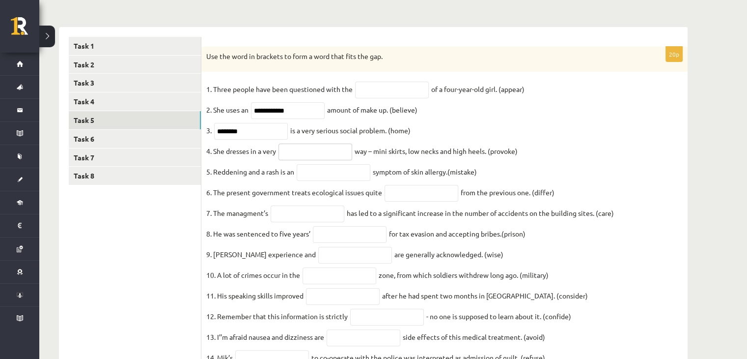
click at [313, 153] on input "text" at bounding box center [316, 151] width 74 height 17
type input "*"
drag, startPoint x: 202, startPoint y: 153, endPoint x: 529, endPoint y: 160, distance: 326.7
click at [529, 160] on div "**********" at bounding box center [444, 273] width 486 height 453
copy fieldset "4. She dresses in a very way – mini skirts, low necks and high heels. (provoke)"
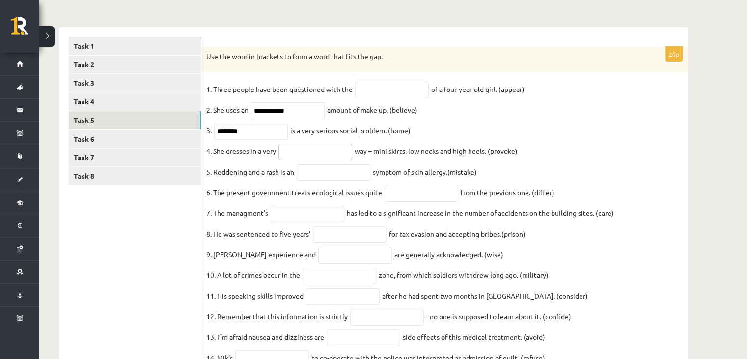
click at [314, 156] on input "text" at bounding box center [316, 151] width 74 height 17
paste input "**********"
click at [285, 157] on input "**********" at bounding box center [316, 151] width 74 height 17
type input "**********"
click at [373, 92] on input "text" at bounding box center [392, 90] width 74 height 17
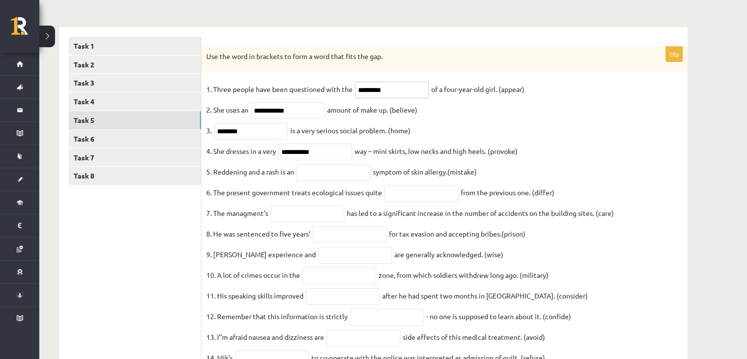
type input "*********"
click at [347, 176] on input "text" at bounding box center [334, 172] width 74 height 17
type input "**********"
drag, startPoint x: 356, startPoint y: 173, endPoint x: 279, endPoint y: 179, distance: 76.9
click at [279, 179] on fieldset "**********" at bounding box center [444, 288] width 476 height 413
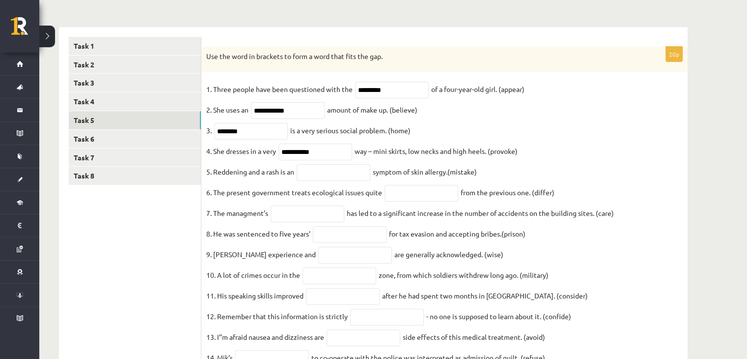
drag, startPoint x: 206, startPoint y: 177, endPoint x: 494, endPoint y: 180, distance: 287.9
click at [494, 180] on fieldset "**********" at bounding box center [444, 288] width 476 height 413
copy fieldset "5. Reddening and a rash is an symptom of skin allergy.(mistake)"
click at [342, 180] on input "text" at bounding box center [334, 172] width 74 height 17
type input "********"
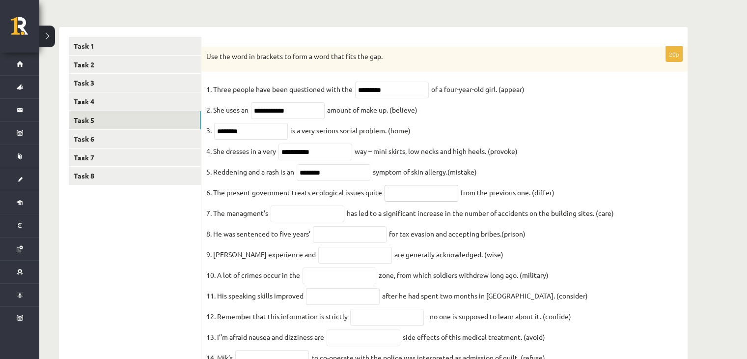
click at [418, 196] on input "text" at bounding box center [422, 193] width 74 height 17
type input "*********"
click at [303, 216] on input "text" at bounding box center [308, 213] width 74 height 17
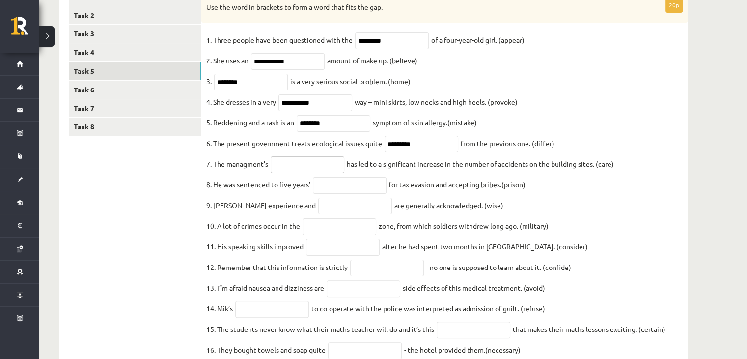
scroll to position [190, 0]
type input "********"
click at [369, 182] on input "text" at bounding box center [350, 184] width 74 height 17
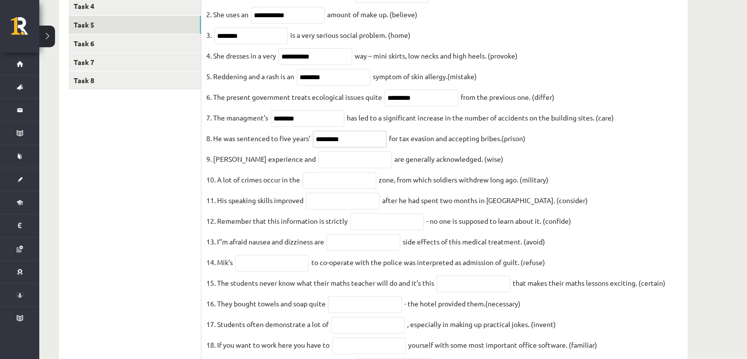
scroll to position [236, 0]
type input "*********"
click at [342, 161] on input "text" at bounding box center [355, 158] width 74 height 17
click at [350, 187] on input "text" at bounding box center [340, 179] width 74 height 17
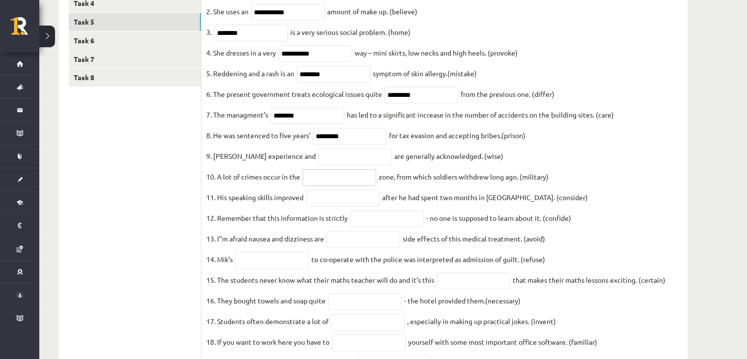
scroll to position [246, 0]
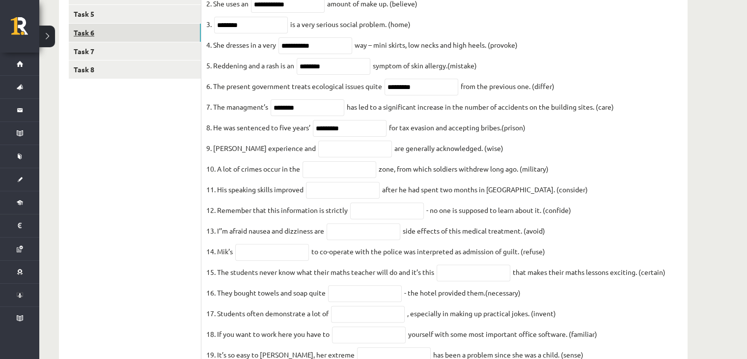
click at [115, 26] on link "Task 6" at bounding box center [135, 33] width 132 height 18
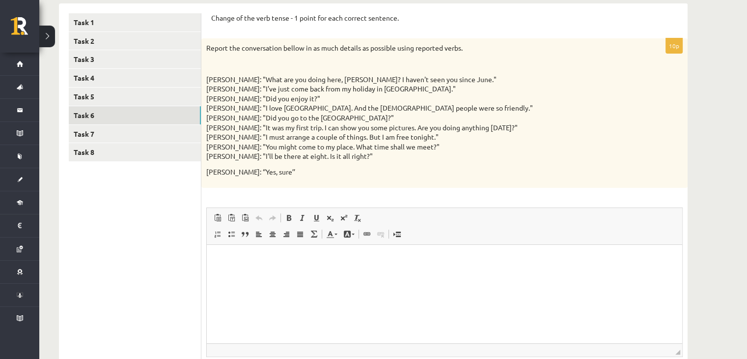
scroll to position [159, 0]
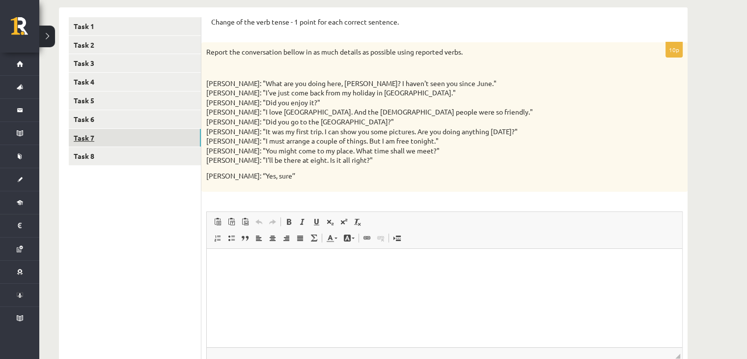
click at [102, 140] on link "Task 7" at bounding box center [135, 138] width 132 height 18
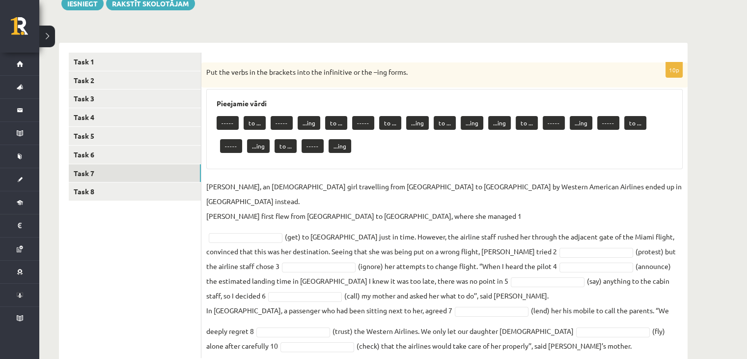
scroll to position [126, 0]
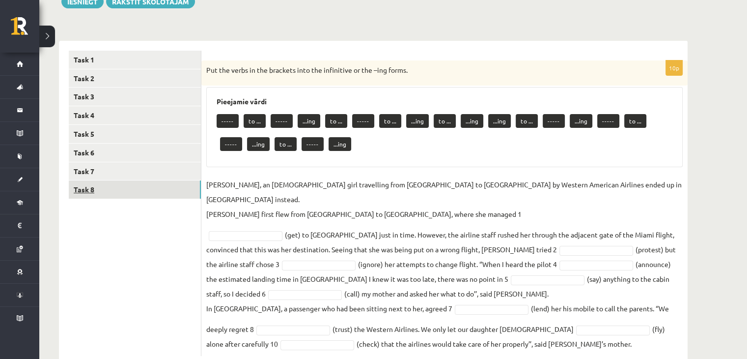
click at [161, 183] on link "Task 8" at bounding box center [135, 189] width 132 height 18
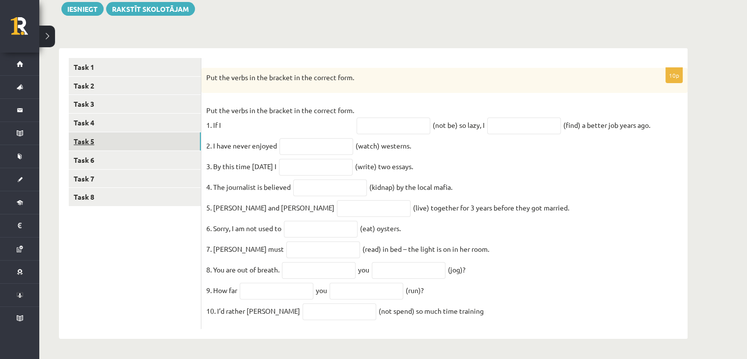
click at [122, 132] on link "Task 5" at bounding box center [135, 141] width 132 height 18
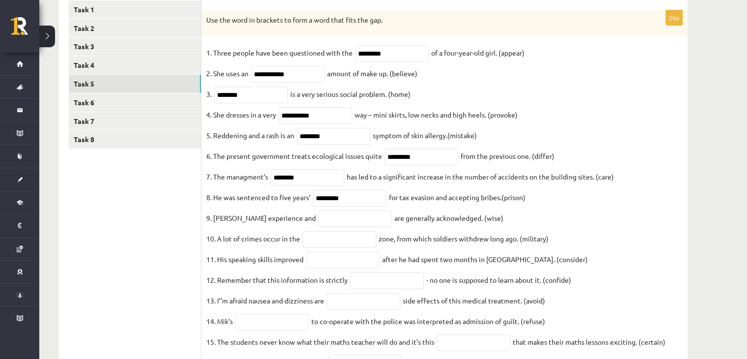
scroll to position [177, 0]
click at [322, 204] on input "*********" at bounding box center [350, 197] width 74 height 17
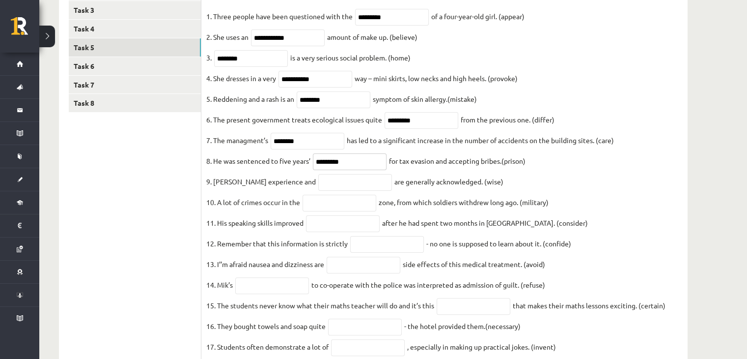
scroll to position [214, 0]
type input "*********"
click at [322, 204] on input "text" at bounding box center [340, 201] width 74 height 17
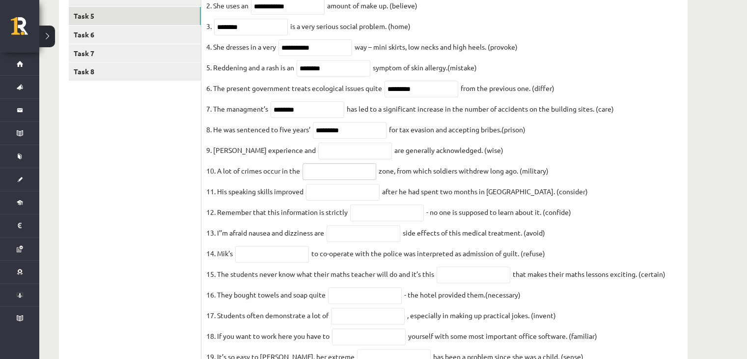
scroll to position [245, 0]
click at [318, 158] on input "text" at bounding box center [355, 149] width 74 height 17
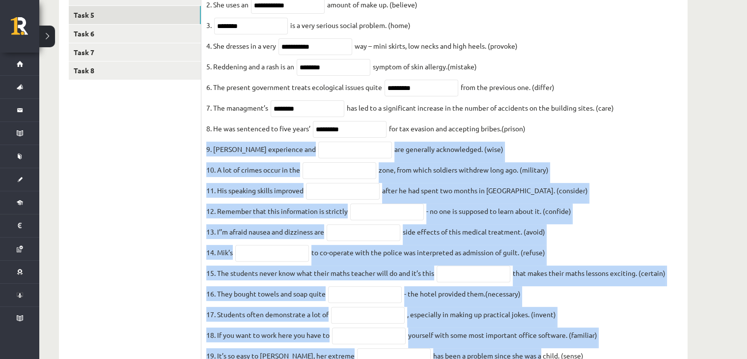
scroll to position [328, 0]
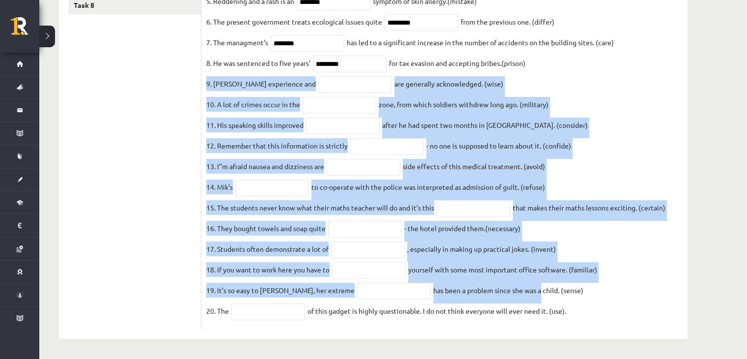
drag, startPoint x: 202, startPoint y: 152, endPoint x: 611, endPoint y: 309, distance: 438.5
click at [611, 309] on div "**********" at bounding box center [444, 102] width 486 height 453
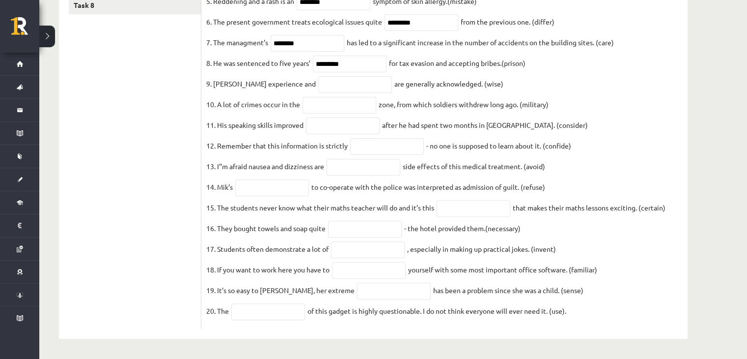
click at [181, 117] on ul "Task 1 Task 2 Task 3 Task 4 Task 5 Task 6 Task 7 Task 8" at bounding box center [135, 97] width 133 height 463
click at [318, 76] on input "text" at bounding box center [355, 84] width 74 height 17
type input "******"
click at [326, 97] on input "text" at bounding box center [340, 105] width 74 height 17
type input "********"
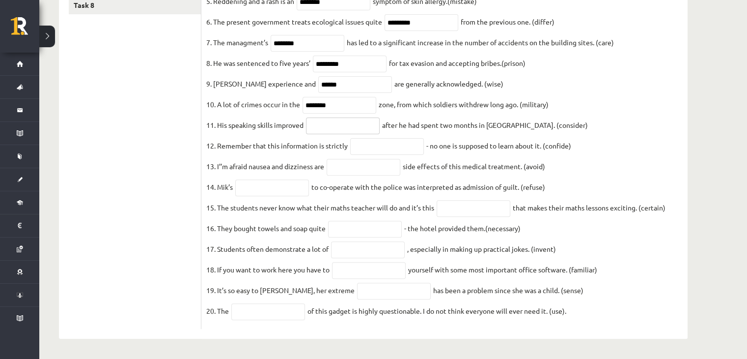
click at [316, 118] on input "text" at bounding box center [343, 125] width 74 height 17
paste input "**********"
type input "**********"
click at [396, 141] on input "text" at bounding box center [387, 146] width 74 height 17
paste input "**********"
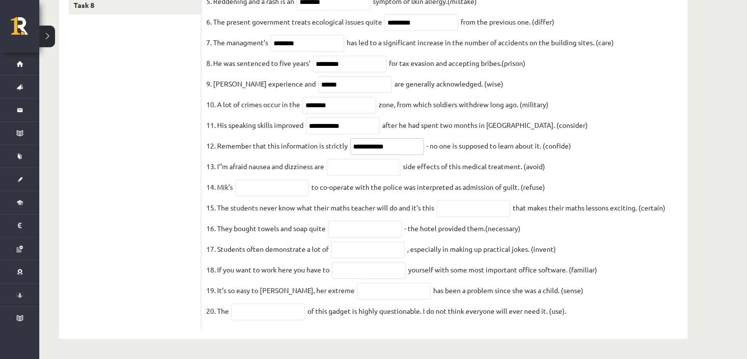
type input "**********"
click at [347, 159] on input "text" at bounding box center [364, 167] width 74 height 17
type input "*******"
click at [257, 179] on input "text" at bounding box center [272, 187] width 74 height 17
type input "*******"
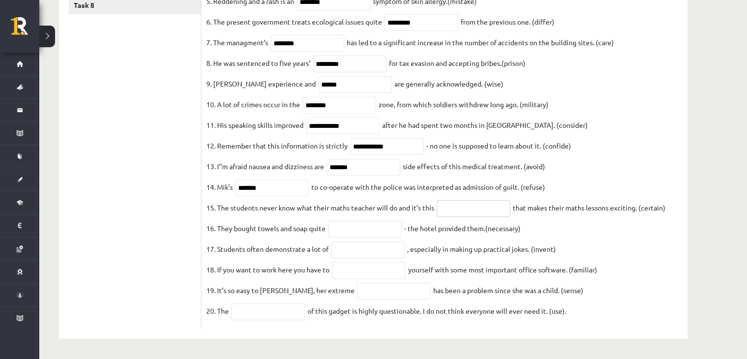
click at [460, 200] on input "text" at bounding box center [474, 208] width 74 height 17
drag, startPoint x: 472, startPoint y: 148, endPoint x: 267, endPoint y: -43, distance: 279.8
click at [448, 204] on input "text" at bounding box center [474, 208] width 74 height 17
paste input "**********"
type input "**********"
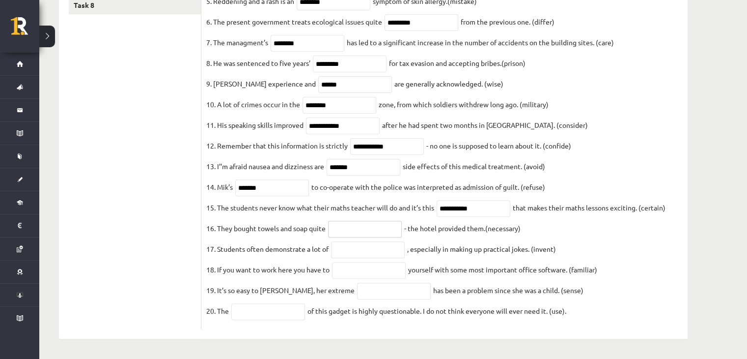
click at [362, 228] on input "text" at bounding box center [365, 229] width 74 height 17
type input "**********"
click at [384, 250] on input "text" at bounding box center [368, 249] width 74 height 17
type input "**********"
click at [359, 262] on input "text" at bounding box center [369, 270] width 74 height 17
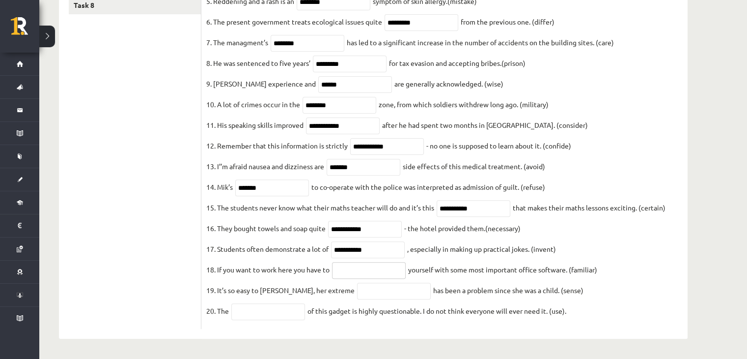
type input "*"
paste input "**********"
type input "**********"
click at [378, 288] on input "text" at bounding box center [394, 290] width 74 height 17
paste input "**********"
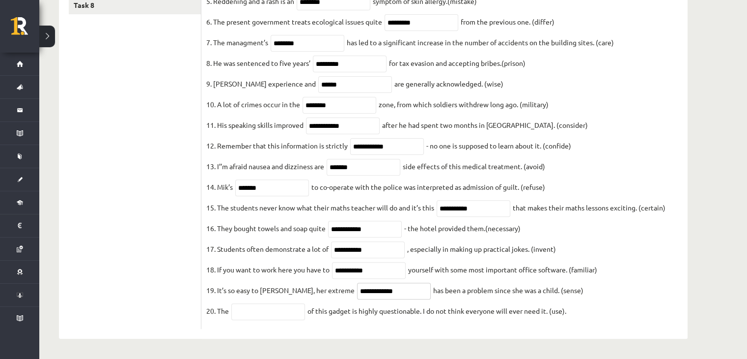
type input "**********"
click at [263, 315] on input "text" at bounding box center [268, 311] width 74 height 17
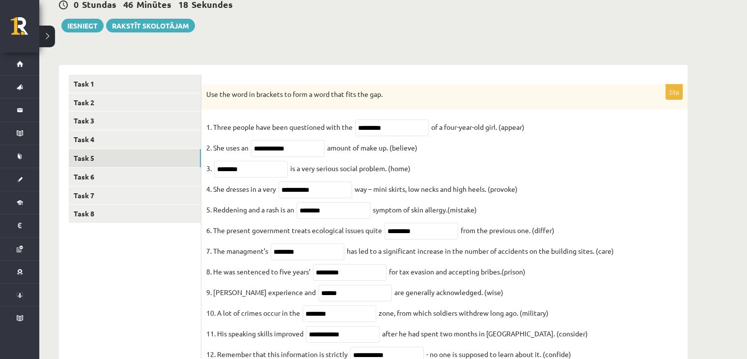
scroll to position [88, 0]
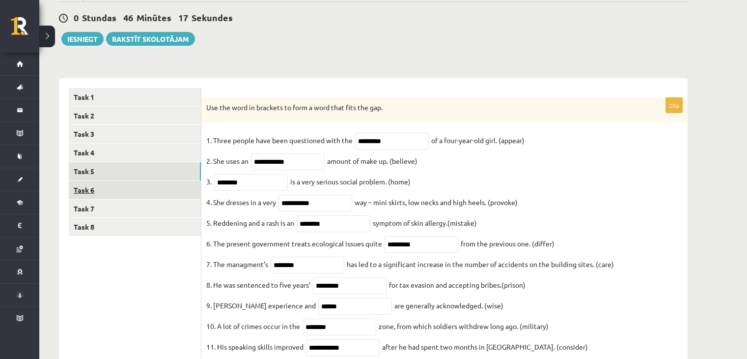
type input "**********"
click at [151, 188] on link "Task 6" at bounding box center [135, 190] width 132 height 18
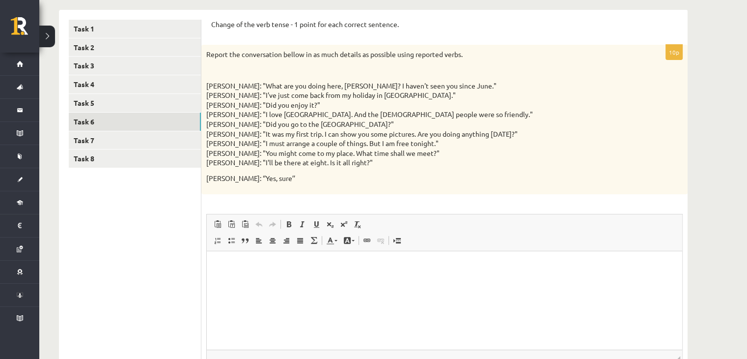
scroll to position [157, 0]
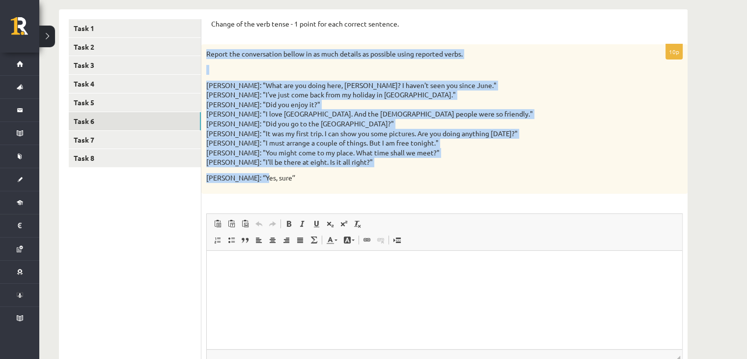
drag, startPoint x: 204, startPoint y: 52, endPoint x: 359, endPoint y: 177, distance: 199.1
click at [359, 177] on div "Report the conversation bellow in as much details as possible using reported ve…" at bounding box center [444, 118] width 486 height 149
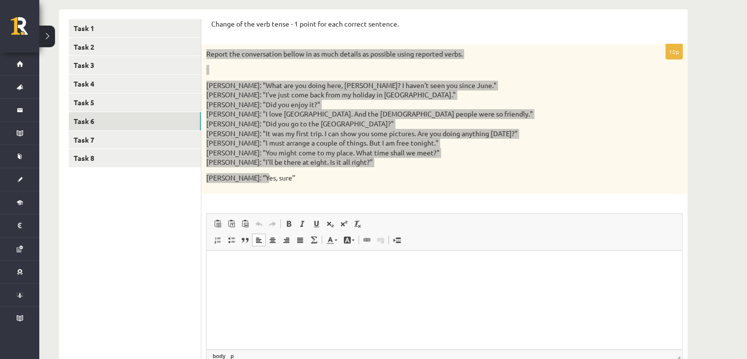
click at [321, 275] on html at bounding box center [444, 265] width 475 height 30
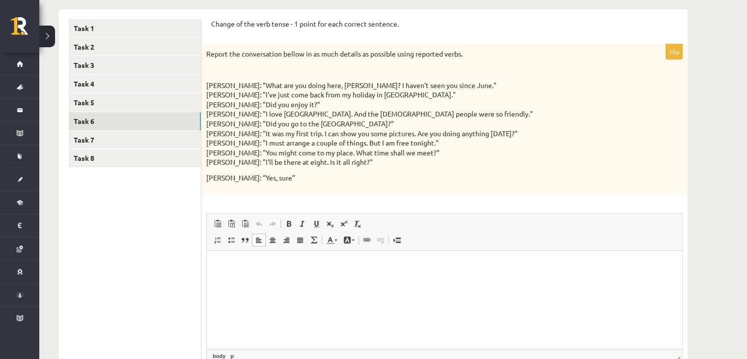
click at [360, 201] on div "10p Report the conversation bellow in as much details as possible using reporte…" at bounding box center [444, 230] width 486 height 373
click at [276, 263] on p "Editor, wiswyg-editor-user-answer-47363855313540" at bounding box center [445, 265] width 456 height 10
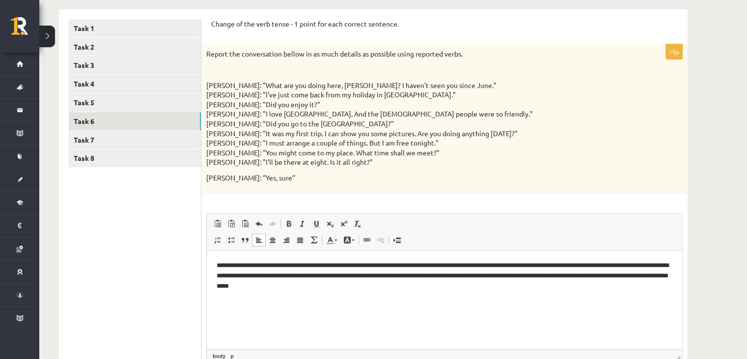
click at [211, 266] on html "**********" at bounding box center [444, 275] width 475 height 50
click at [134, 140] on link "Task 7" at bounding box center [135, 140] width 132 height 18
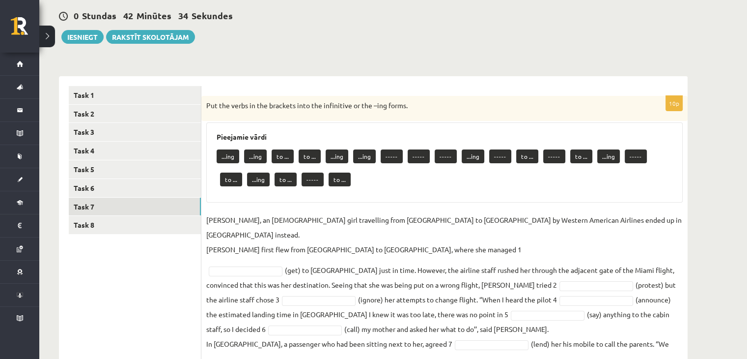
scroll to position [92, 0]
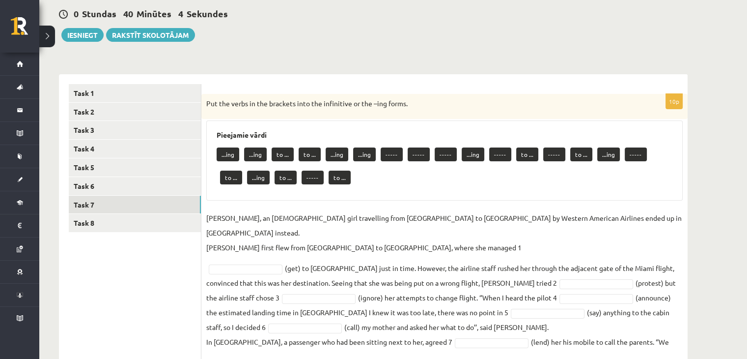
click at [98, 83] on div "Task 1 Task 2 Task 3 Task 4 Task 5 Task 6 Task 7 Task 8" at bounding box center [130, 236] width 142 height 325
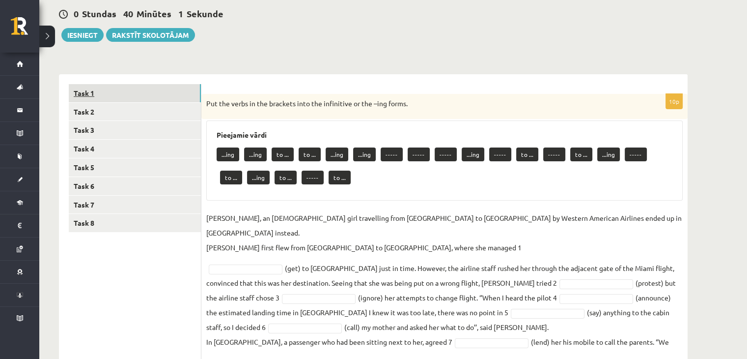
click at [99, 90] on link "Task 1" at bounding box center [135, 93] width 132 height 18
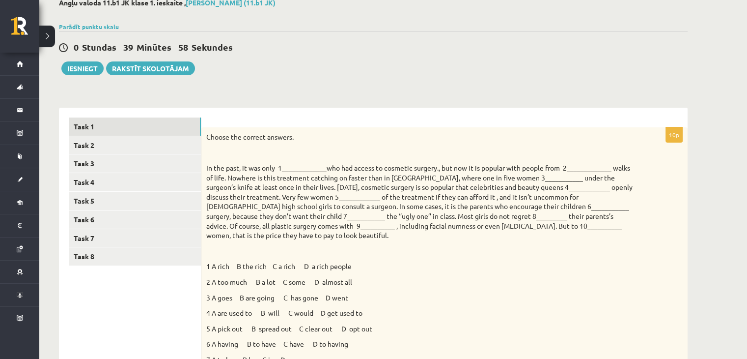
scroll to position [0, 0]
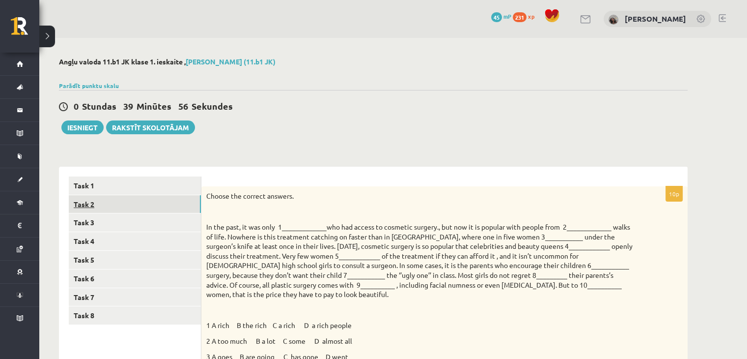
click at [134, 198] on link "Task 2" at bounding box center [135, 204] width 132 height 18
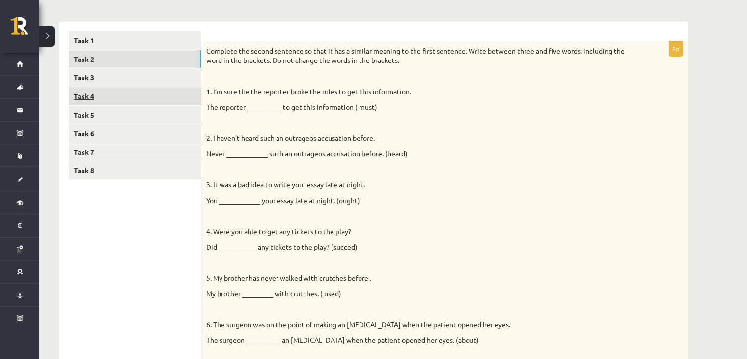
scroll to position [141, 0]
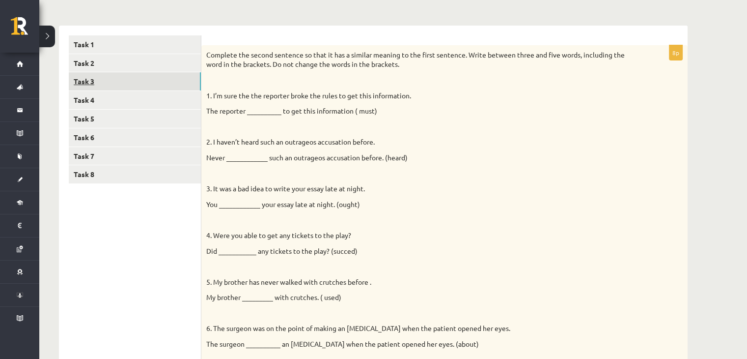
click at [125, 84] on link "Task 3" at bounding box center [135, 81] width 132 height 18
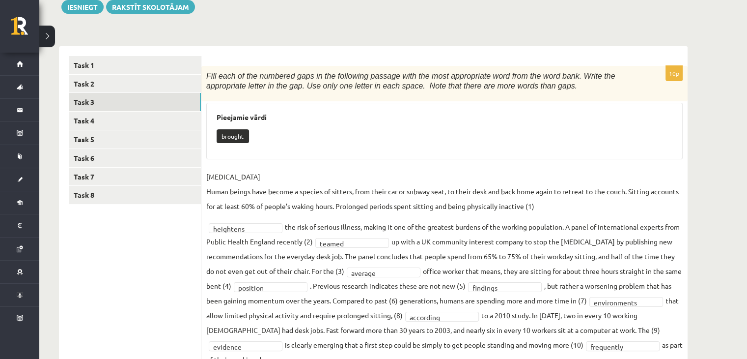
scroll to position [163, 0]
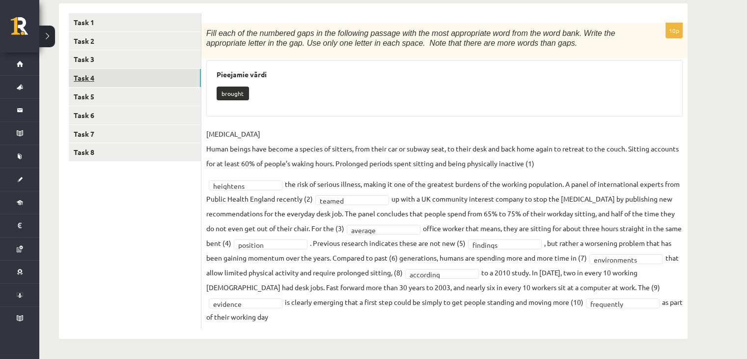
click at [126, 81] on link "Task 4" at bounding box center [135, 78] width 132 height 18
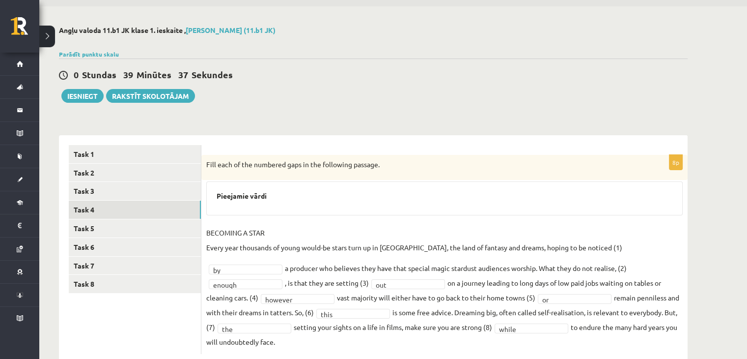
scroll to position [42, 0]
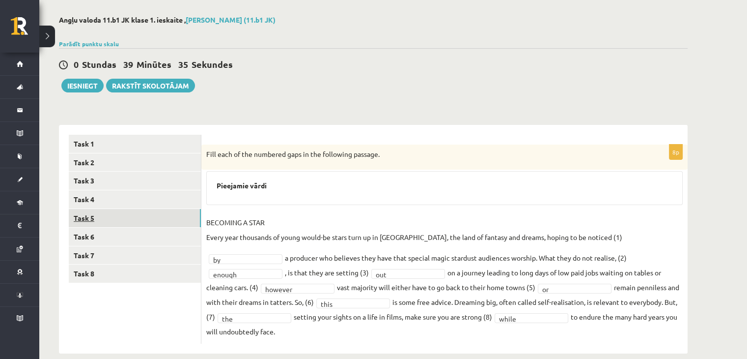
click at [134, 213] on link "Task 5" at bounding box center [135, 218] width 132 height 18
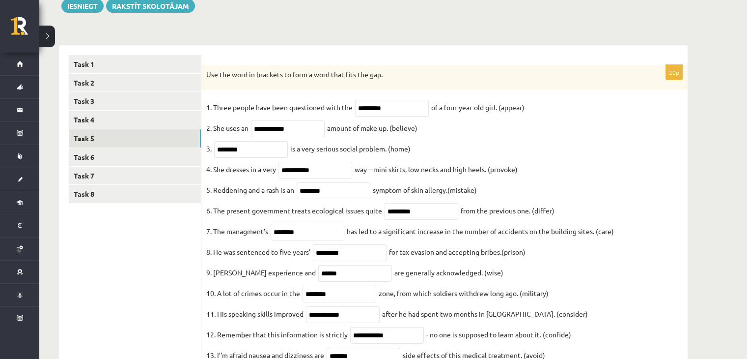
scroll to position [121, 0]
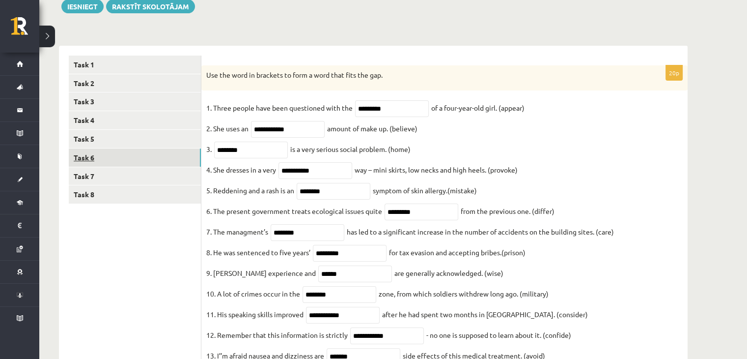
click at [151, 158] on link "Task 6" at bounding box center [135, 157] width 132 height 18
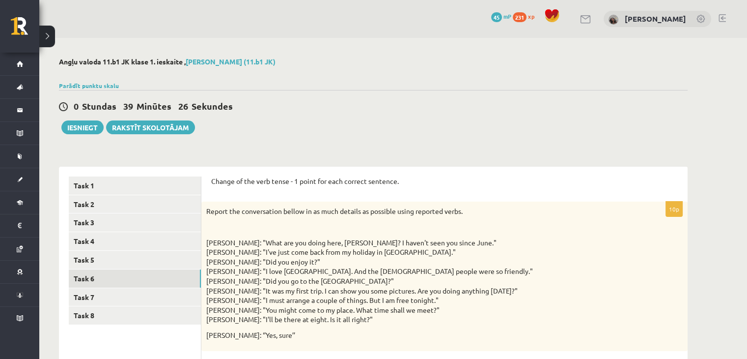
scroll to position [0, 0]
click at [169, 292] on link "Task 7" at bounding box center [135, 297] width 132 height 18
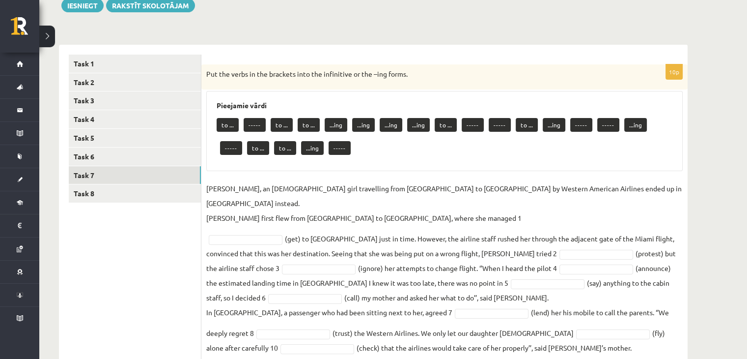
scroll to position [138, 0]
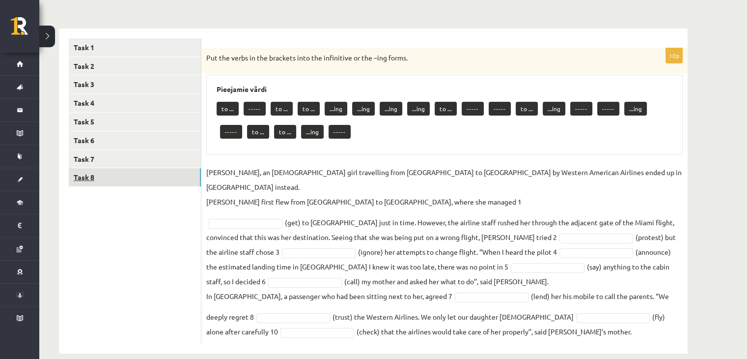
click at [155, 173] on link "Task 8" at bounding box center [135, 177] width 132 height 18
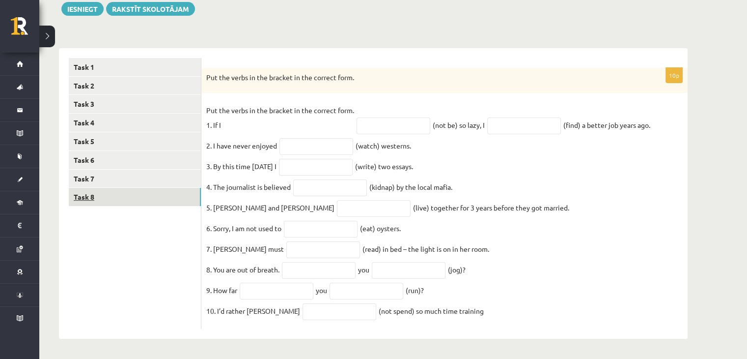
scroll to position [127, 0]
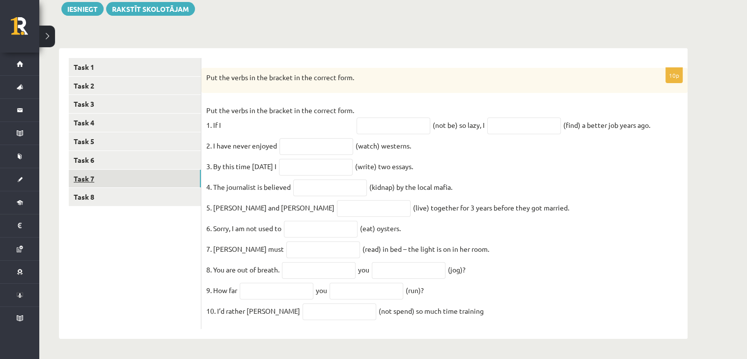
click at [162, 171] on link "Task 7" at bounding box center [135, 178] width 132 height 18
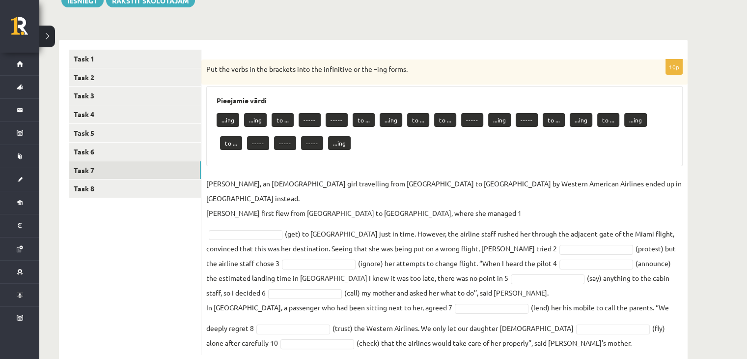
scroll to position [138, 0]
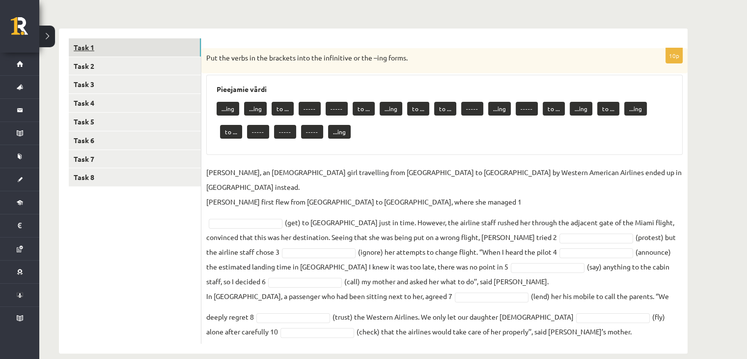
click at [112, 46] on link "Task 1" at bounding box center [135, 47] width 132 height 18
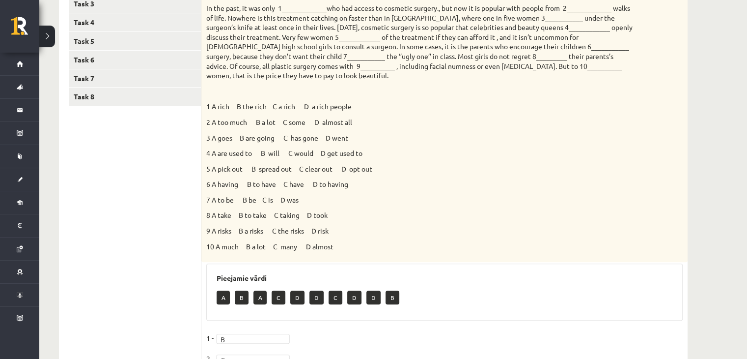
scroll to position [107, 0]
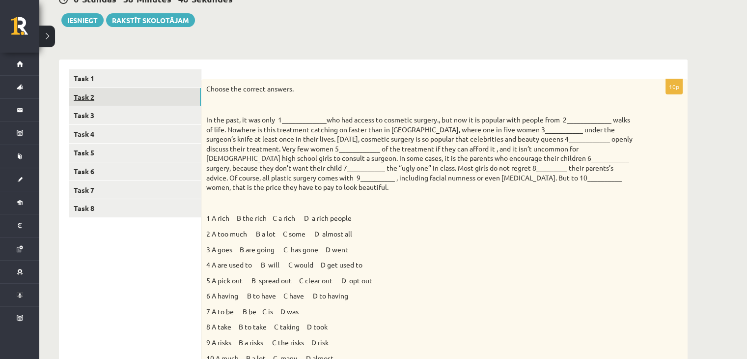
click at [129, 93] on link "Task 2" at bounding box center [135, 97] width 132 height 18
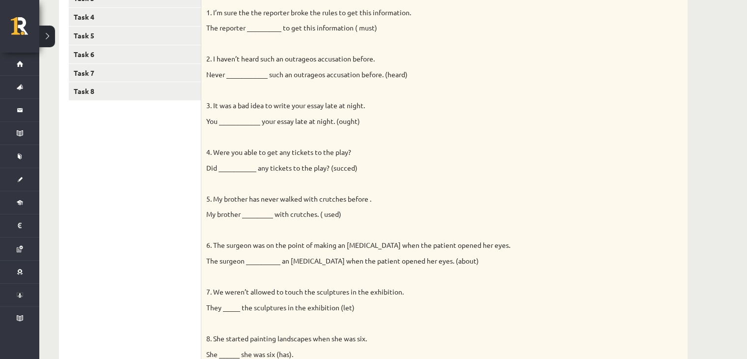
scroll to position [116, 0]
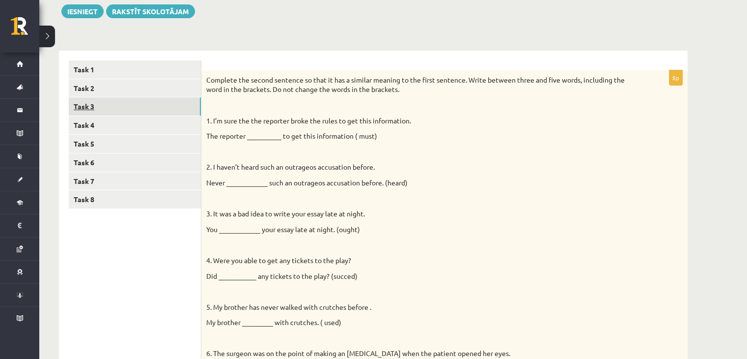
click at [92, 107] on link "Task 3" at bounding box center [135, 106] width 132 height 18
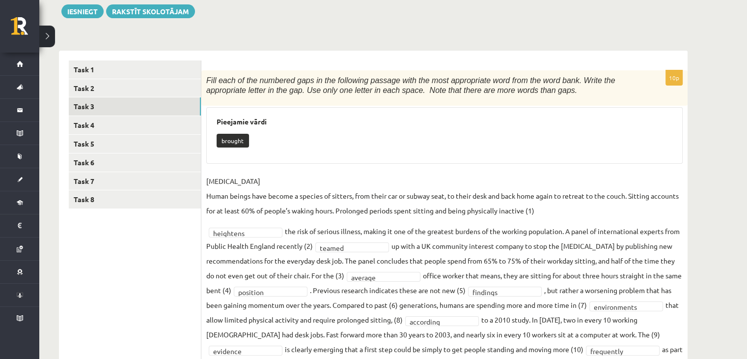
scroll to position [163, 0]
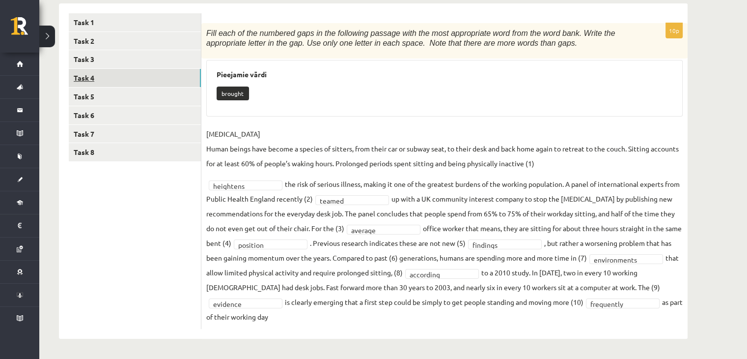
click at [115, 74] on link "Task 4" at bounding box center [135, 78] width 132 height 18
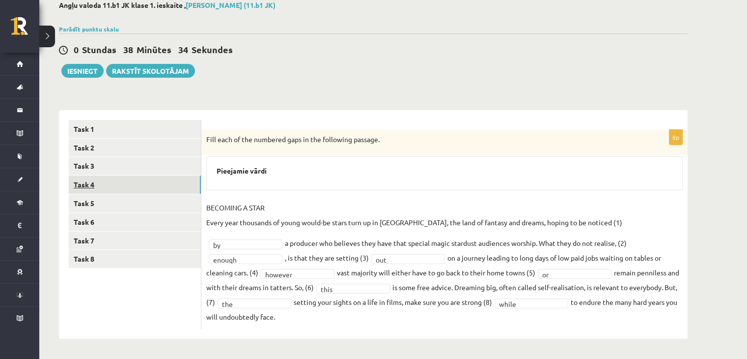
scroll to position [42, 0]
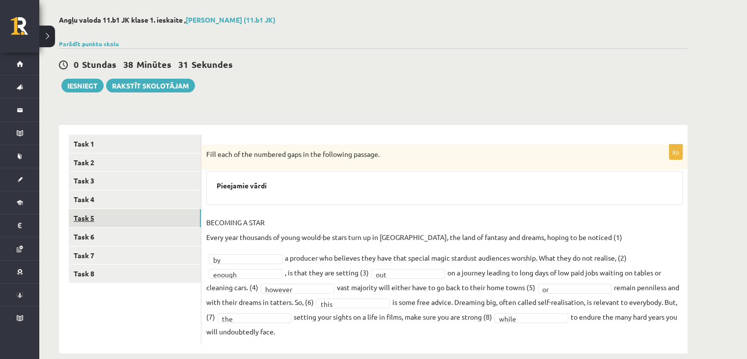
click at [111, 217] on link "Task 5" at bounding box center [135, 218] width 132 height 18
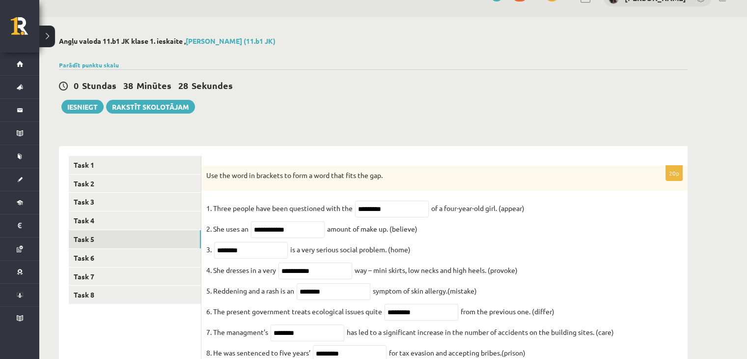
scroll to position [21, 0]
click at [171, 252] on link "Task 6" at bounding box center [135, 257] width 132 height 18
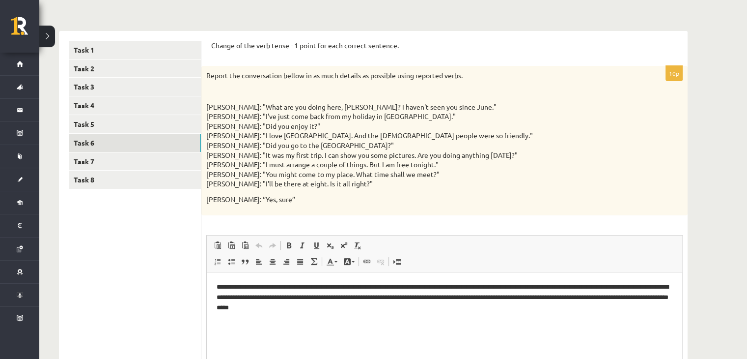
scroll to position [133, 0]
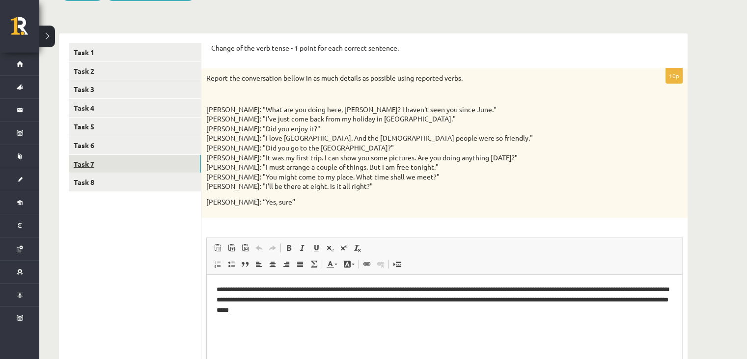
click at [141, 162] on link "Task 7" at bounding box center [135, 164] width 132 height 18
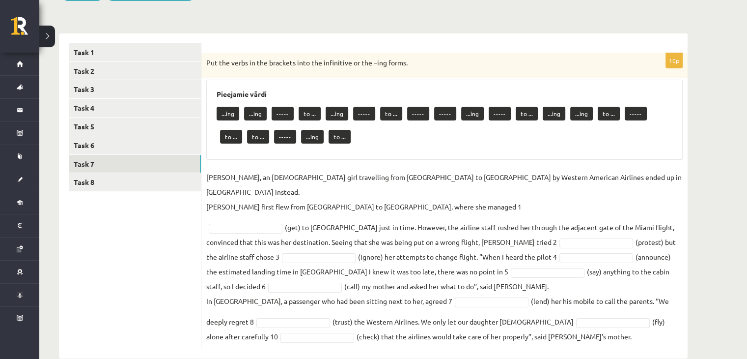
scroll to position [138, 0]
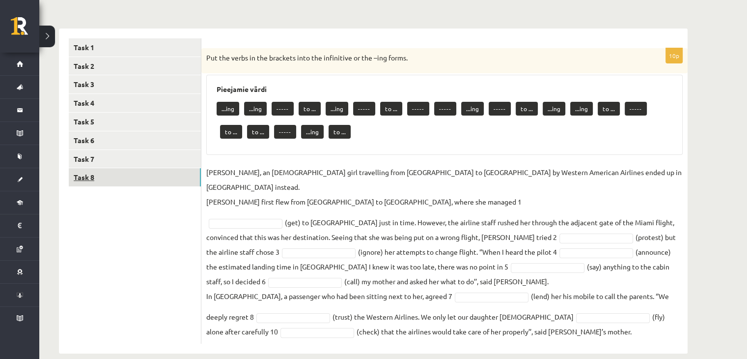
click at [179, 175] on link "Task 8" at bounding box center [135, 177] width 132 height 18
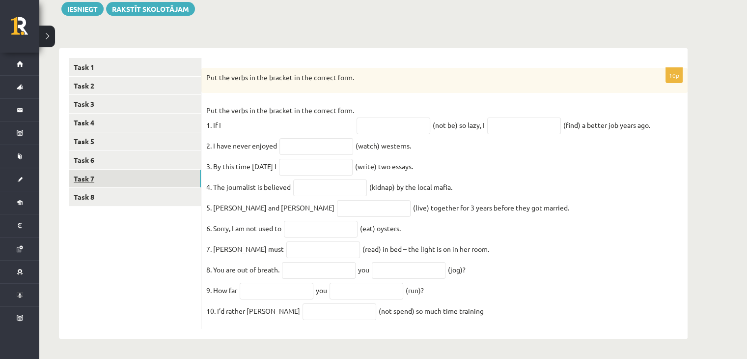
click at [124, 169] on link "Task 7" at bounding box center [135, 178] width 132 height 18
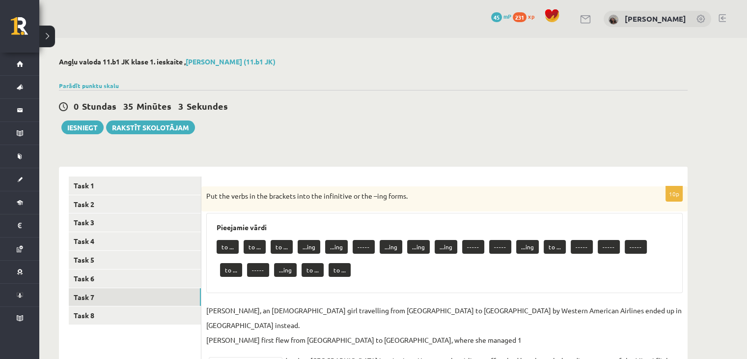
scroll to position [138, 0]
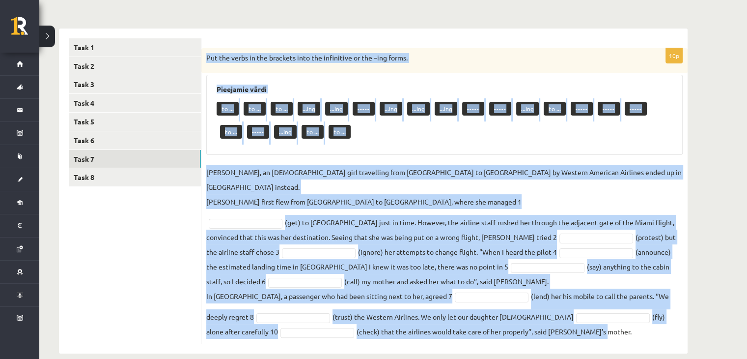
drag, startPoint x: 203, startPoint y: 51, endPoint x: 544, endPoint y: 338, distance: 445.9
click at [544, 338] on div "Angļu valoda 11.b1 JK klase 1. ieskaite , Laura Bitina (11.b1 JK) Parādīt punkt…" at bounding box center [373, 136] width 668 height 473
click at [284, 138] on div "to ... to ... to ... ...ing ...ing ----- ...ing ...ing ...ing ----- ----- ...in…" at bounding box center [445, 121] width 456 height 46
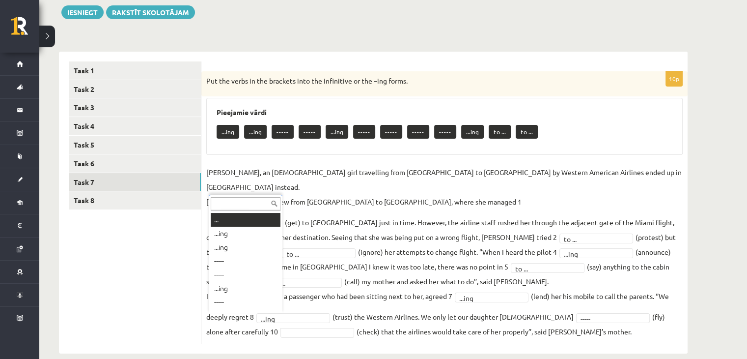
scroll to position [12, 0]
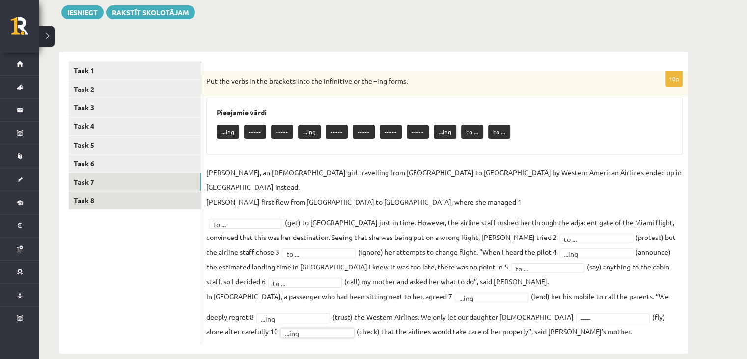
click at [128, 197] on link "Task 8" at bounding box center [135, 200] width 132 height 18
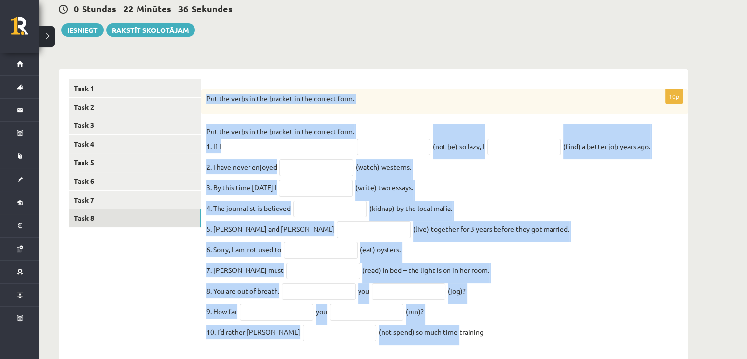
scroll to position [127, 0]
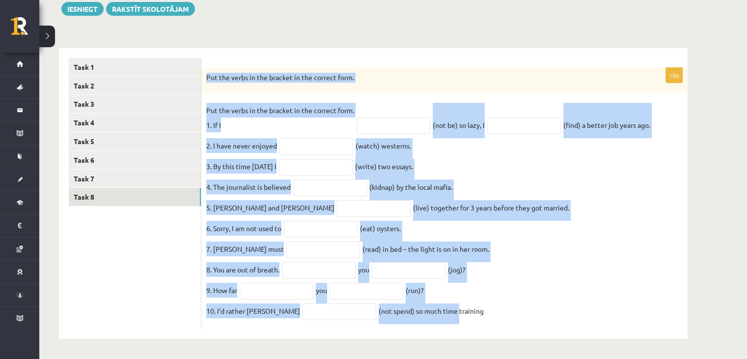
drag, startPoint x: 202, startPoint y: 194, endPoint x: 499, endPoint y: 308, distance: 318.3
click at [499, 308] on div "10p Put the verbs in the bracket in the correct form. Put the verbs in the brac…" at bounding box center [444, 198] width 486 height 261
click at [394, 79] on div "Put the verbs in the bracket in the correct form." at bounding box center [444, 81] width 486 height 26
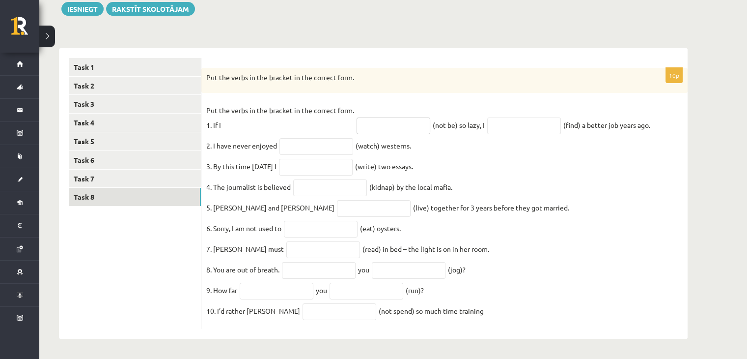
click at [399, 119] on input "text" at bounding box center [394, 125] width 74 height 17
click at [508, 117] on input "text" at bounding box center [524, 125] width 74 height 17
click at [389, 118] on input "text" at bounding box center [394, 125] width 74 height 17
type input "*********"
drag, startPoint x: 505, startPoint y: 125, endPoint x: 521, endPoint y: 120, distance: 16.0
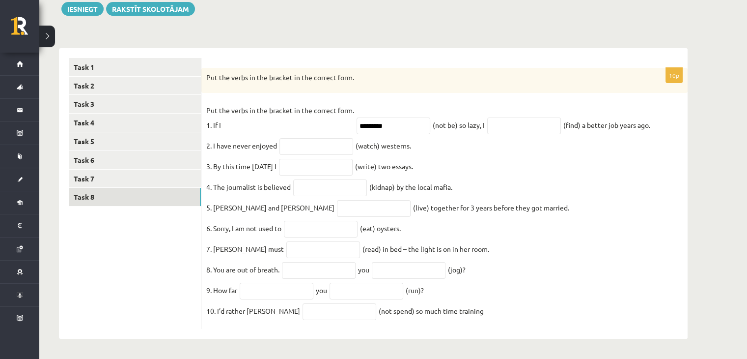
click at [521, 120] on fieldset "Put the verbs in the bracket in the correct form. 1. If I ********* (not be) so…" at bounding box center [444, 213] width 476 height 221
click at [521, 120] on input "text" at bounding box center [524, 125] width 74 height 17
type input "**********"
click at [321, 138] on input "text" at bounding box center [316, 146] width 74 height 17
click at [403, 119] on input "*********" at bounding box center [394, 125] width 74 height 17
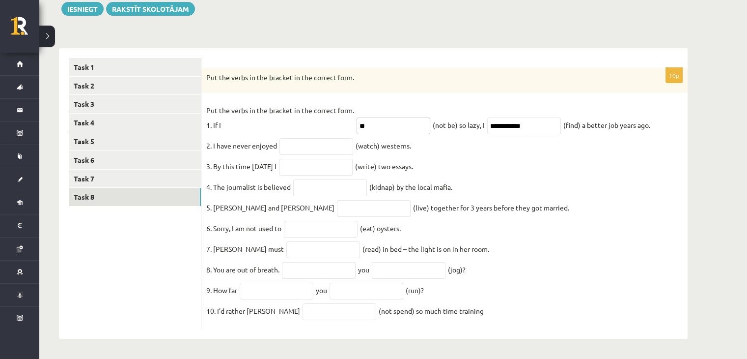
type input "*"
click at [542, 119] on input "**********" at bounding box center [524, 125] width 74 height 17
type input "*"
click at [401, 117] on input "text" at bounding box center [394, 125] width 74 height 17
click at [514, 122] on input "text" at bounding box center [524, 125] width 74 height 17
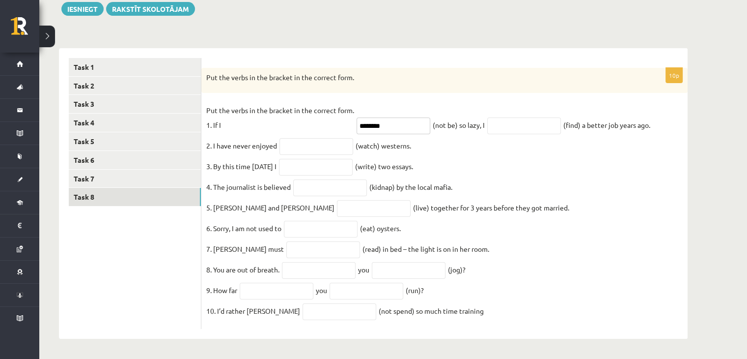
click at [403, 117] on input "********" at bounding box center [394, 125] width 74 height 17
type input "*"
drag, startPoint x: 207, startPoint y: 63, endPoint x: 538, endPoint y: 327, distance: 423.3
click at [538, 327] on div "10p Put the verbs in the bracket in the correct form. Put the verbs in the brac…" at bounding box center [444, 198] width 486 height 261
click at [388, 117] on input "text" at bounding box center [394, 125] width 74 height 17
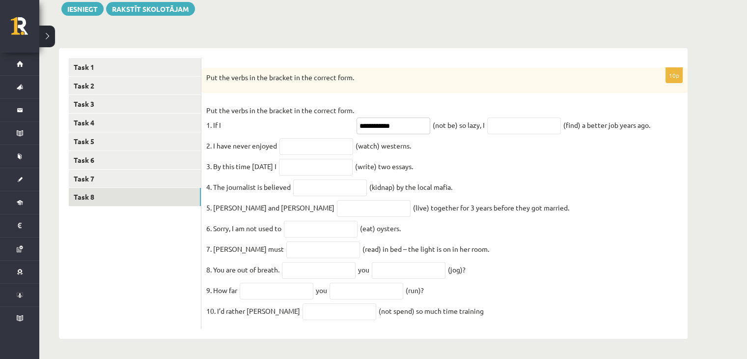
type input "**********"
click at [519, 117] on input "text" at bounding box center [524, 125] width 74 height 17
type input "*"
type input "**********"
click at [322, 140] on input "text" at bounding box center [316, 146] width 74 height 17
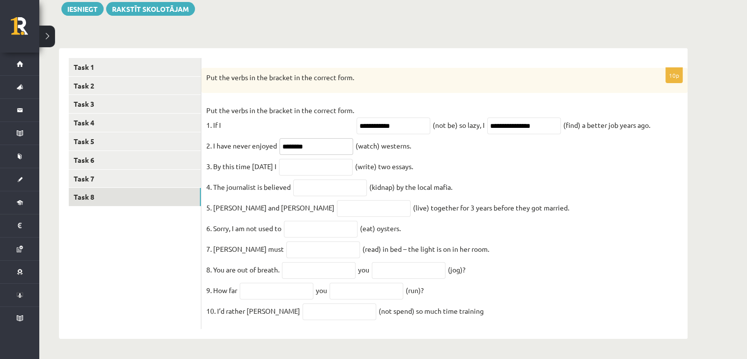
type input "********"
click at [347, 168] on input "text" at bounding box center [316, 167] width 74 height 17
type input "**********"
click at [328, 179] on input "text" at bounding box center [330, 187] width 74 height 17
click at [337, 207] on input "text" at bounding box center [374, 208] width 74 height 17
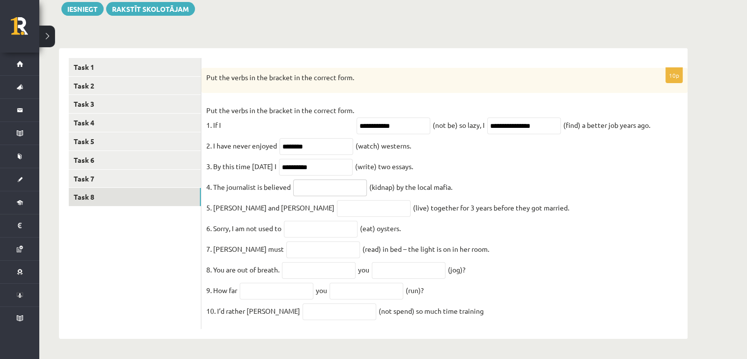
drag, startPoint x: 326, startPoint y: 176, endPoint x: 324, endPoint y: 186, distance: 10.0
click at [326, 179] on input "text" at bounding box center [330, 187] width 74 height 17
click at [297, 285] on input "text" at bounding box center [277, 290] width 74 height 17
click at [341, 186] on input "text" at bounding box center [330, 187] width 74 height 17
click at [328, 182] on input "text" at bounding box center [330, 187] width 74 height 17
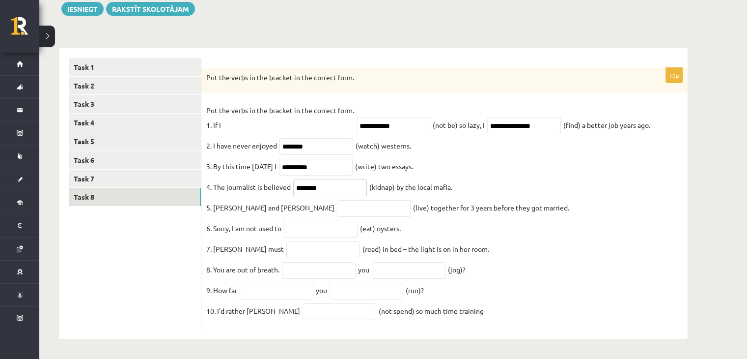
type input "********"
click at [337, 203] on input "text" at bounding box center [374, 208] width 74 height 17
type input "*********"
click at [335, 221] on input "text" at bounding box center [321, 229] width 74 height 17
type input "******"
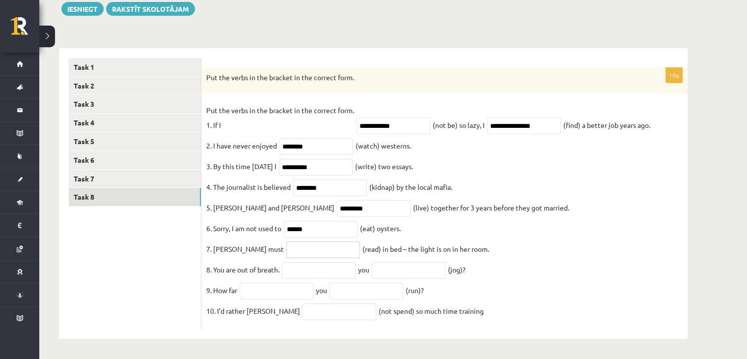
click at [301, 249] on input "text" at bounding box center [323, 249] width 74 height 17
type input "**********"
click at [343, 264] on input "text" at bounding box center [319, 270] width 74 height 17
type input "****"
drag, startPoint x: 416, startPoint y: 277, endPoint x: 423, endPoint y: 267, distance: 12.4
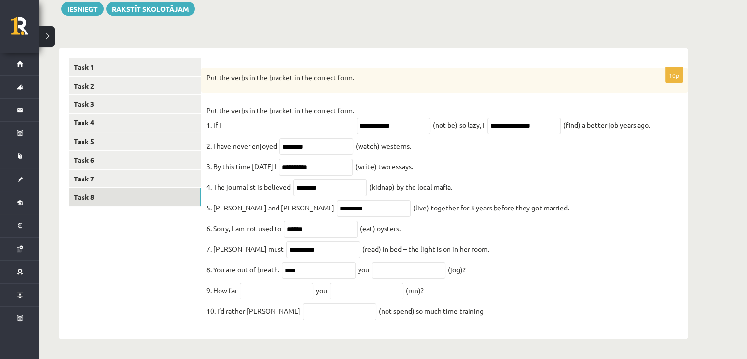
click at [423, 267] on fieldset "**********" at bounding box center [444, 213] width 476 height 221
click at [423, 267] on input "text" at bounding box center [409, 270] width 74 height 17
click at [326, 266] on input "****" at bounding box center [319, 270] width 74 height 17
click at [401, 273] on input "****" at bounding box center [409, 270] width 74 height 17
type input "*"
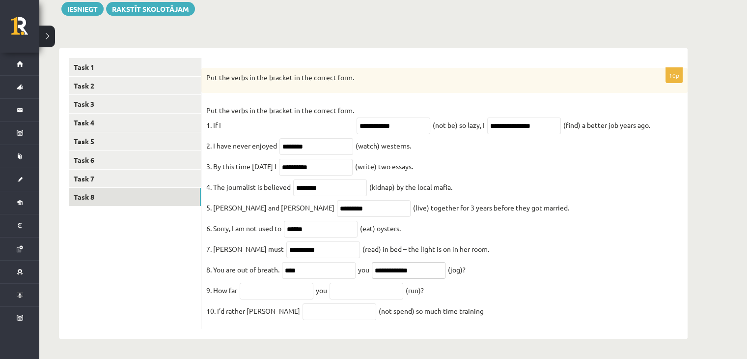
click at [405, 267] on input "**********" at bounding box center [409, 270] width 74 height 17
type input "**********"
click at [303, 291] on input "text" at bounding box center [277, 290] width 74 height 17
type input "*****"
click at [343, 293] on input "text" at bounding box center [367, 290] width 74 height 17
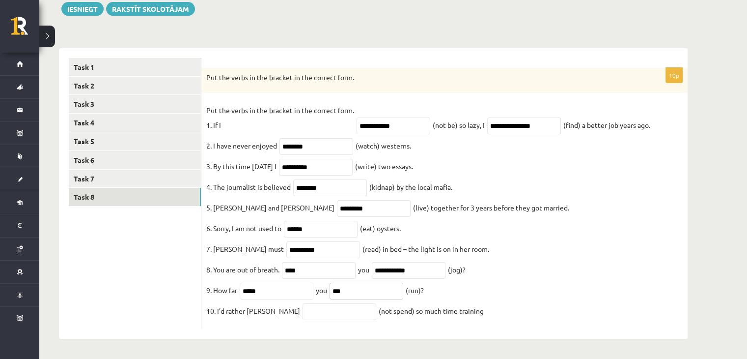
type input "***"
click at [318, 311] on input "text" at bounding box center [340, 311] width 74 height 17
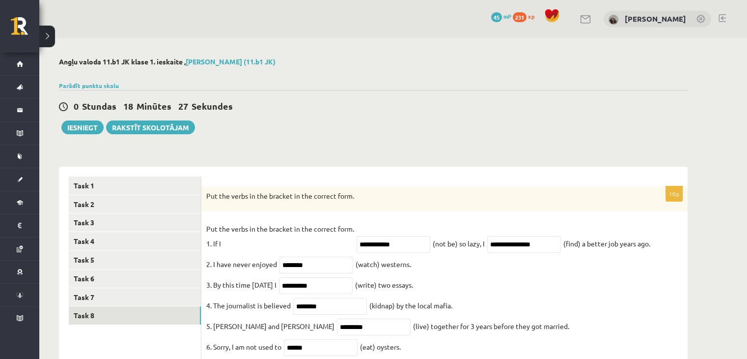
scroll to position [0, 0]
type input "**********"
click at [97, 126] on button "Iesniegt" at bounding box center [82, 127] width 42 height 14
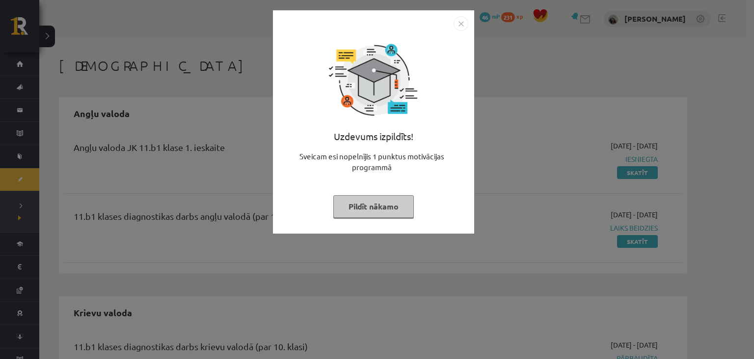
click at [463, 27] on img "Close" at bounding box center [461, 23] width 15 height 15
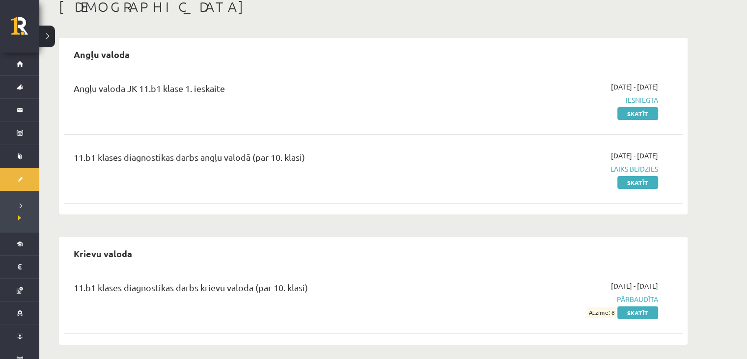
scroll to position [64, 0]
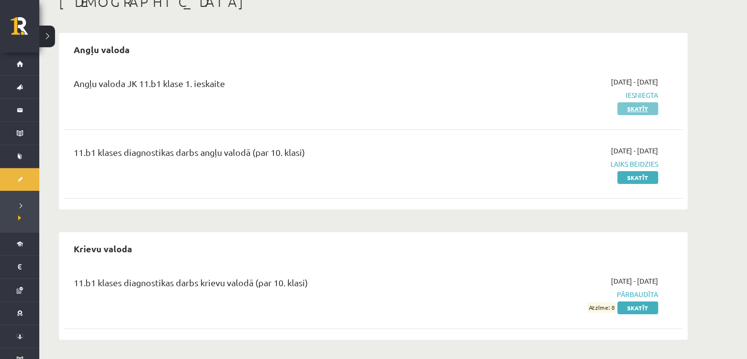
click at [628, 112] on link "Skatīt" at bounding box center [637, 108] width 41 height 13
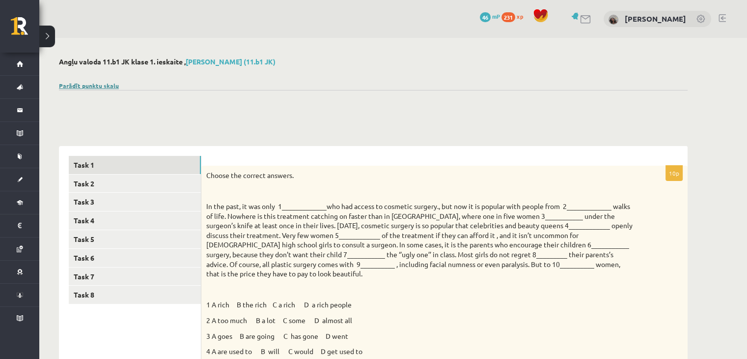
click at [88, 86] on link "Parādīt punktu skalu" at bounding box center [89, 86] width 60 height 8
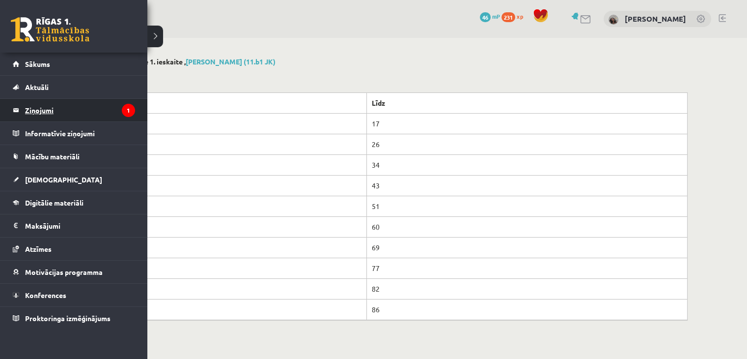
click at [56, 104] on legend "Ziņojumi 1" at bounding box center [80, 110] width 110 height 23
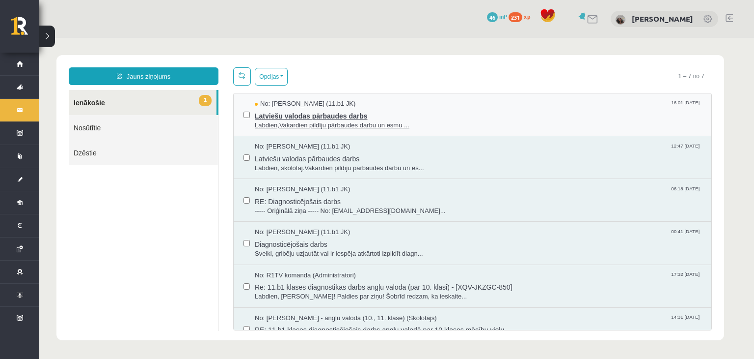
click at [310, 116] on span "Latviešu valodas pārbaudes darbs" at bounding box center [478, 115] width 447 height 12
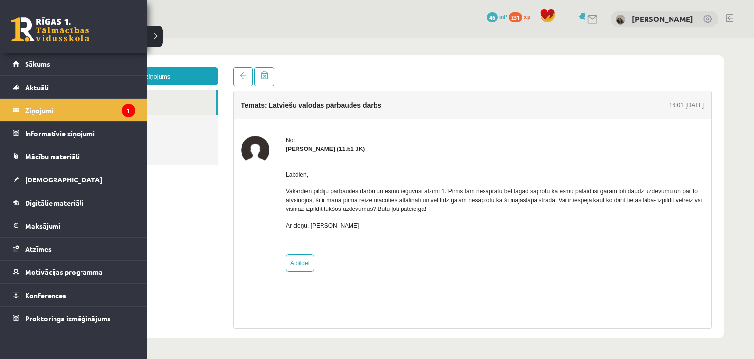
click at [26, 110] on legend "Ziņojumi 1" at bounding box center [80, 110] width 110 height 23
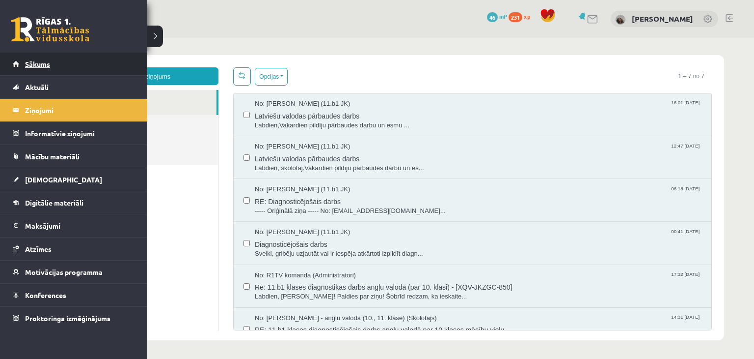
click at [30, 54] on link "Sākums" at bounding box center [74, 64] width 122 height 23
